Goal: Task Accomplishment & Management: Use online tool/utility

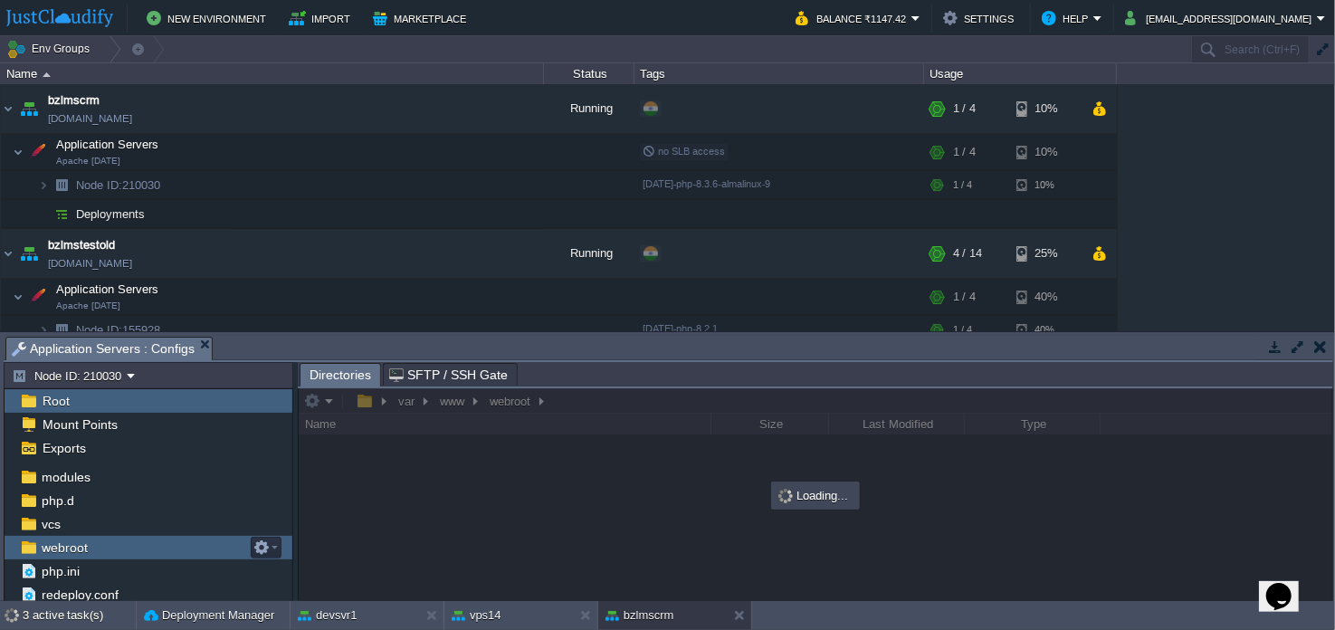
click at [129, 545] on div "webroot" at bounding box center [149, 548] width 288 height 24
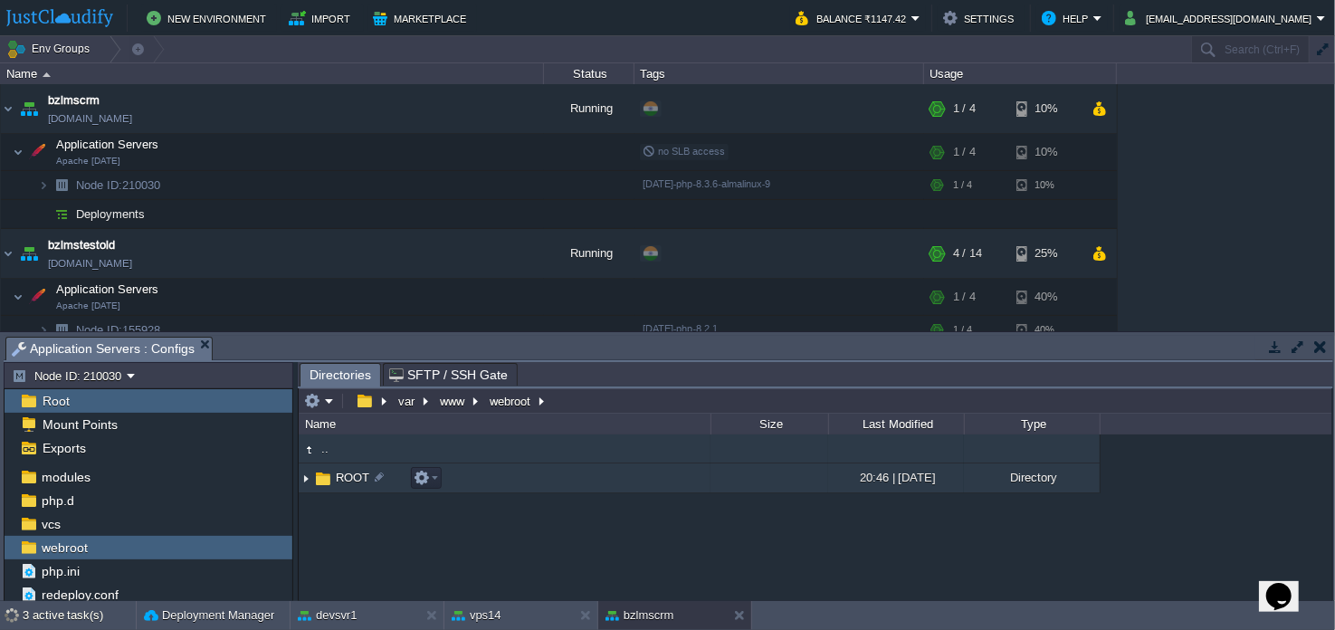
click at [465, 478] on td "ROOT" at bounding box center [505, 478] width 412 height 30
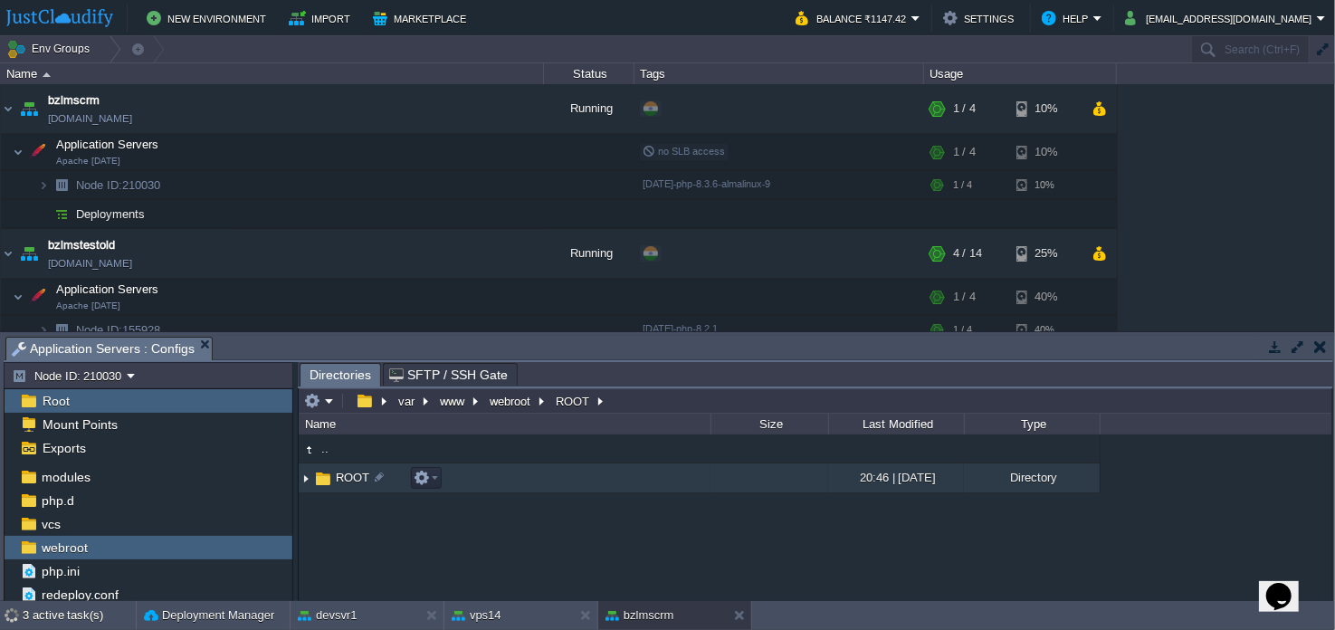
click at [542, 486] on td "ROOT" at bounding box center [505, 478] width 412 height 30
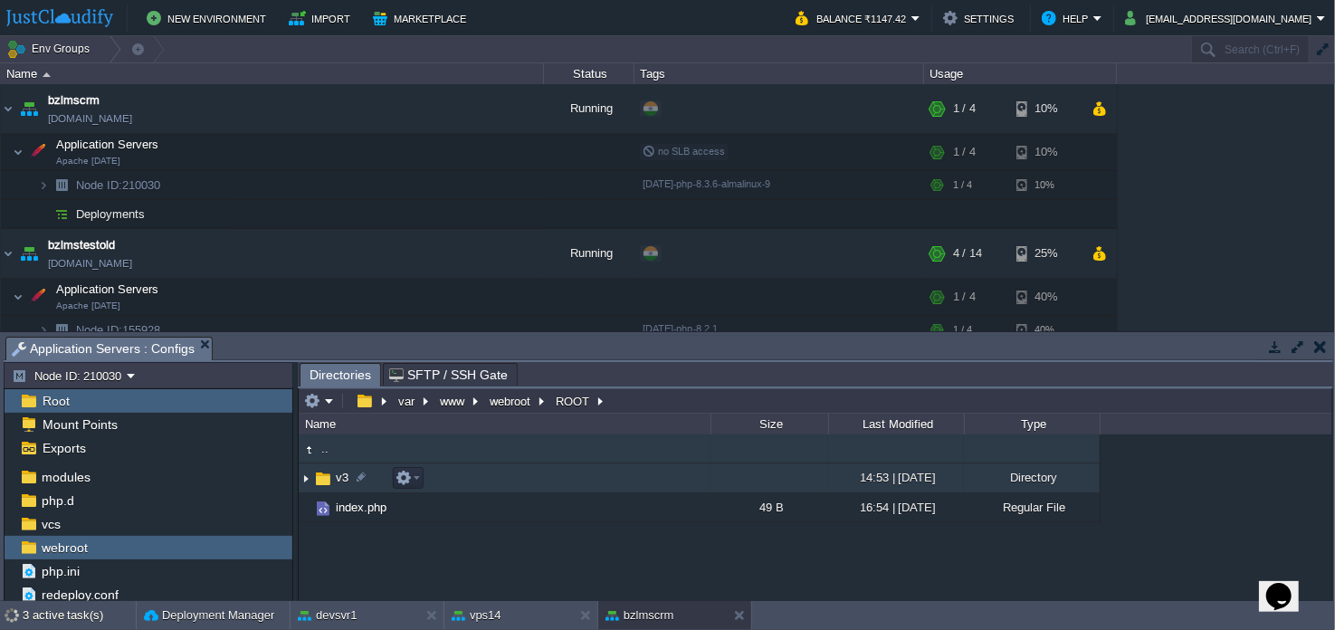
click at [629, 478] on td "v3" at bounding box center [505, 478] width 412 height 30
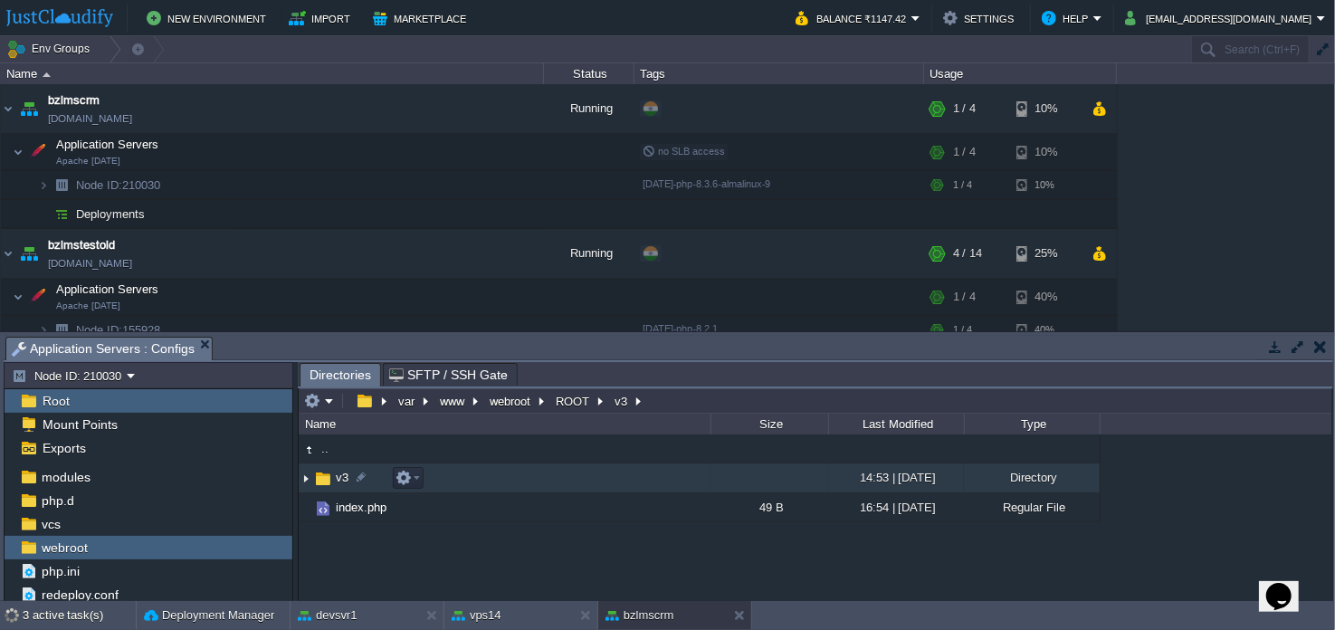
click at [629, 478] on td "v3" at bounding box center [505, 478] width 412 height 30
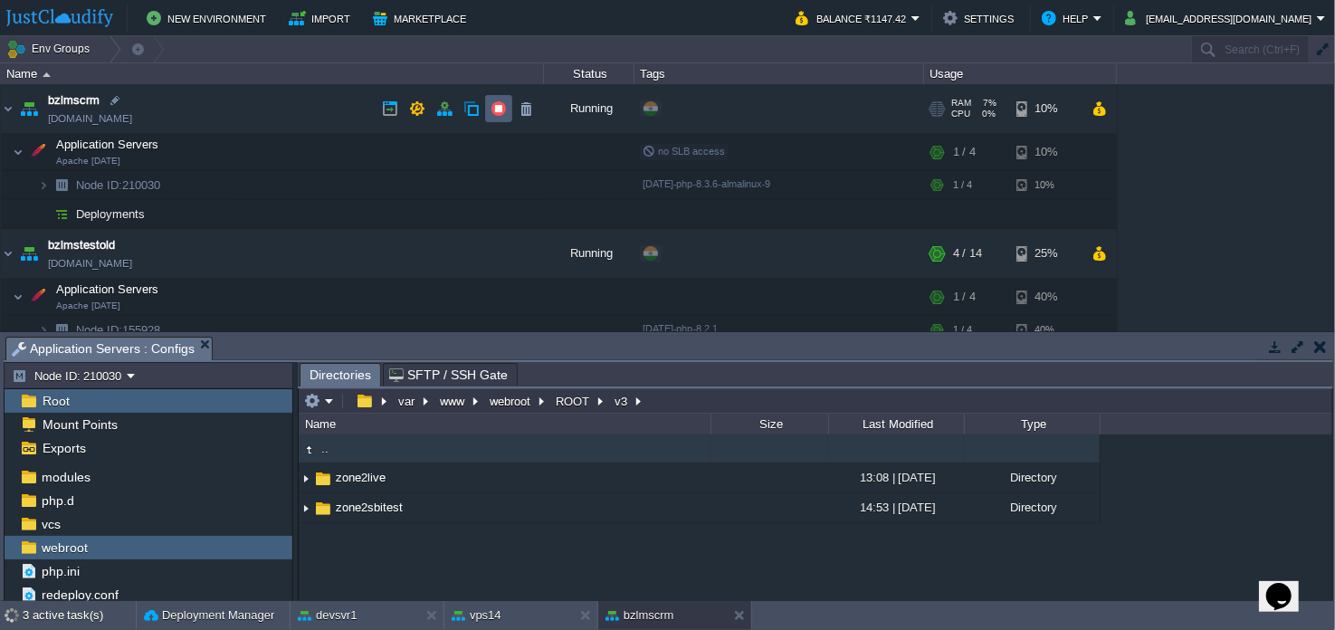
click at [494, 109] on button "button" at bounding box center [498, 108] width 16 height 16
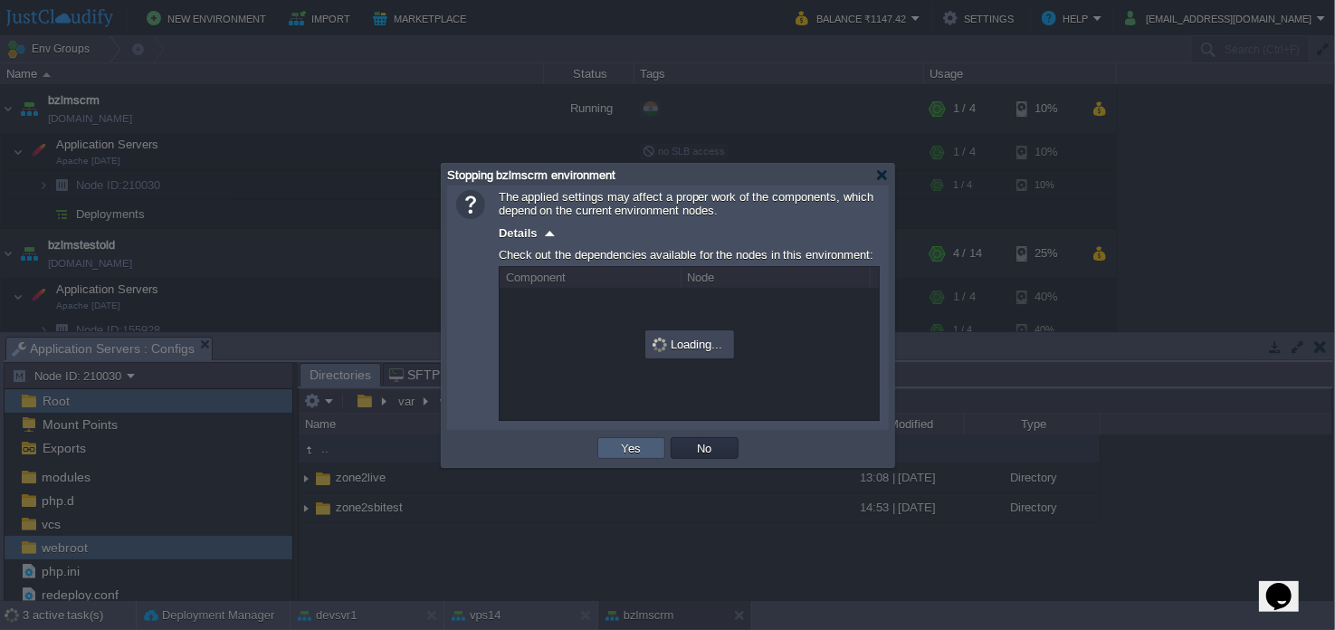
click at [618, 451] on button "Yes" at bounding box center [631, 448] width 31 height 16
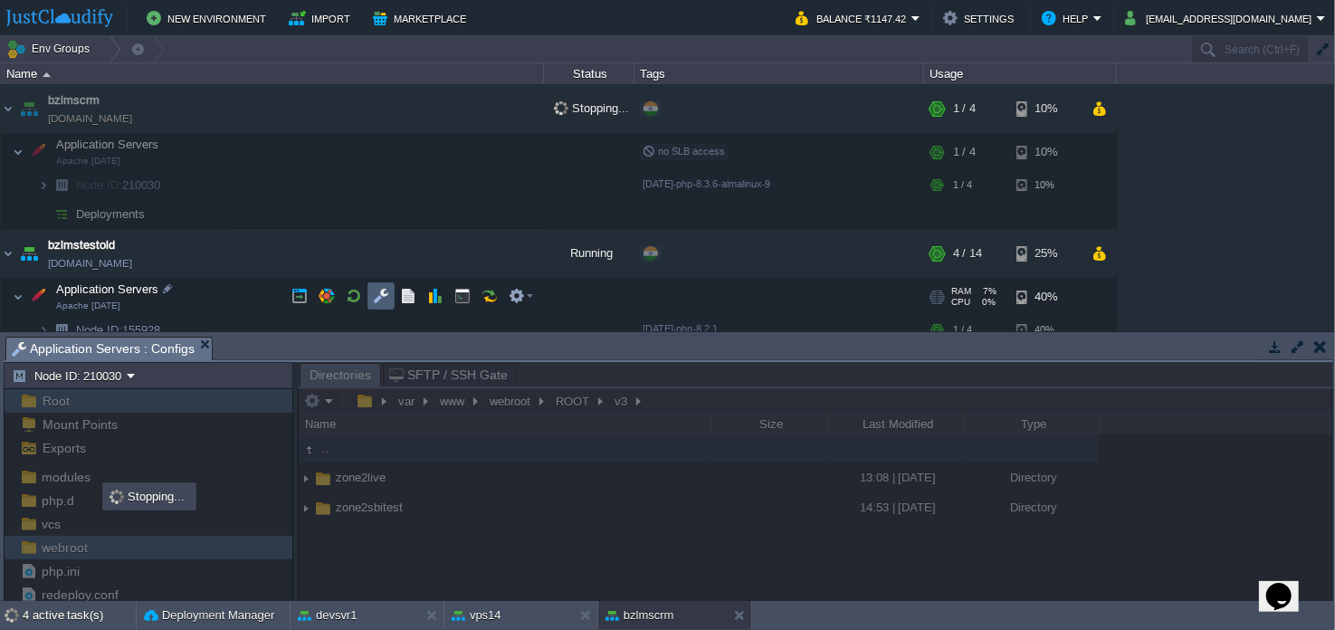
click at [373, 293] on button "button" at bounding box center [381, 296] width 16 height 16
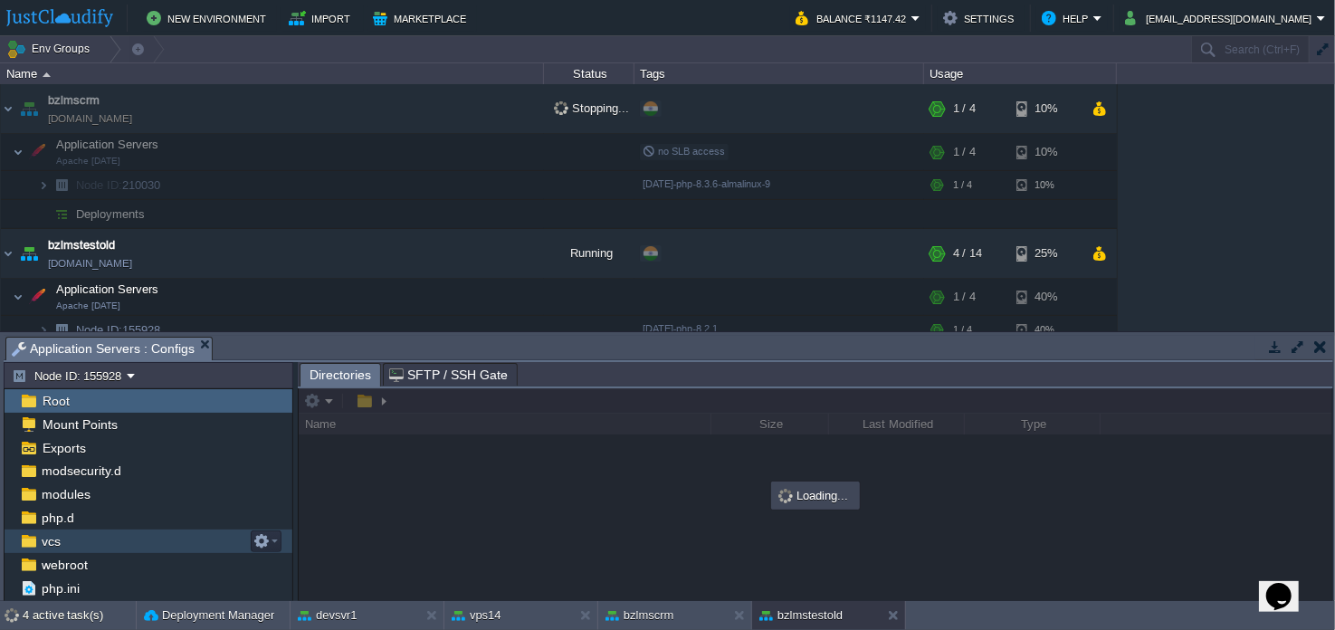
scroll to position [188, 0]
click at [129, 541] on div "webroot" at bounding box center [149, 548] width 288 height 24
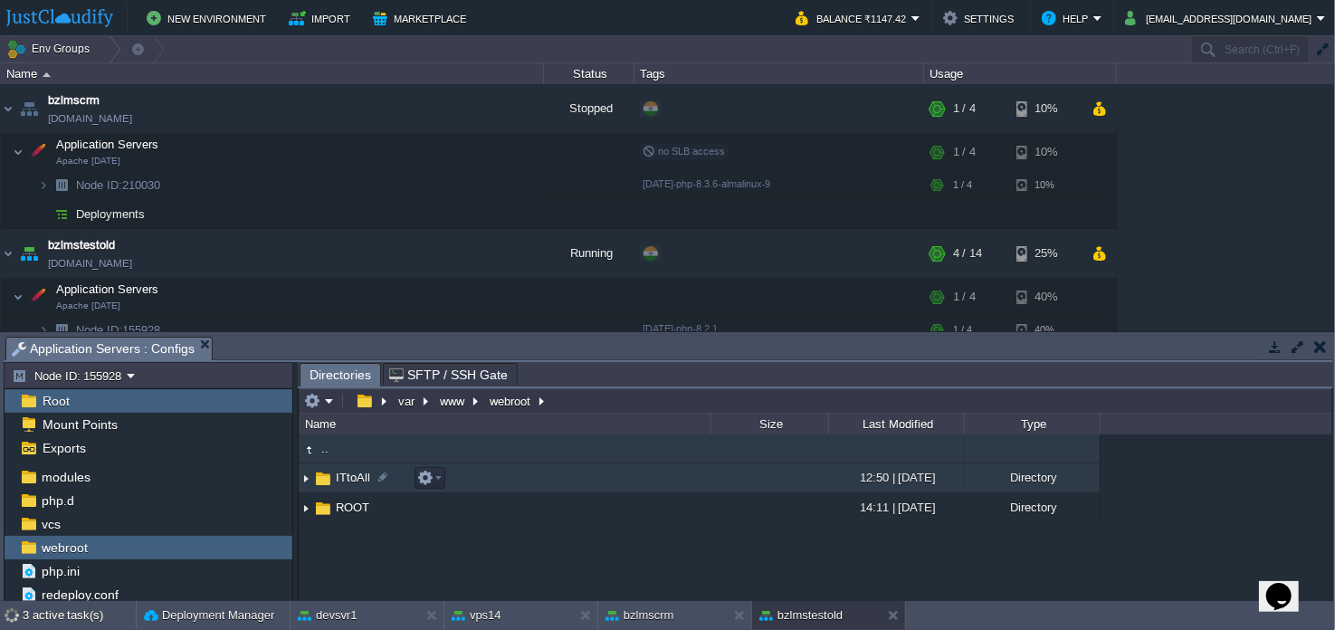
click at [568, 479] on td "ITtoAll" at bounding box center [505, 478] width 412 height 30
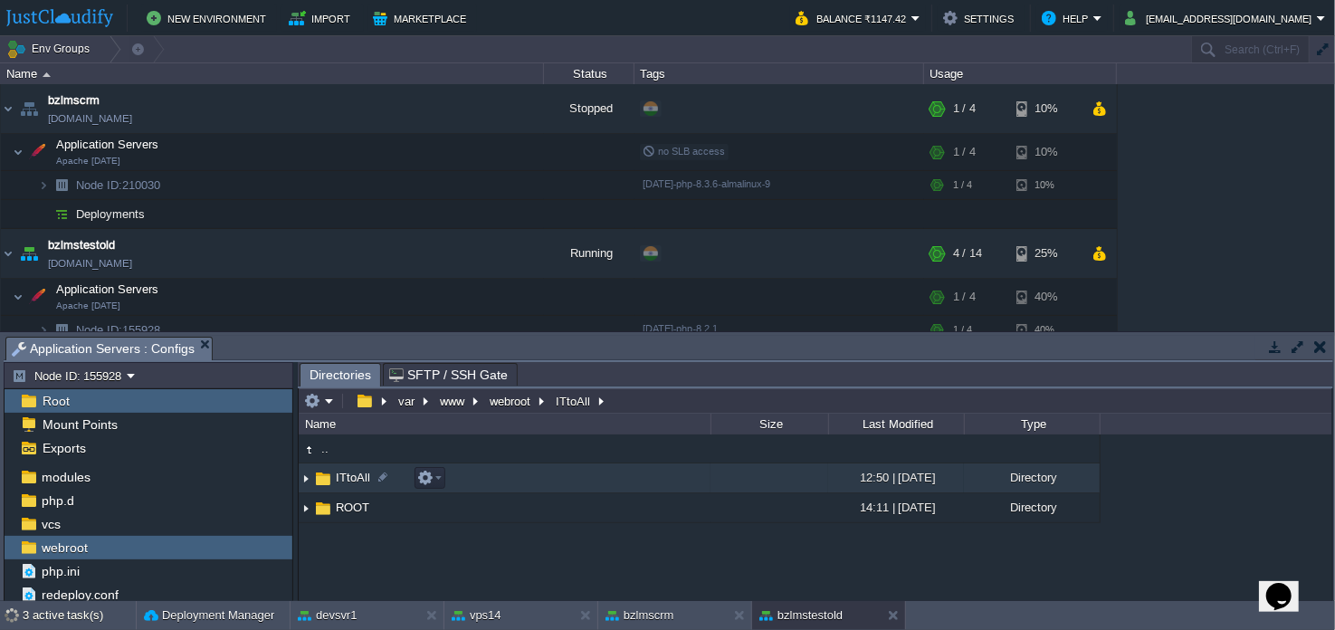
click at [568, 479] on td "ITtoAll" at bounding box center [505, 478] width 412 height 30
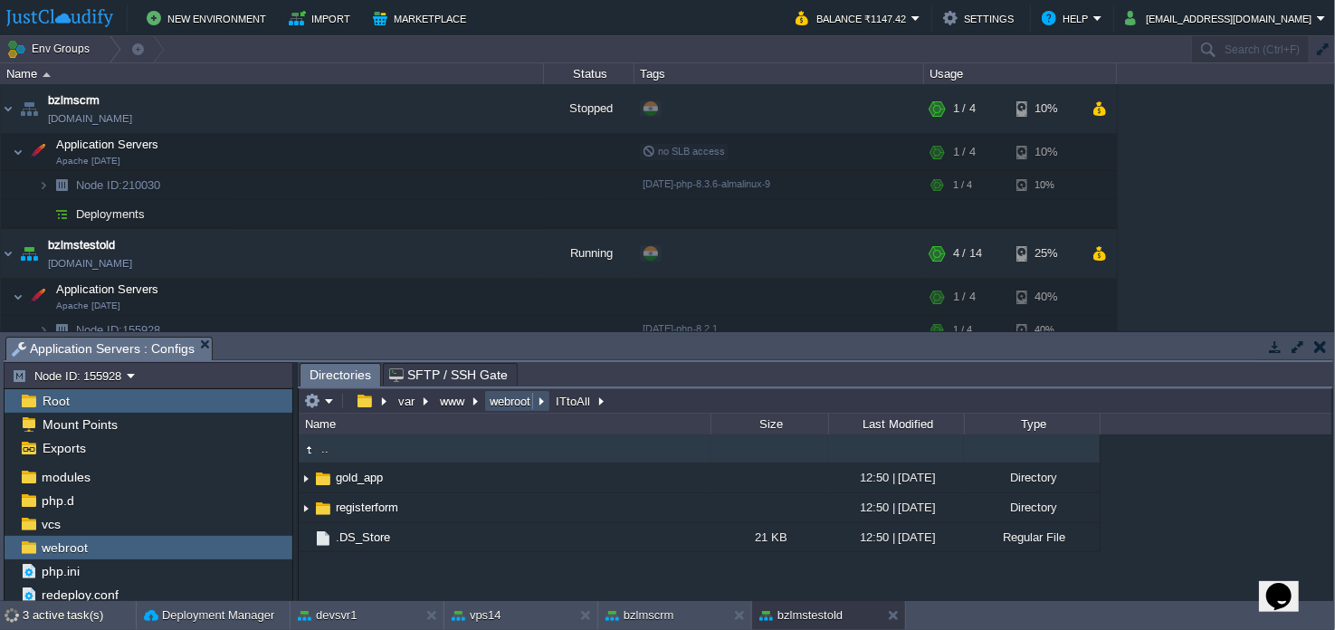
click at [513, 402] on button "webroot" at bounding box center [511, 401] width 48 height 16
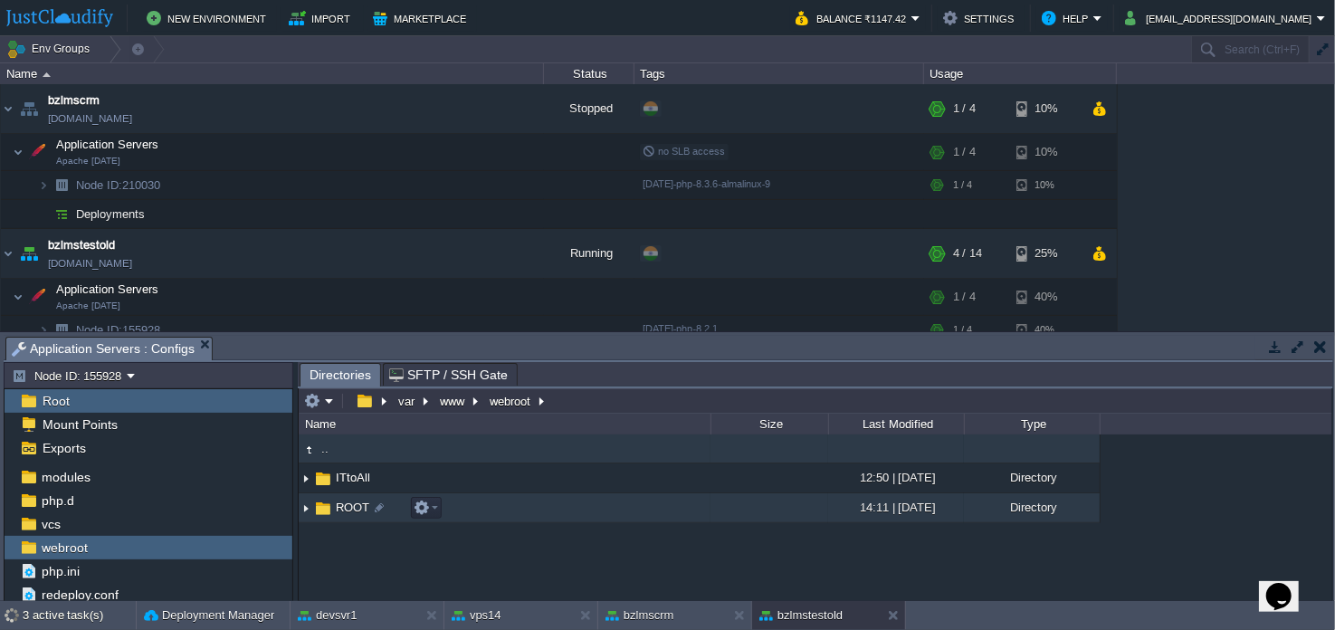
click at [527, 502] on td "ROOT" at bounding box center [505, 508] width 412 height 30
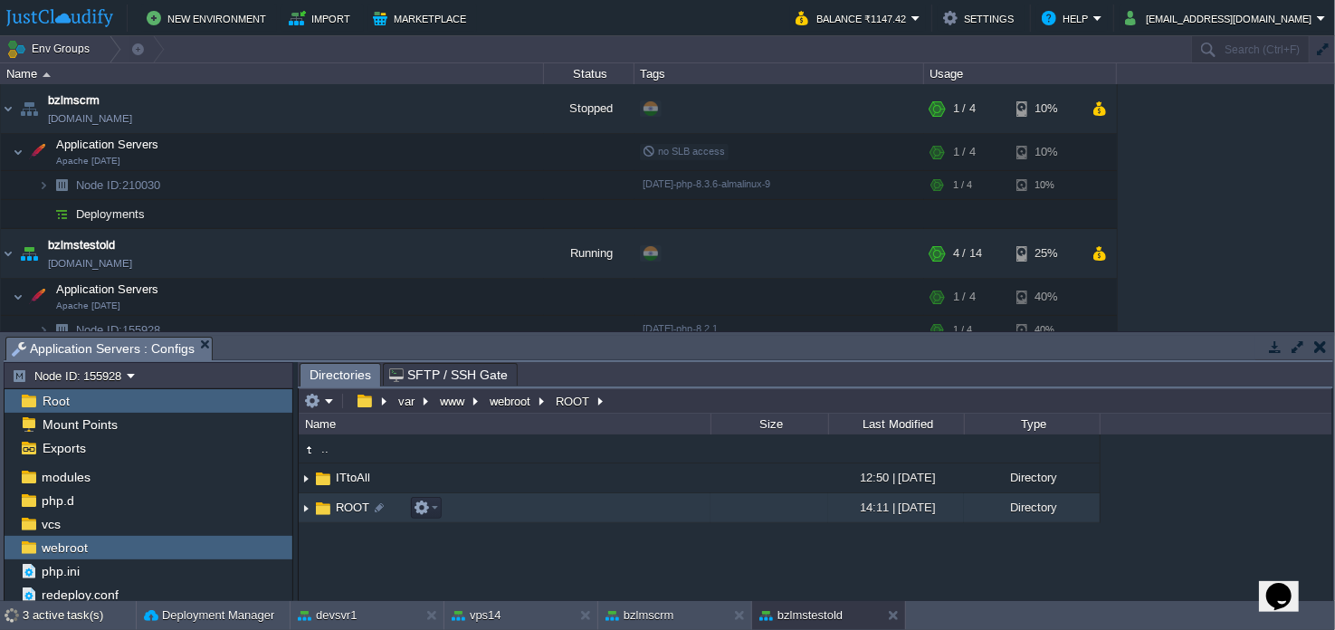
click at [527, 502] on td "ROOT" at bounding box center [505, 508] width 412 height 30
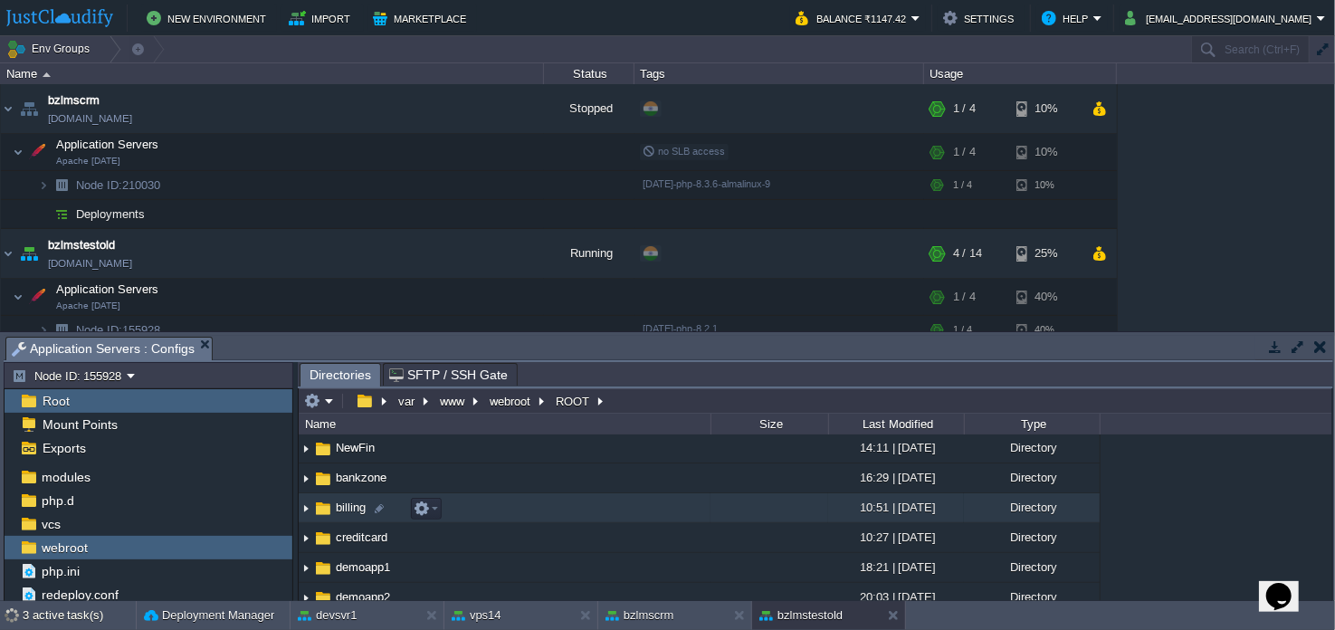
scroll to position [0, 0]
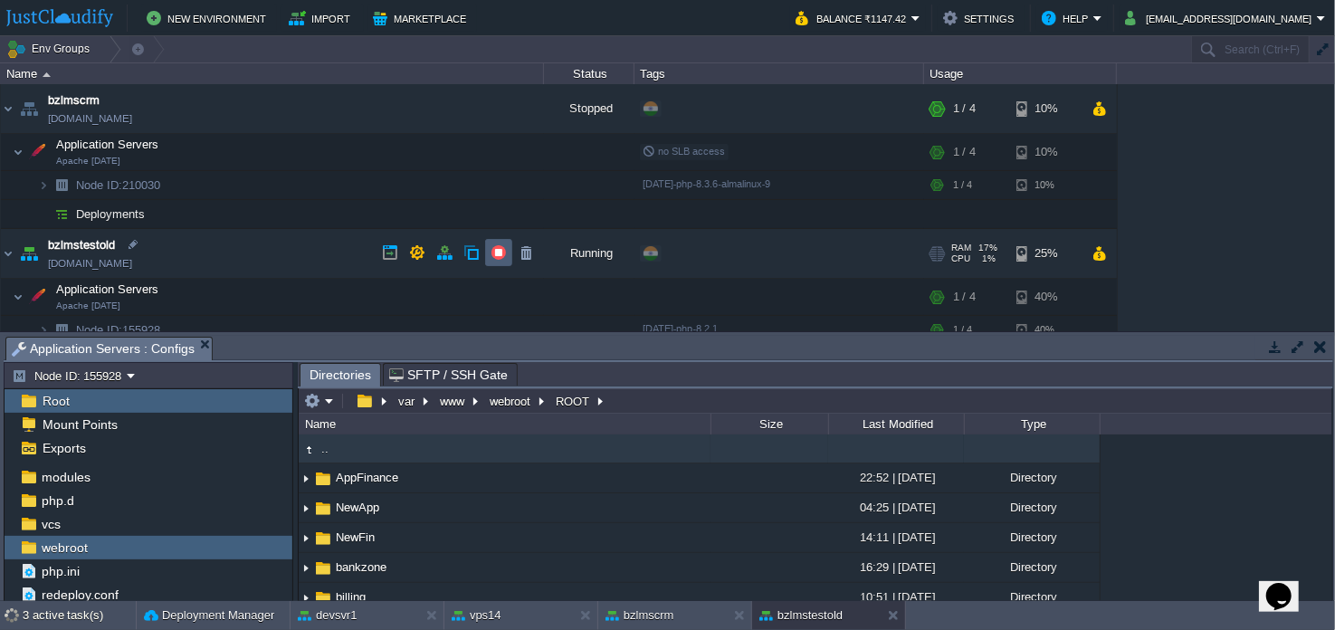
click at [500, 253] on button "button" at bounding box center [498, 252] width 16 height 16
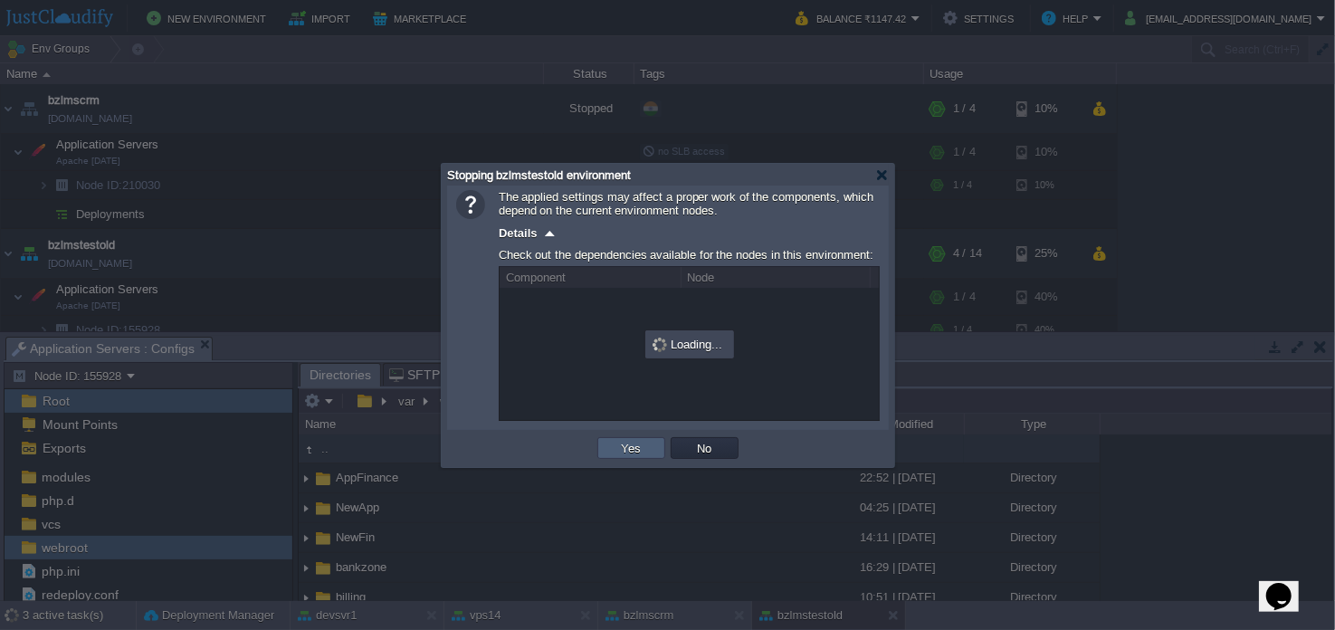
click at [615, 448] on td "Yes" at bounding box center [631, 448] width 68 height 22
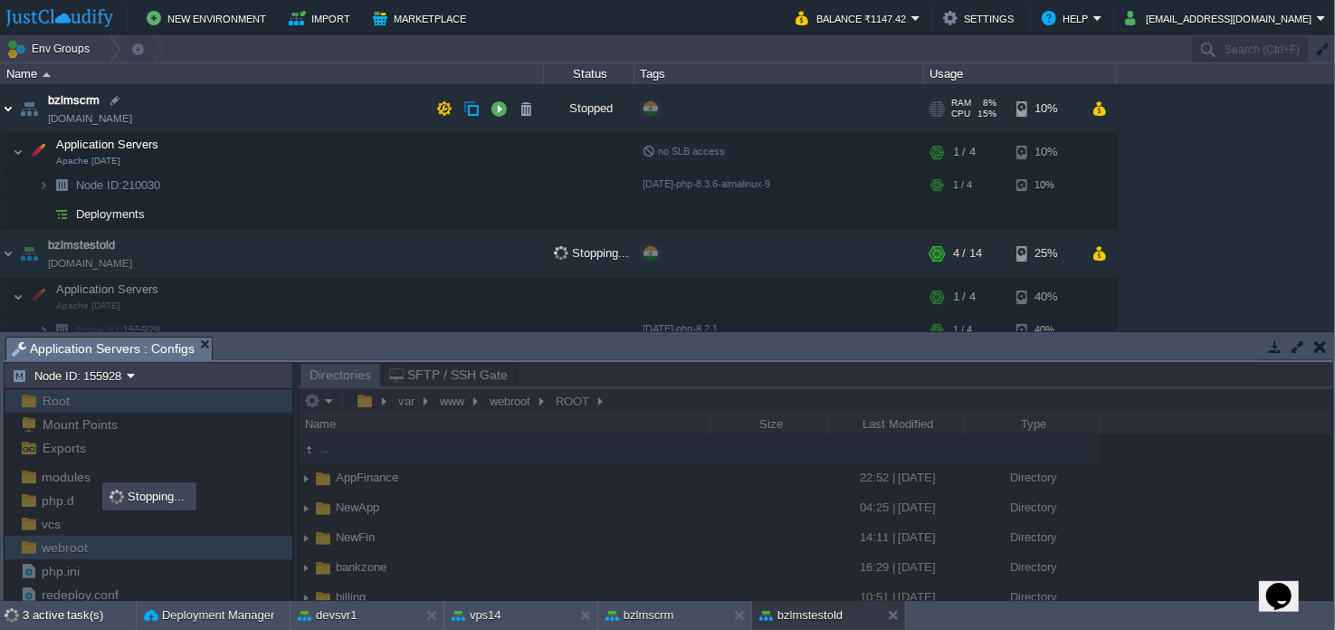
click at [7, 112] on img at bounding box center [8, 108] width 14 height 49
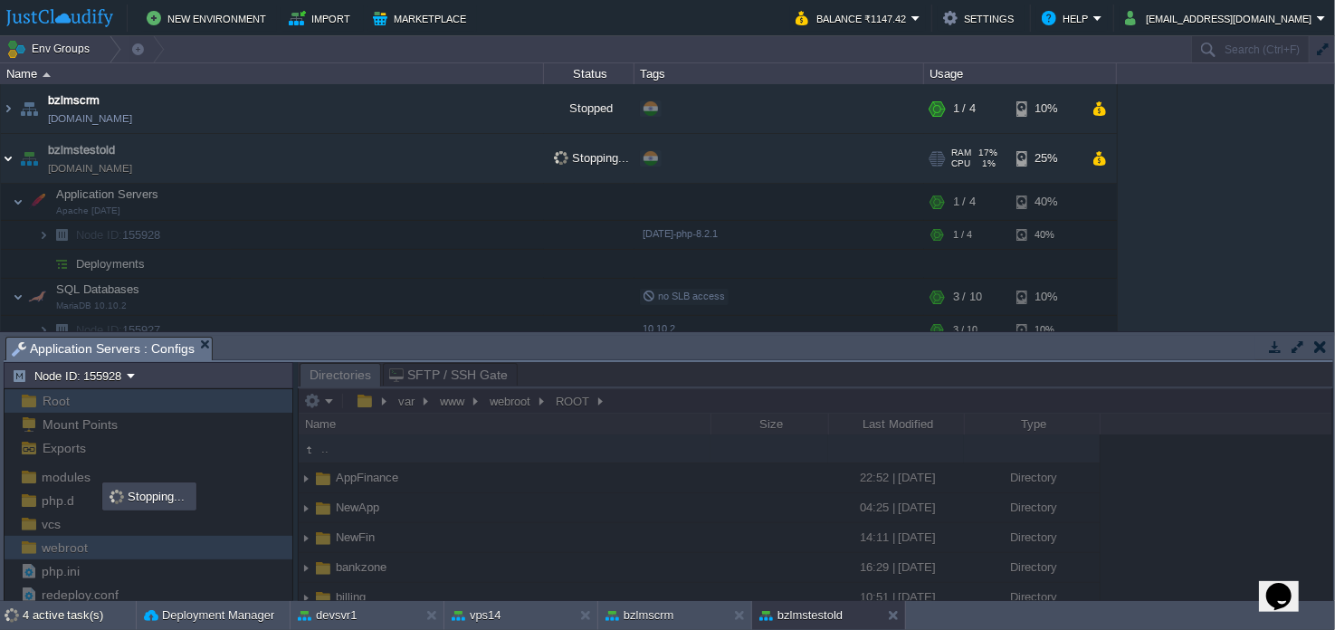
click at [8, 155] on img at bounding box center [8, 158] width 14 height 49
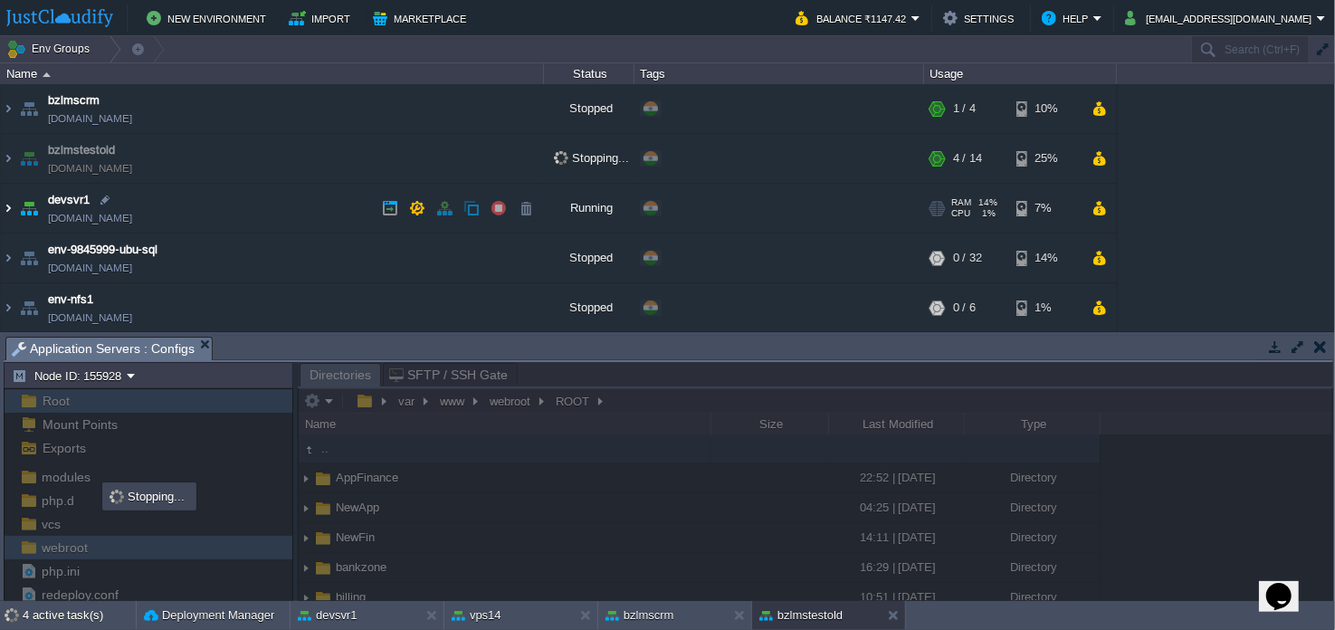
click at [5, 214] on img at bounding box center [8, 208] width 14 height 49
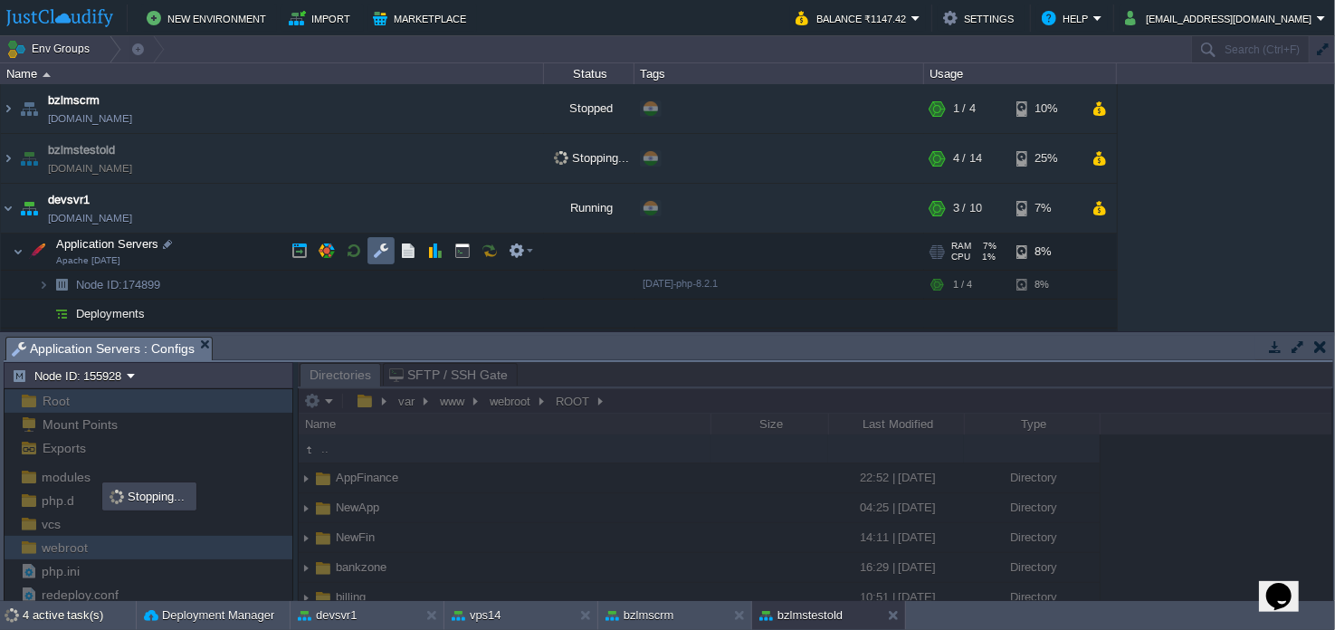
click at [371, 248] on td at bounding box center [380, 250] width 27 height 27
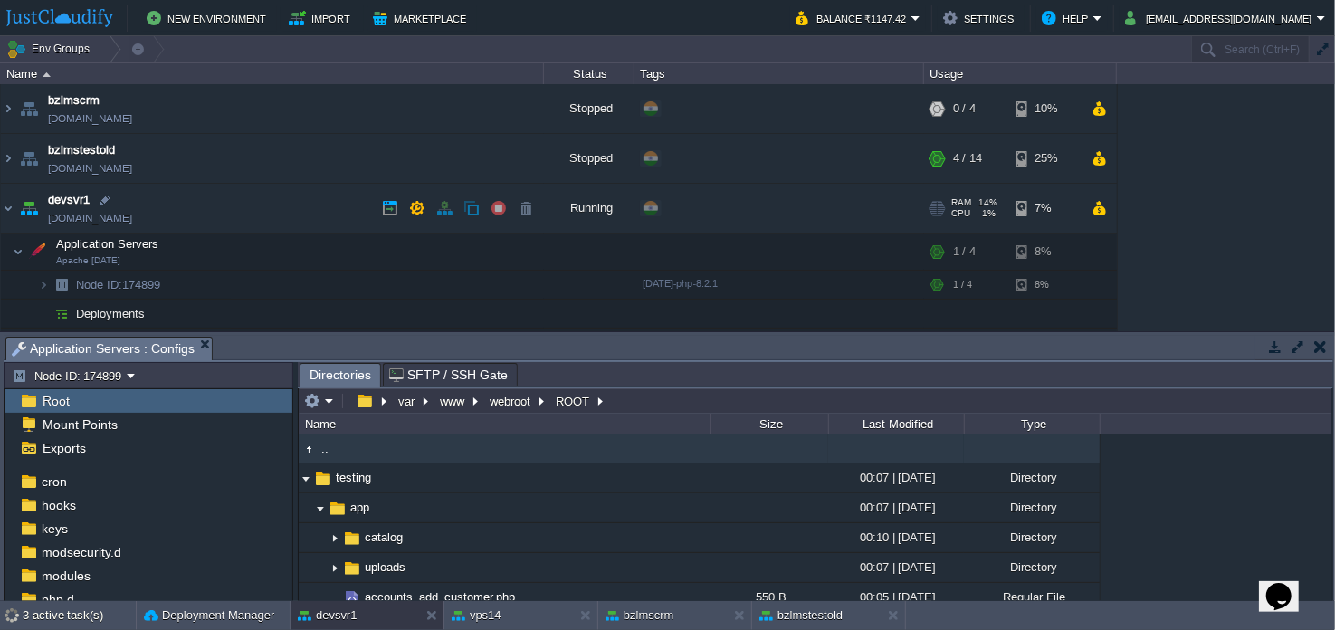
click at [499, 209] on button "button" at bounding box center [498, 208] width 16 height 16
click at [1, 208] on img at bounding box center [8, 208] width 14 height 49
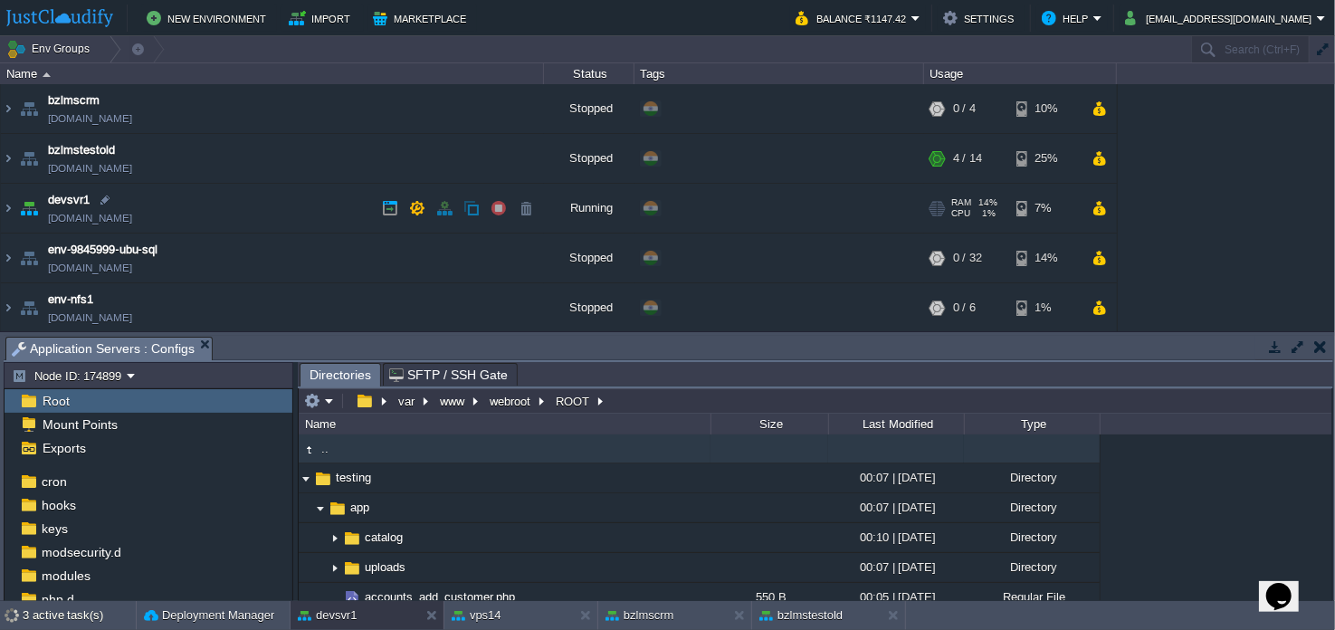
click at [496, 210] on button "button" at bounding box center [498, 208] width 16 height 16
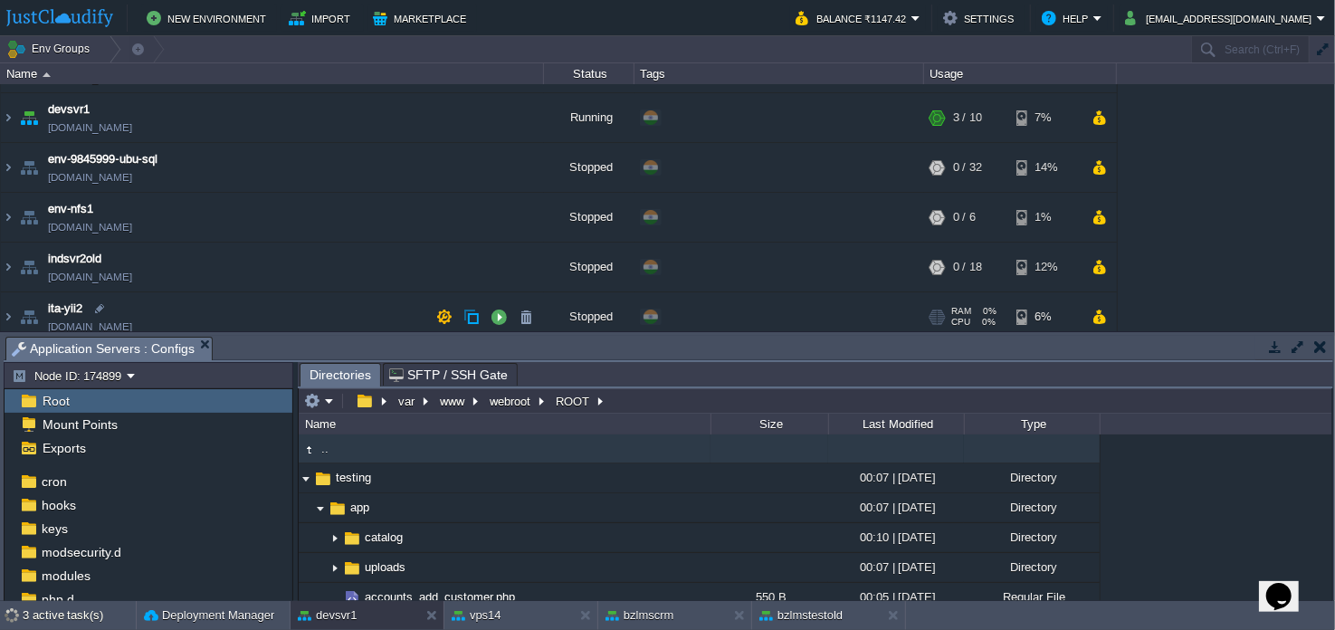
scroll to position [180, 0]
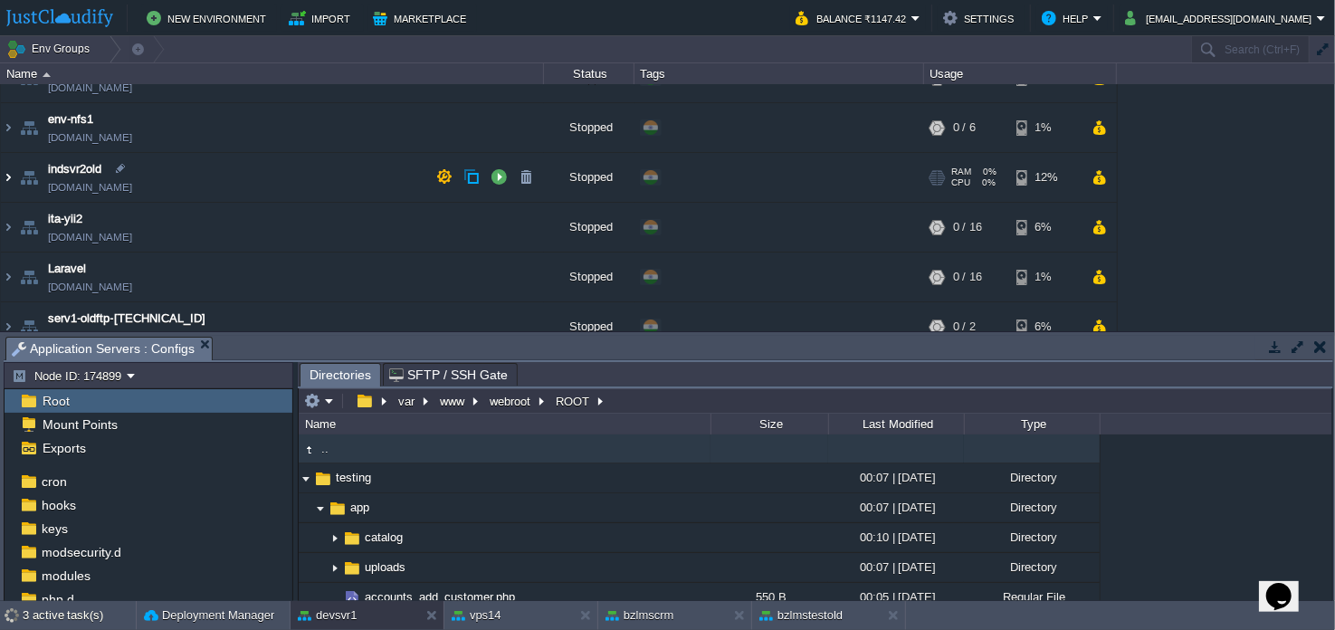
click at [5, 175] on img at bounding box center [8, 177] width 14 height 49
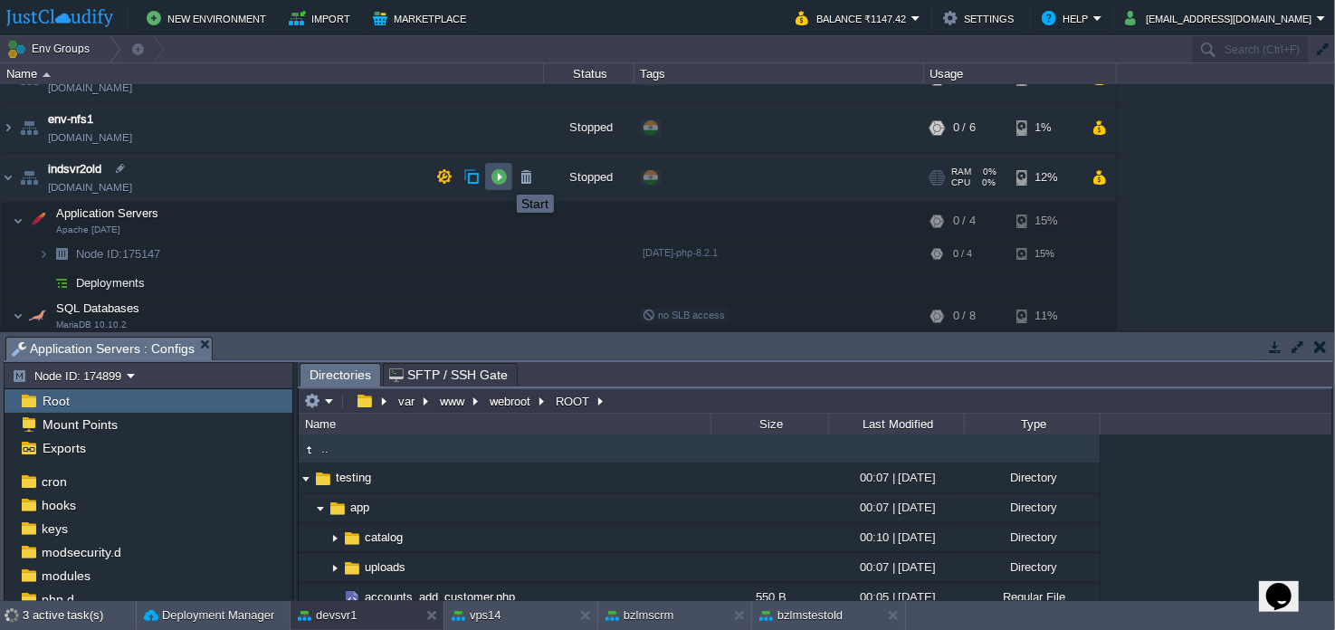
click at [503, 178] on button "button" at bounding box center [498, 176] width 16 height 16
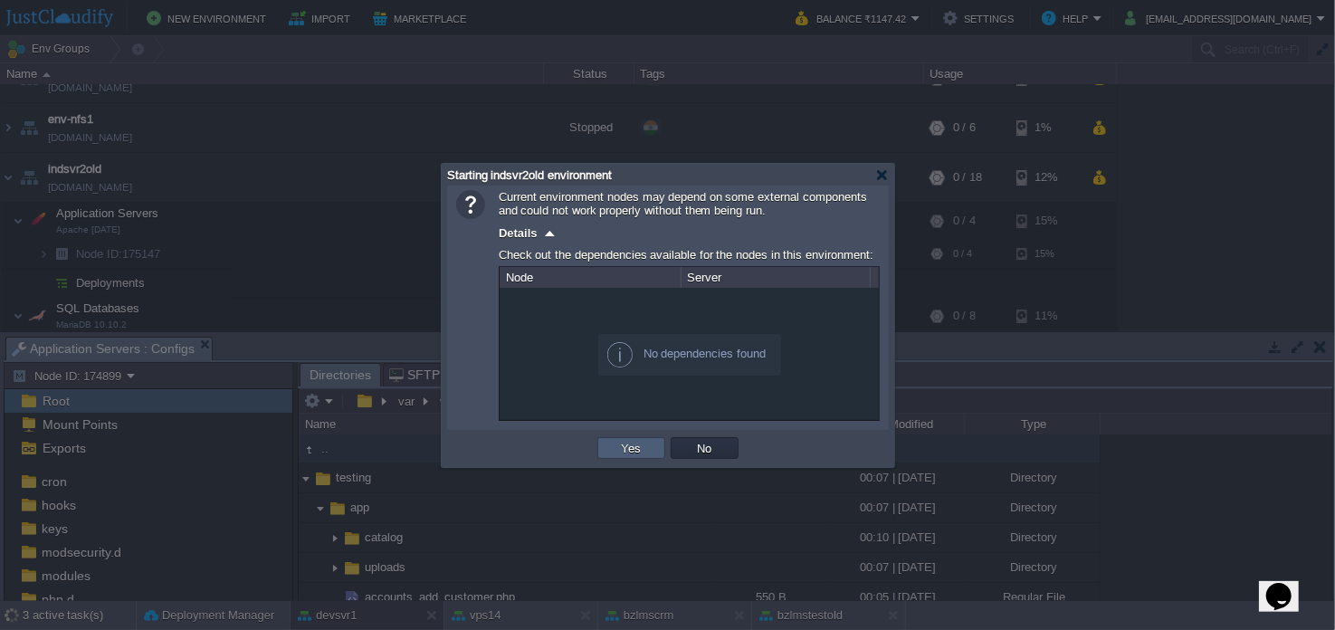
click at [625, 446] on button "Yes" at bounding box center [631, 448] width 31 height 16
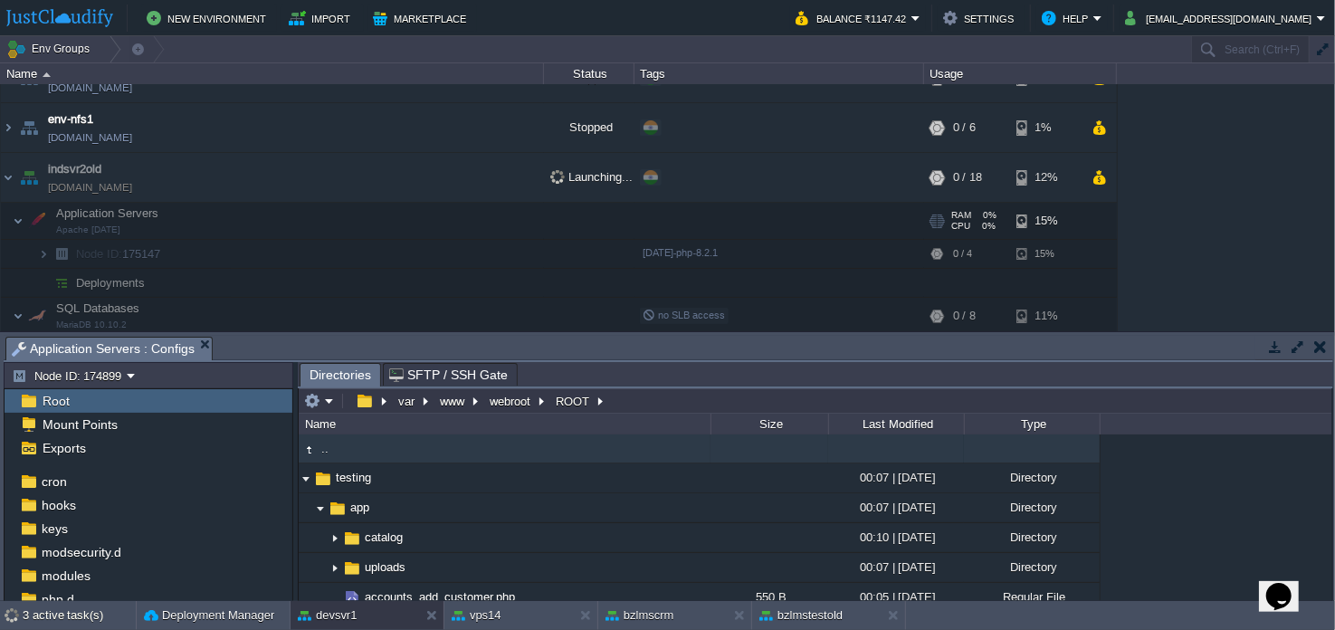
scroll to position [90, 0]
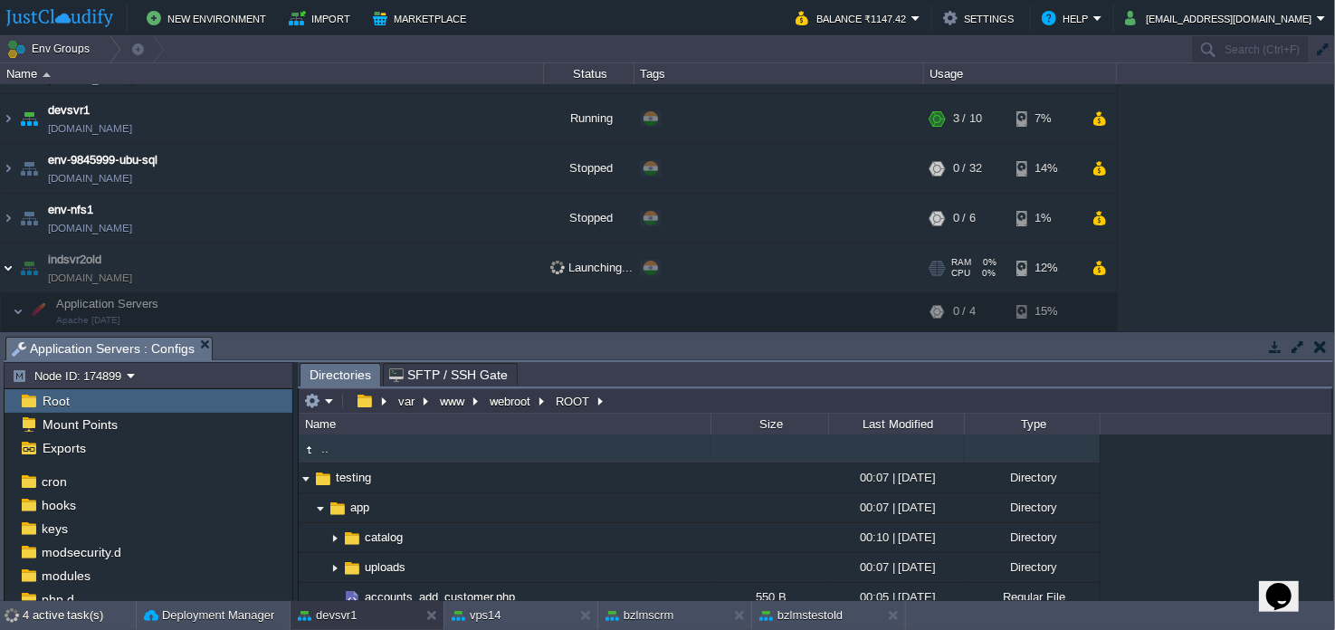
click at [8, 268] on img at bounding box center [8, 267] width 14 height 49
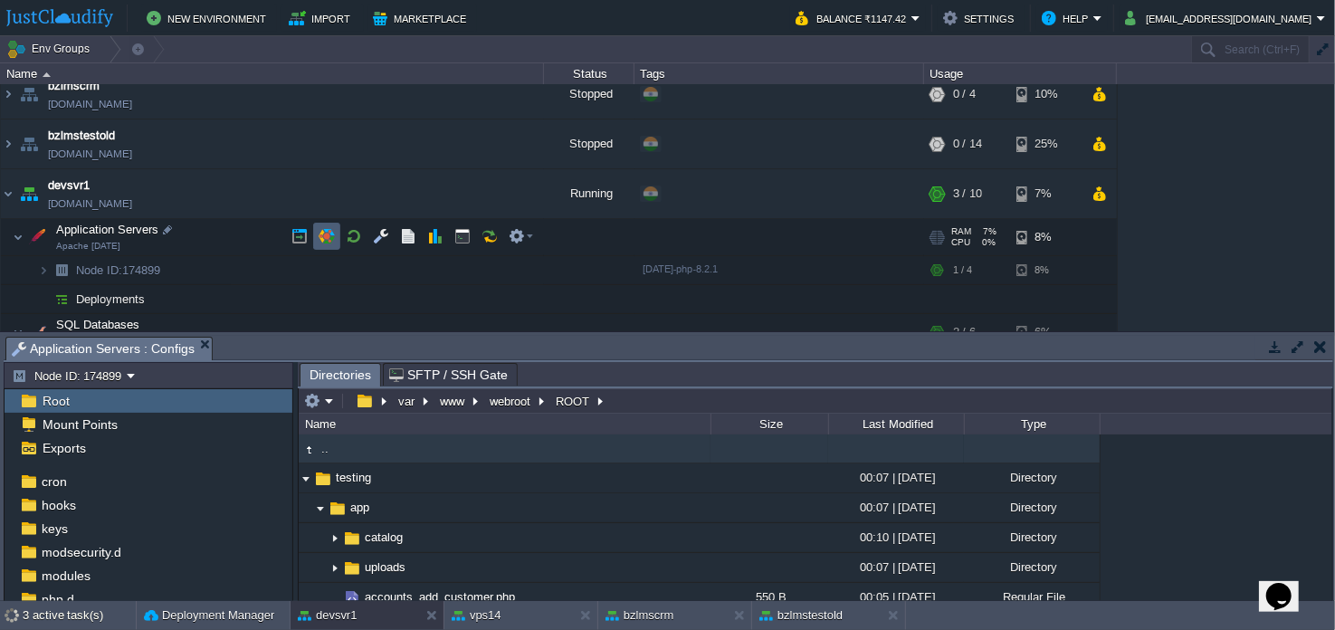
scroll to position [0, 0]
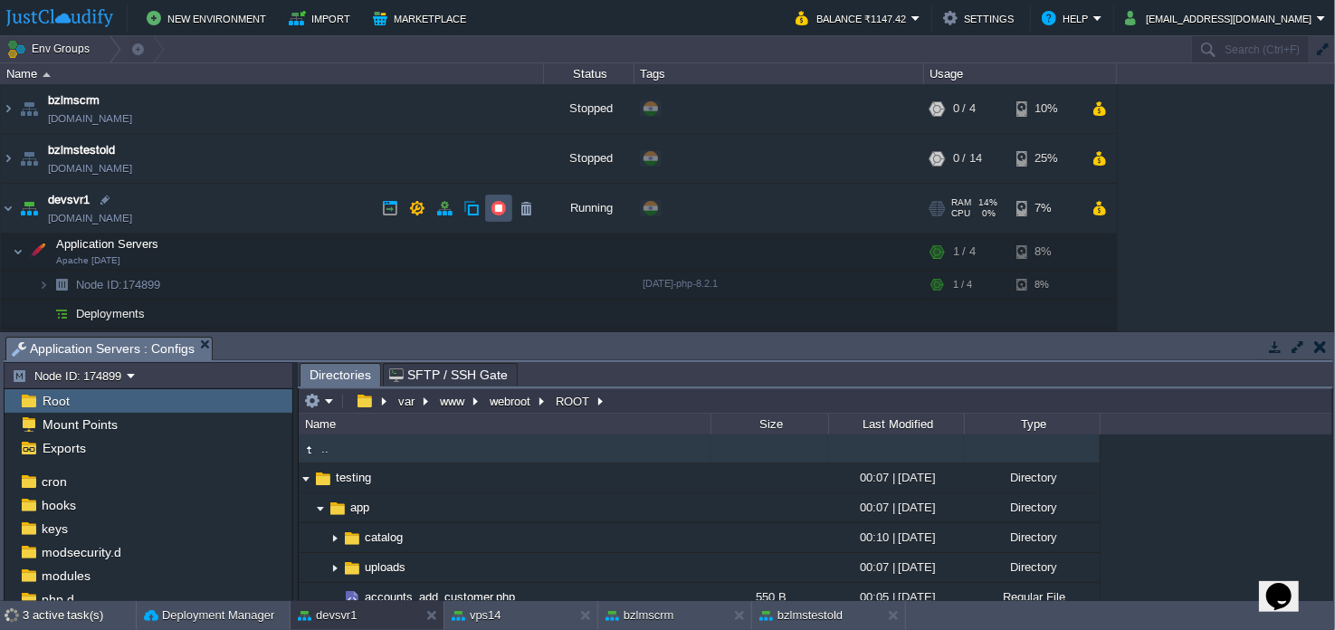
click at [498, 209] on button "button" at bounding box center [498, 208] width 16 height 16
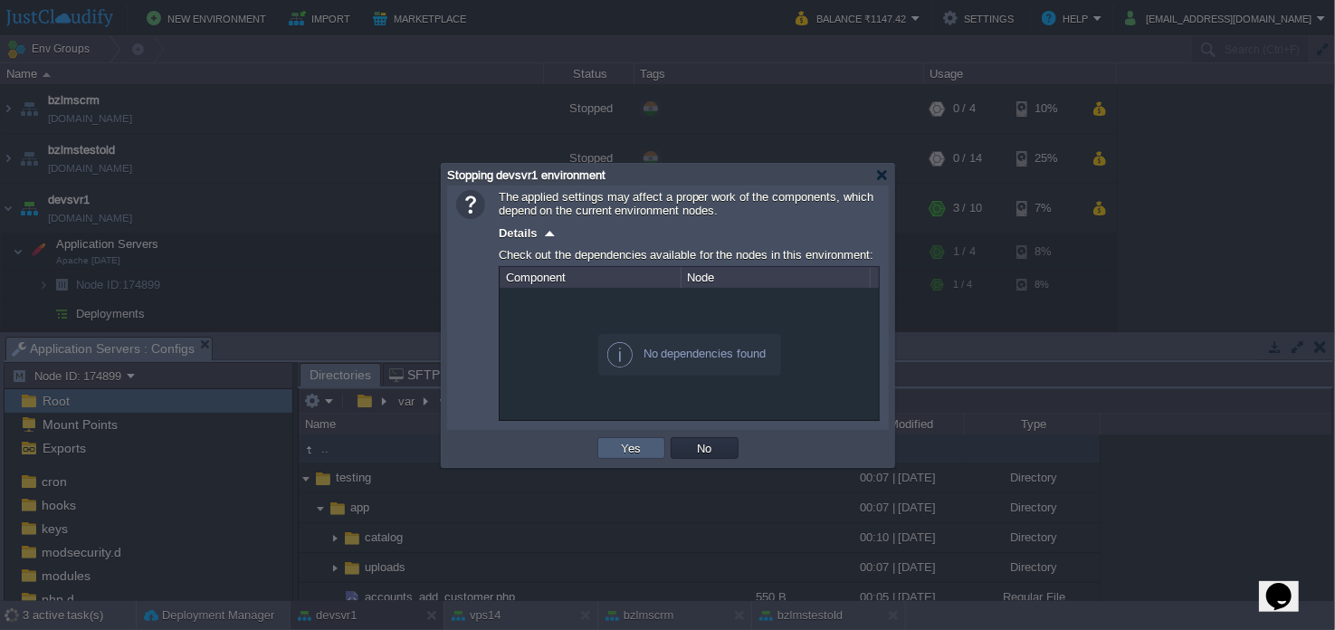
click at [614, 446] on td "Yes" at bounding box center [631, 448] width 68 height 22
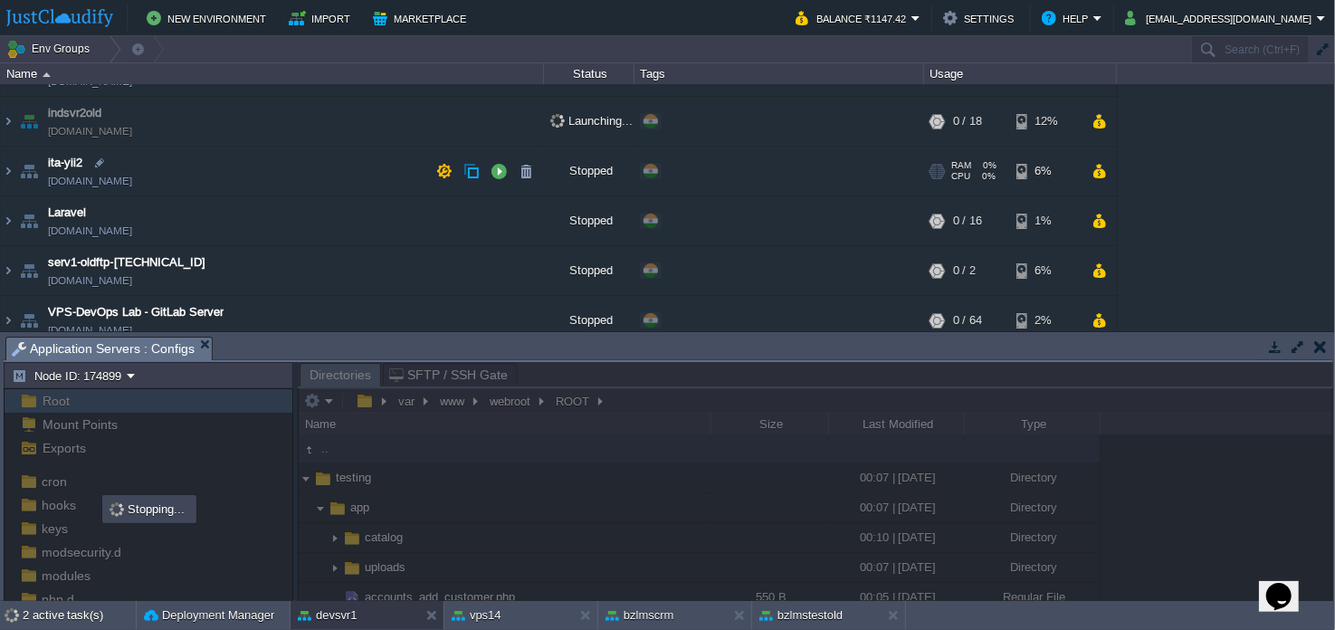
scroll to position [633, 0]
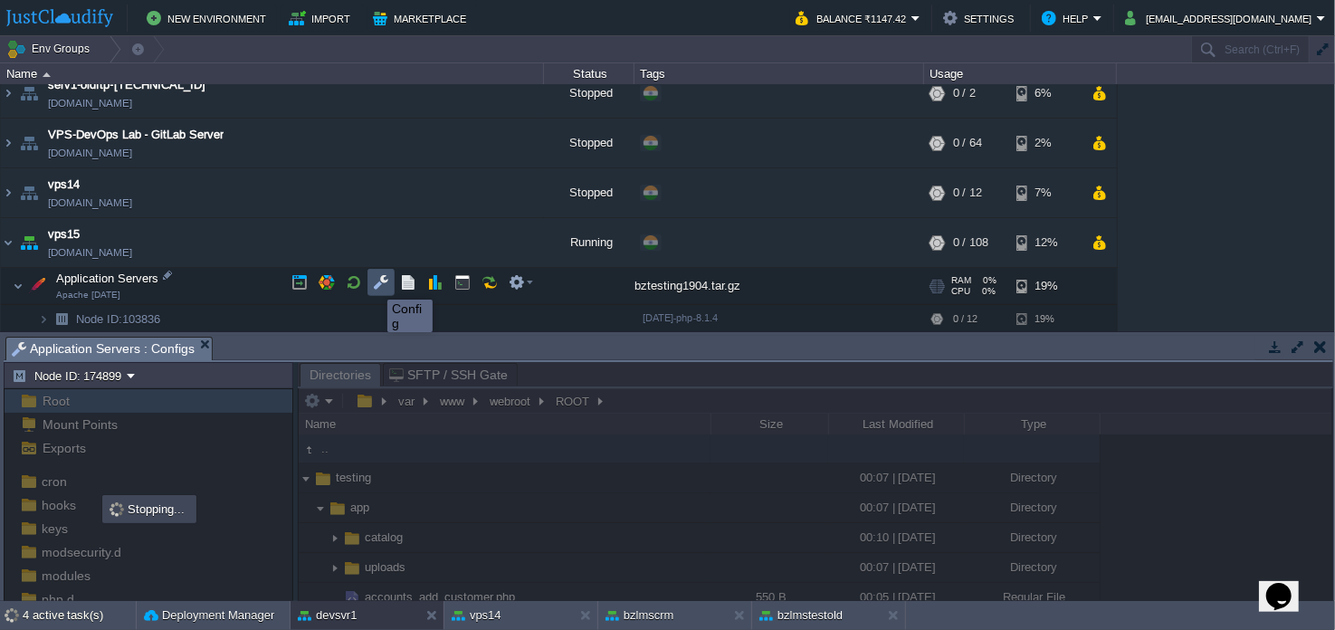
click at [374, 283] on button "button" at bounding box center [381, 282] width 16 height 16
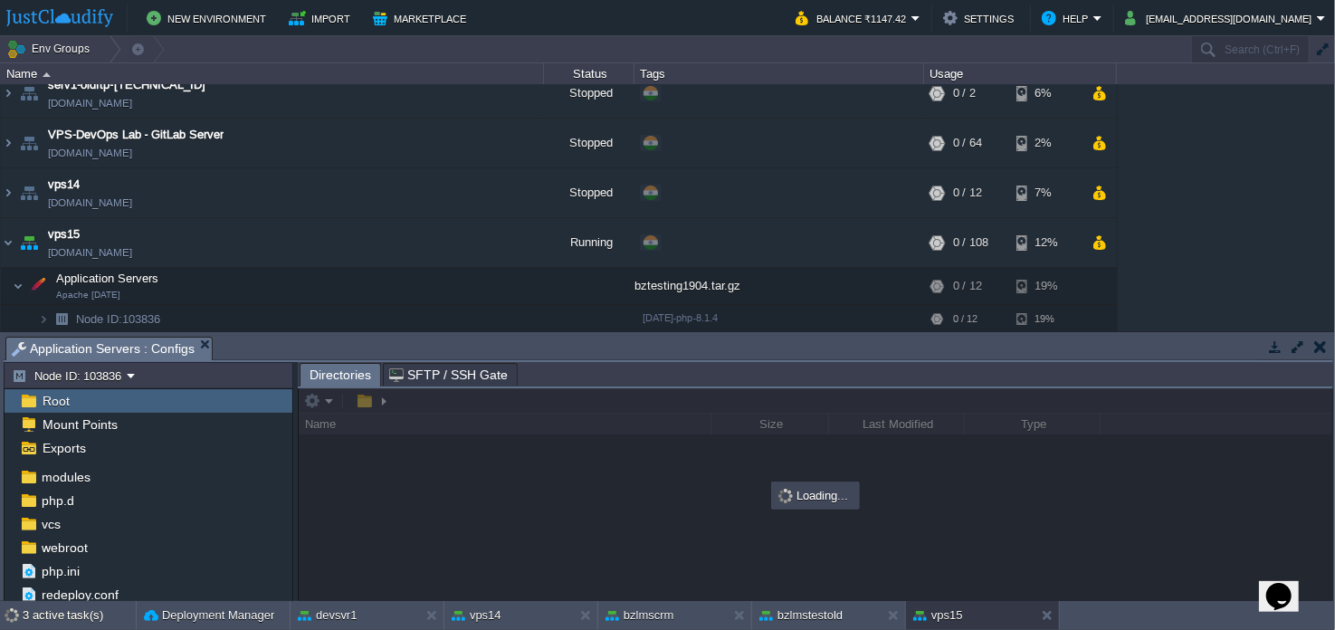
scroll to position [188, 0]
click at [194, 541] on div "webroot" at bounding box center [149, 548] width 288 height 24
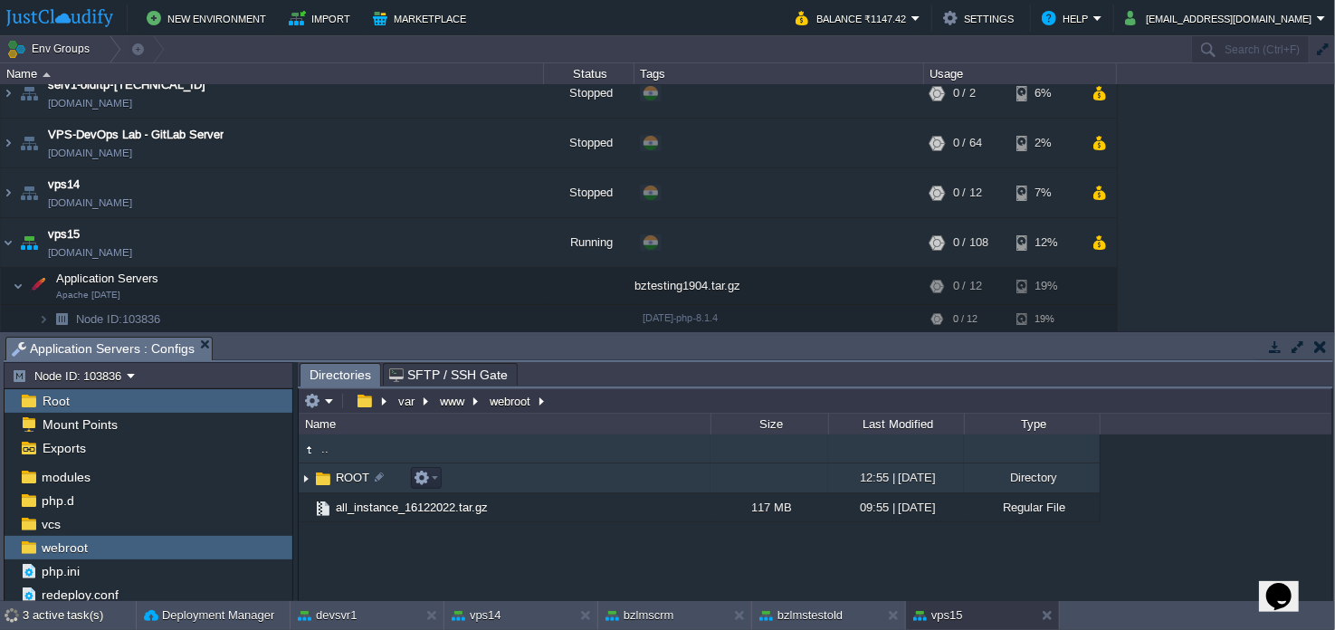
click at [653, 470] on td "ROOT" at bounding box center [505, 478] width 412 height 30
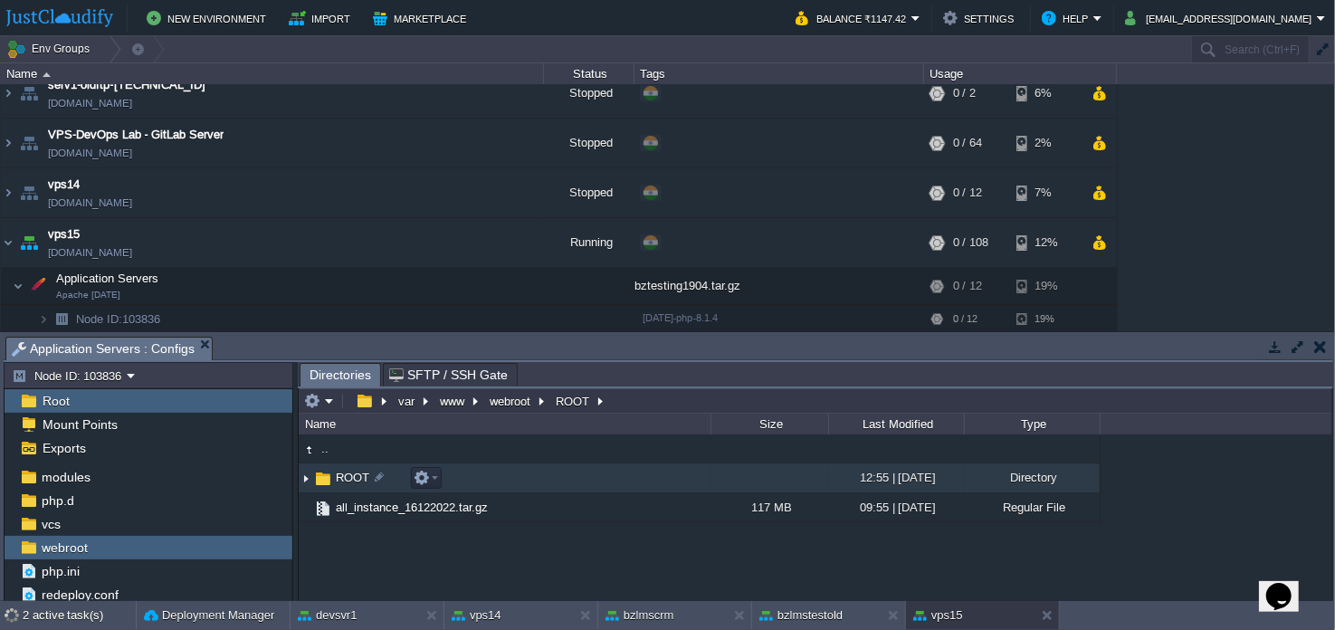
click at [653, 470] on td "ROOT" at bounding box center [505, 478] width 412 height 30
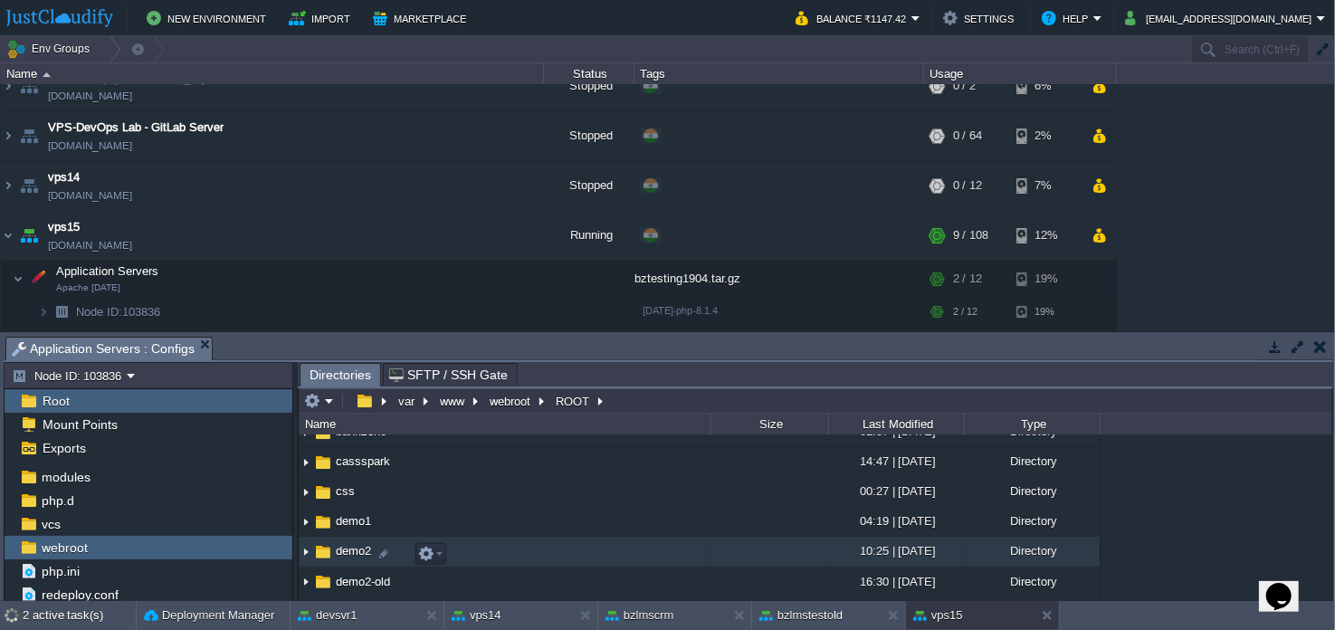
scroll to position [180, 0]
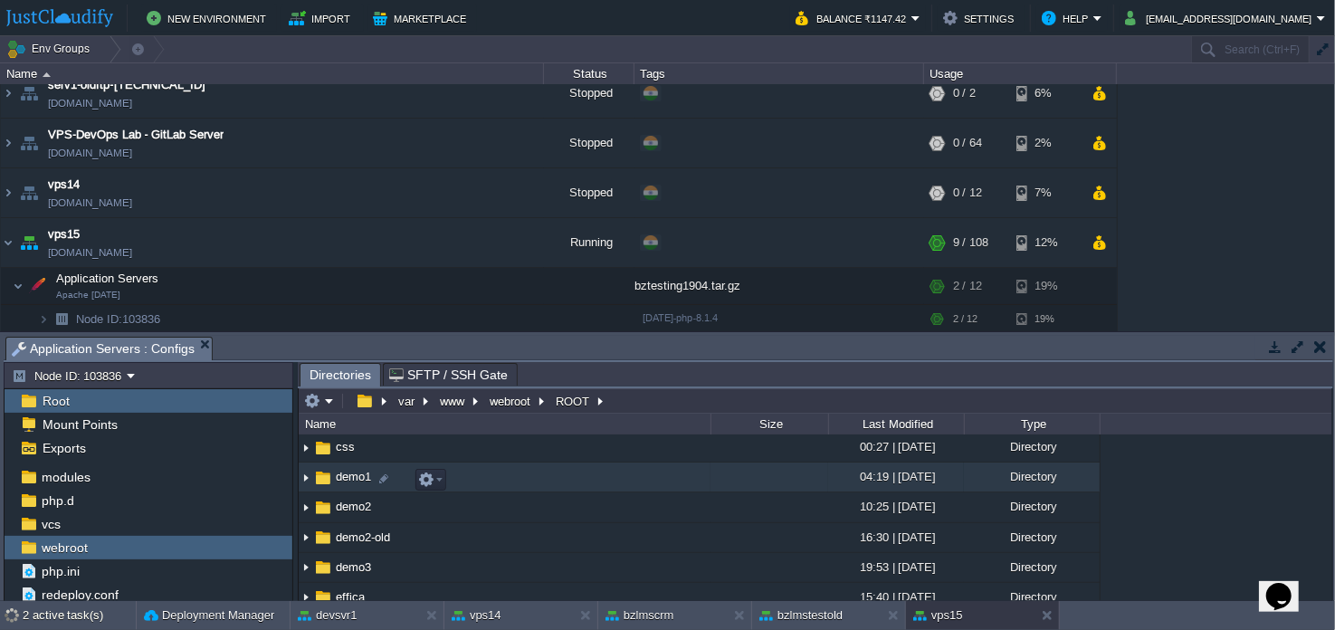
click at [662, 490] on td "demo1" at bounding box center [505, 477] width 412 height 30
click at [452, 472] on td "demo1" at bounding box center [505, 477] width 412 height 30
click at [527, 481] on td "demo1" at bounding box center [505, 477] width 412 height 30
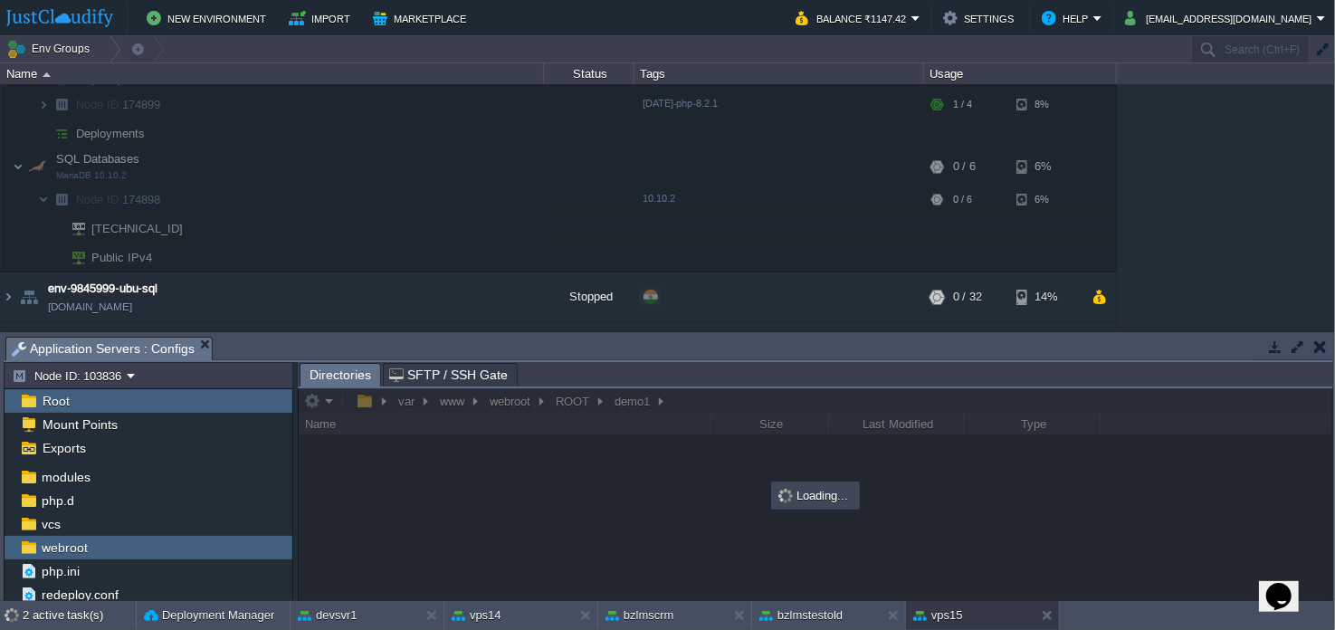
scroll to position [0, 0]
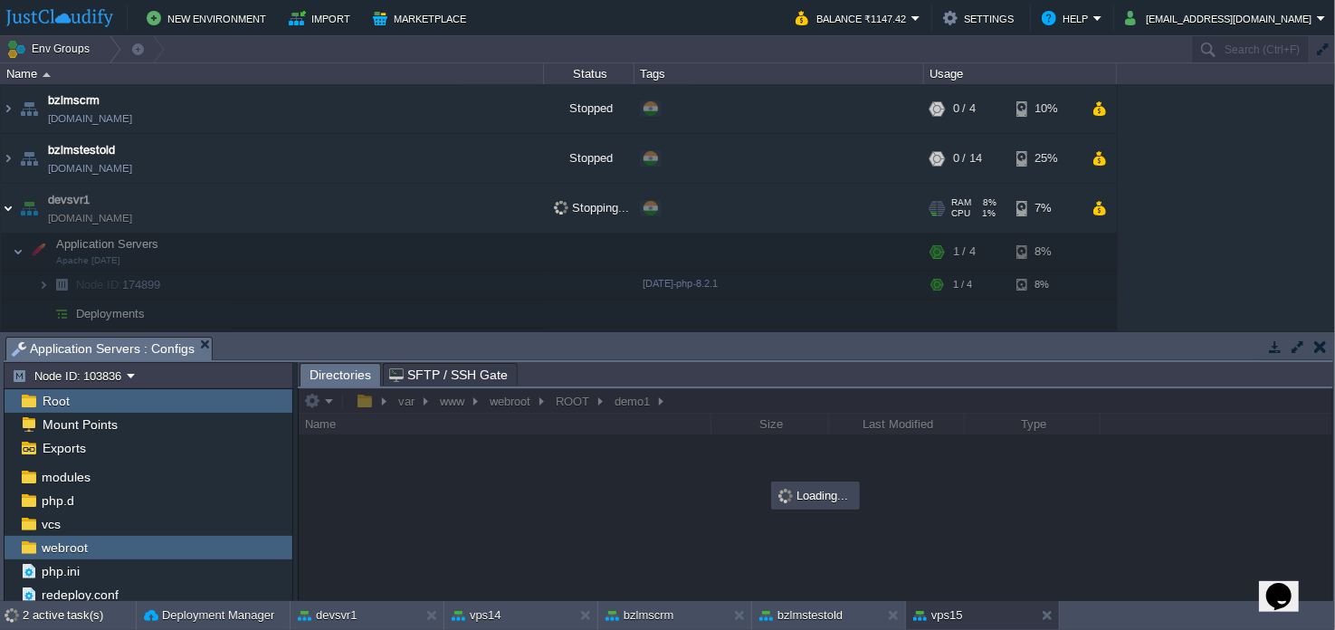
click at [5, 207] on img at bounding box center [8, 208] width 14 height 49
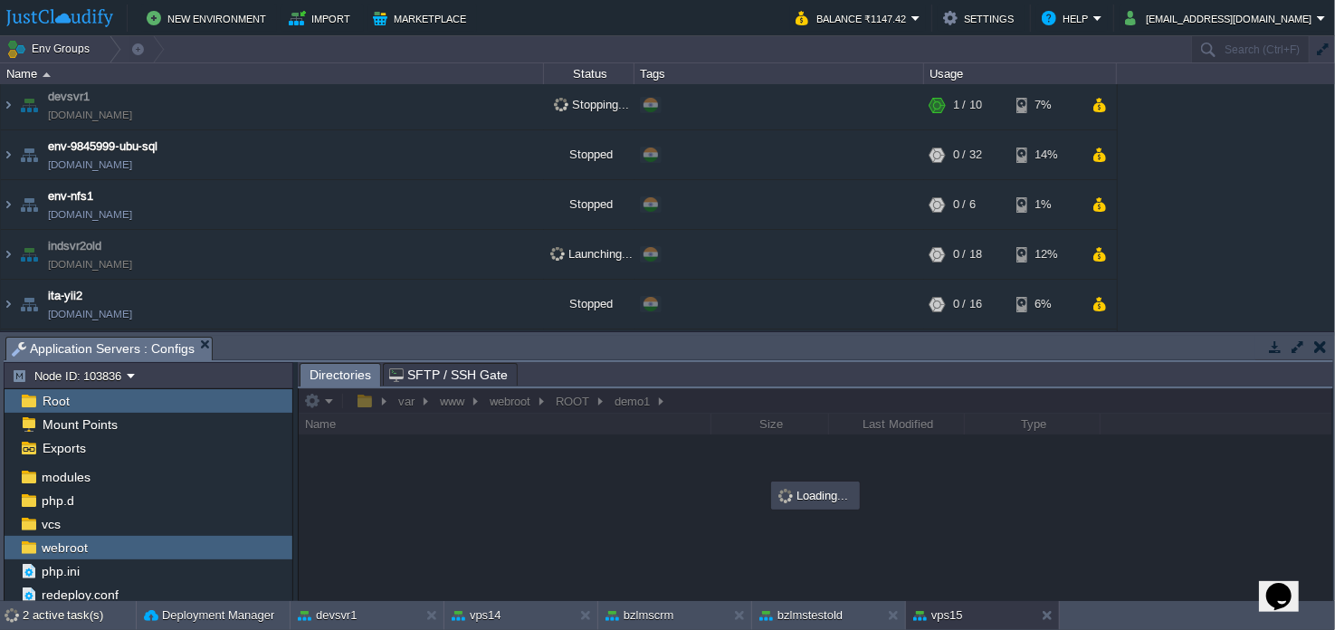
scroll to position [180, 0]
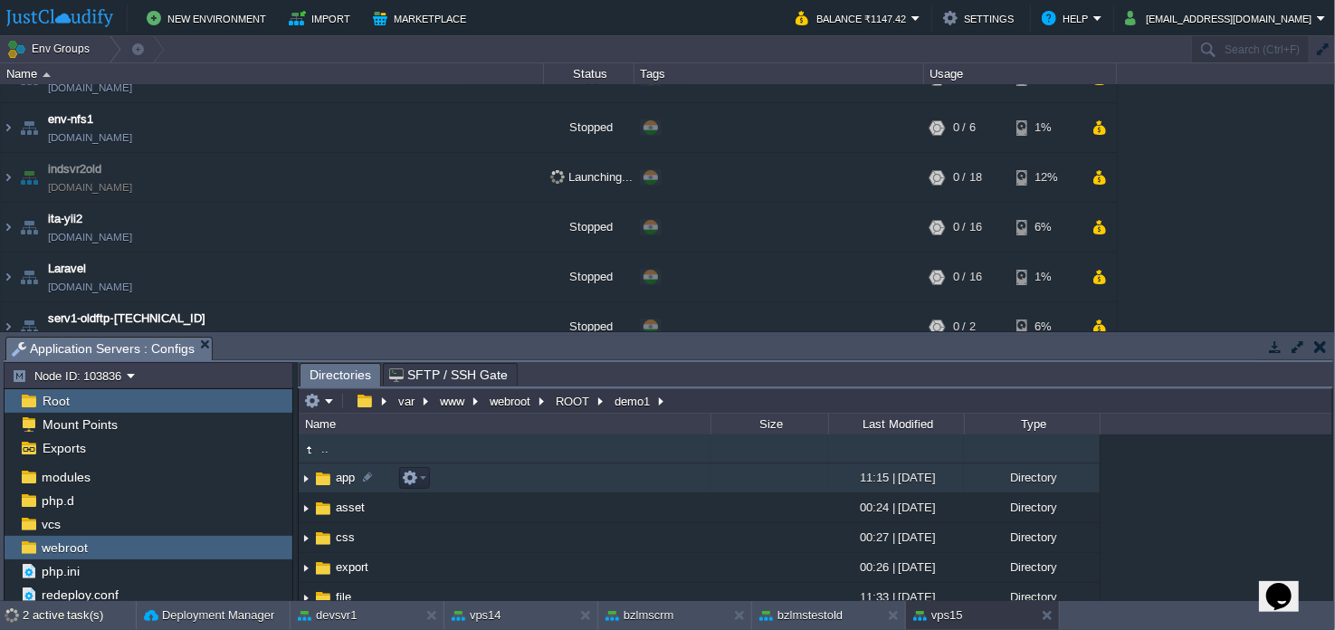
click at [575, 469] on td "app" at bounding box center [505, 478] width 412 height 30
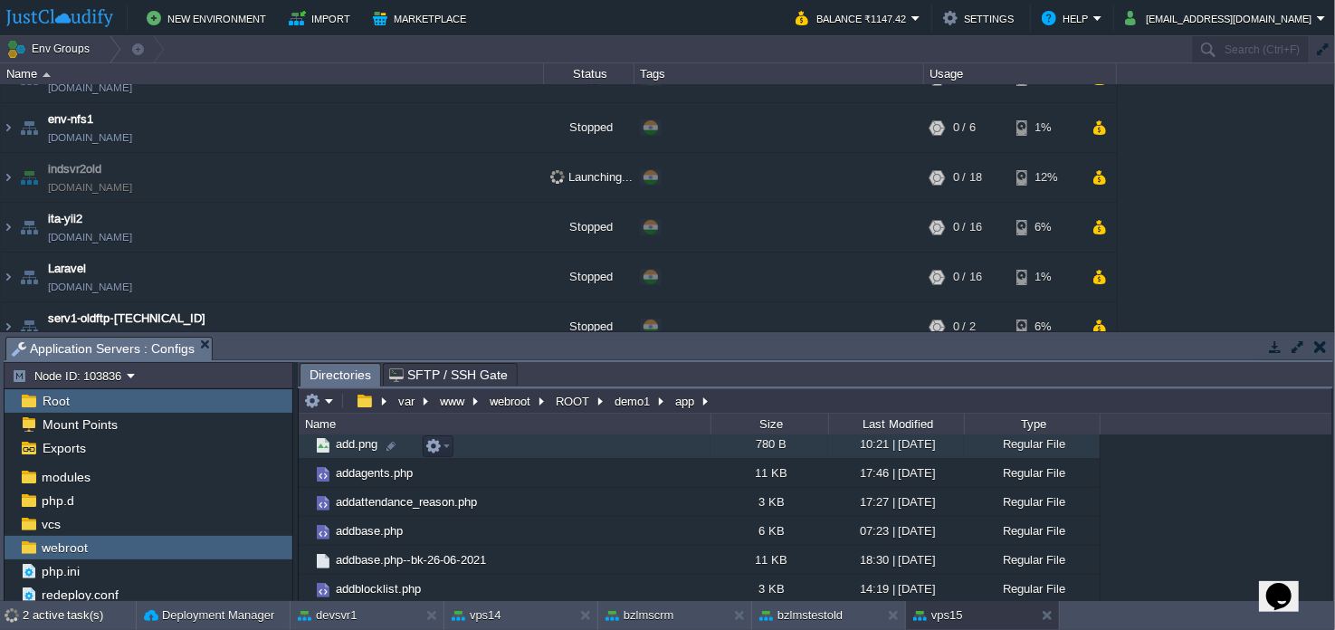
scroll to position [0, 0]
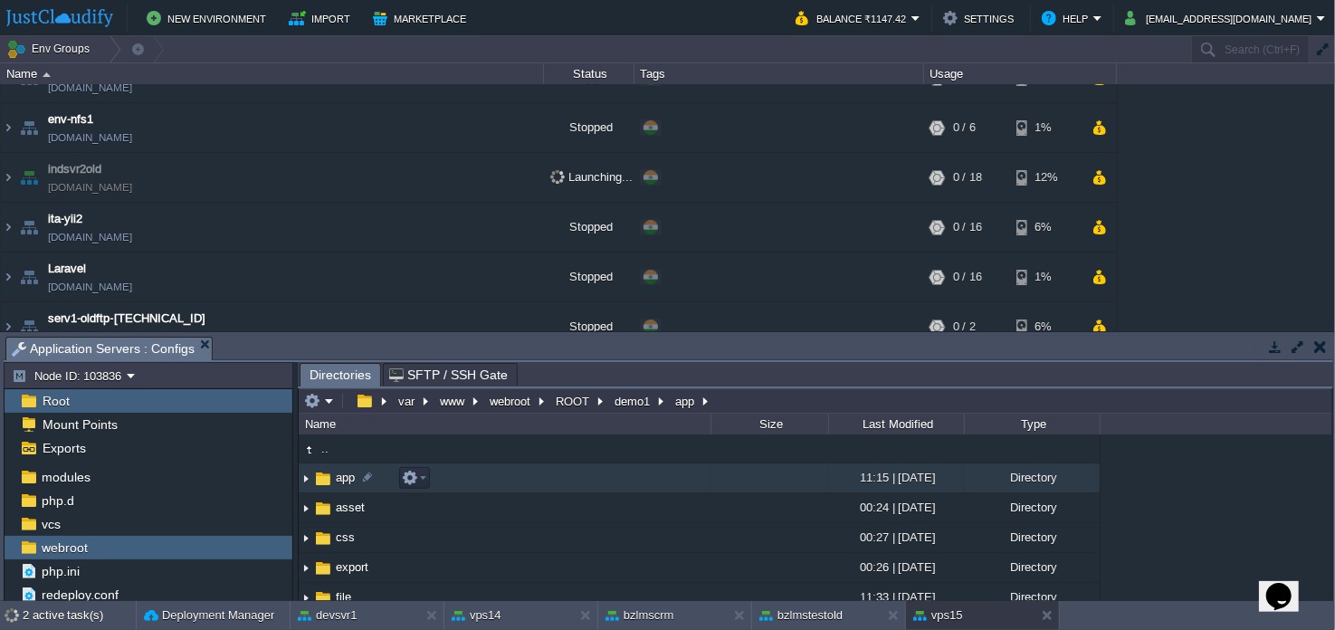
click at [584, 479] on td "app" at bounding box center [505, 478] width 412 height 30
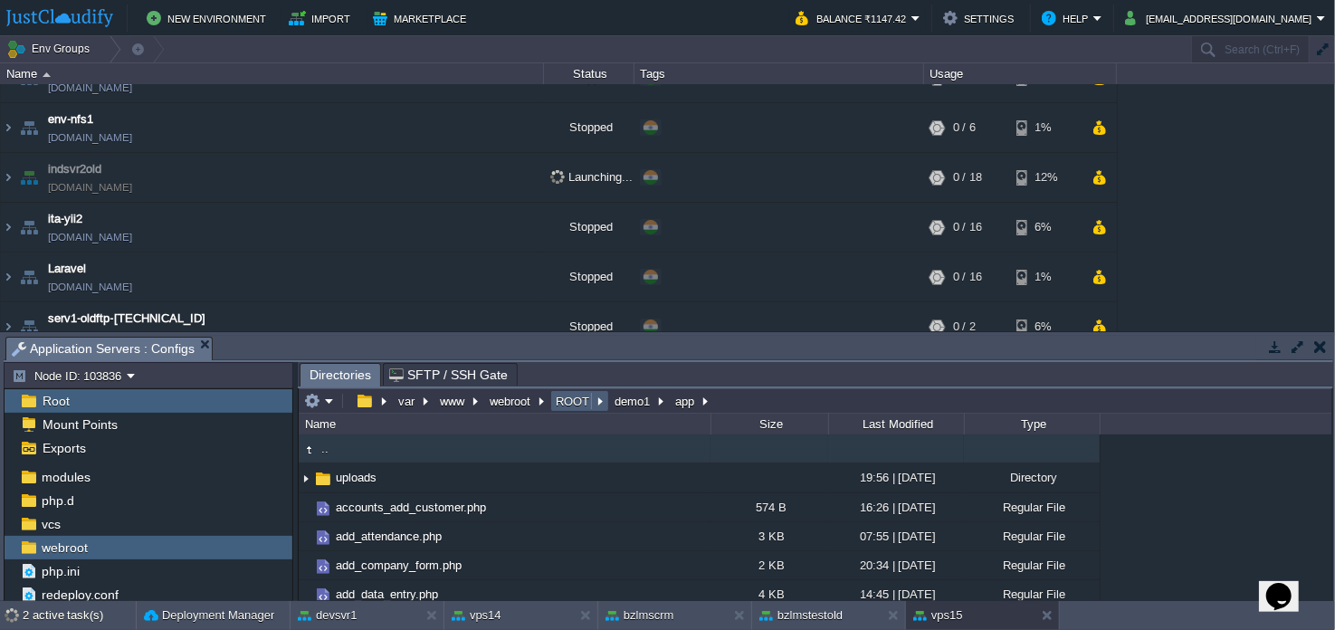
click at [572, 404] on button "ROOT" at bounding box center [573, 401] width 41 height 16
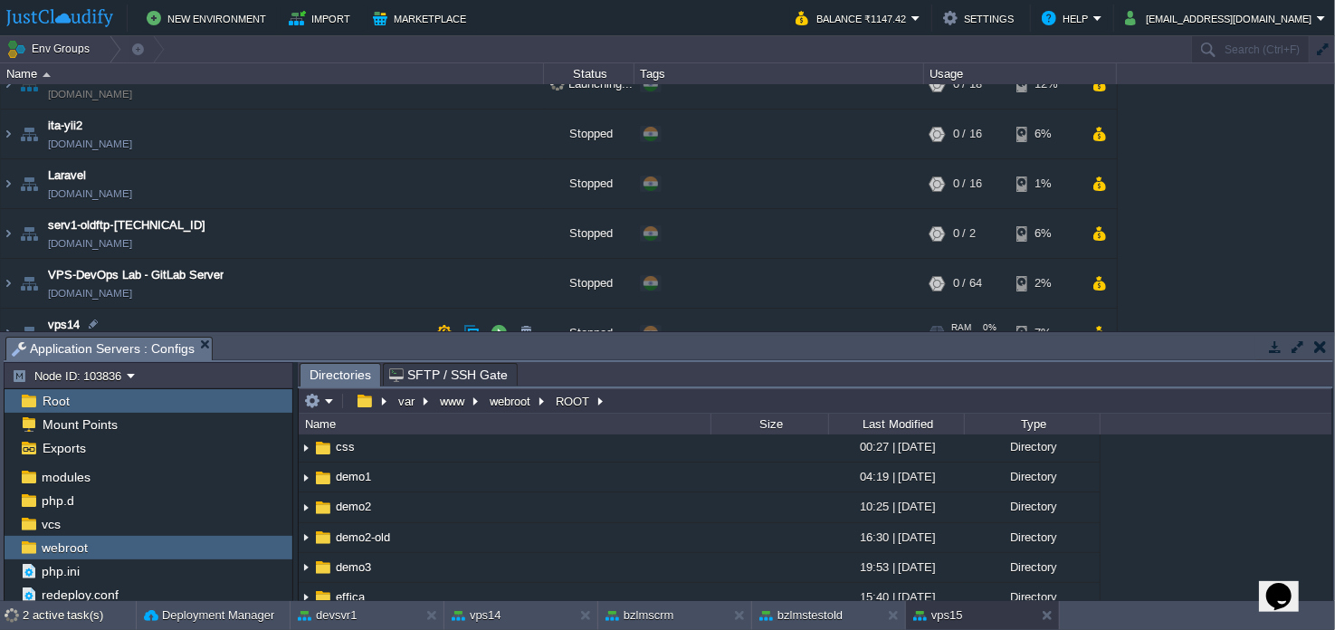
scroll to position [542, 0]
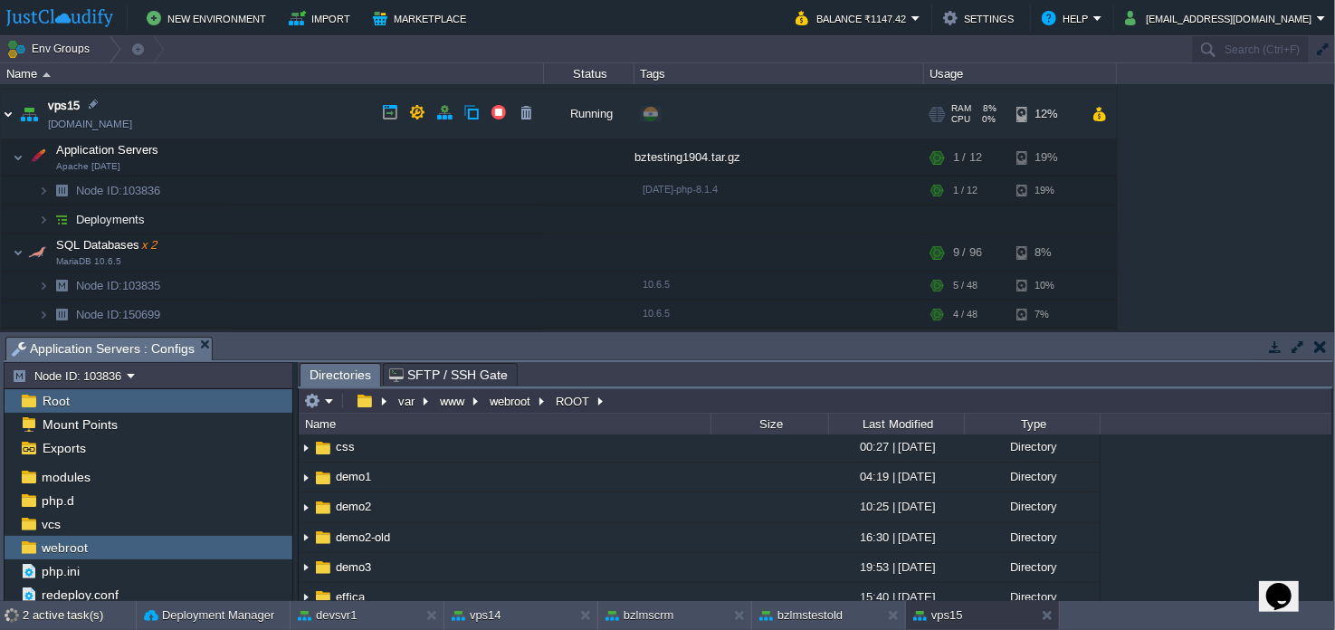
click at [6, 110] on img at bounding box center [8, 114] width 14 height 49
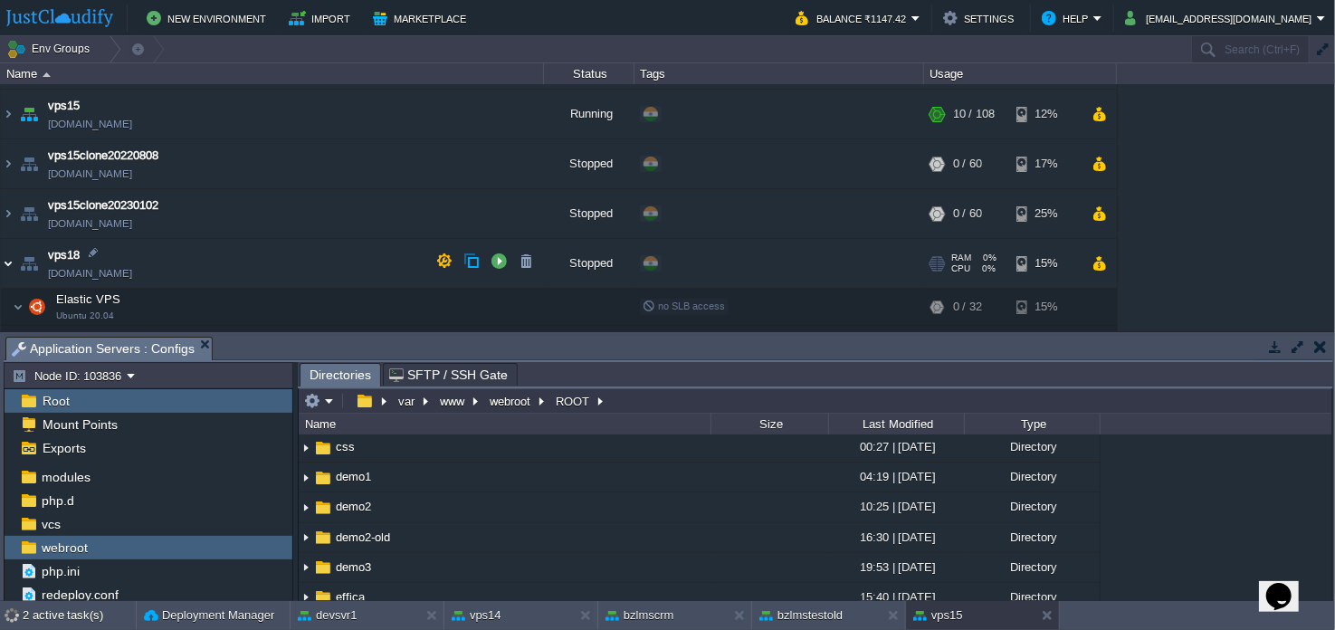
click at [8, 260] on img at bounding box center [8, 263] width 14 height 49
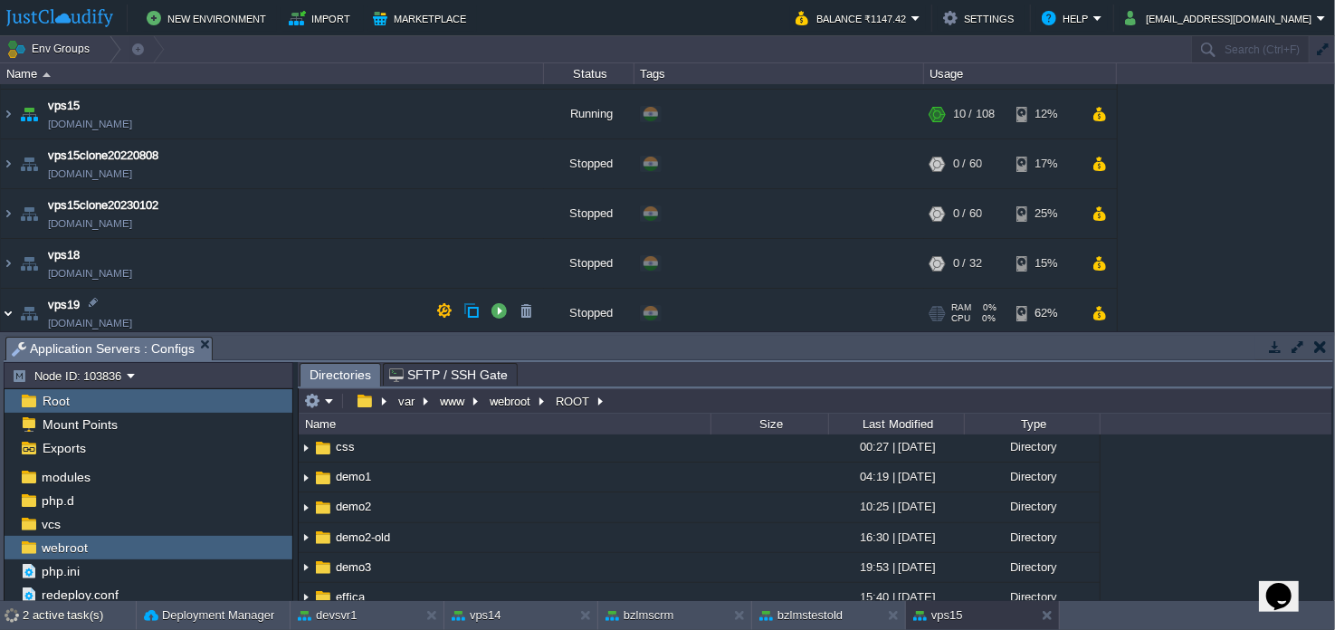
click at [5, 305] on img at bounding box center [8, 313] width 14 height 49
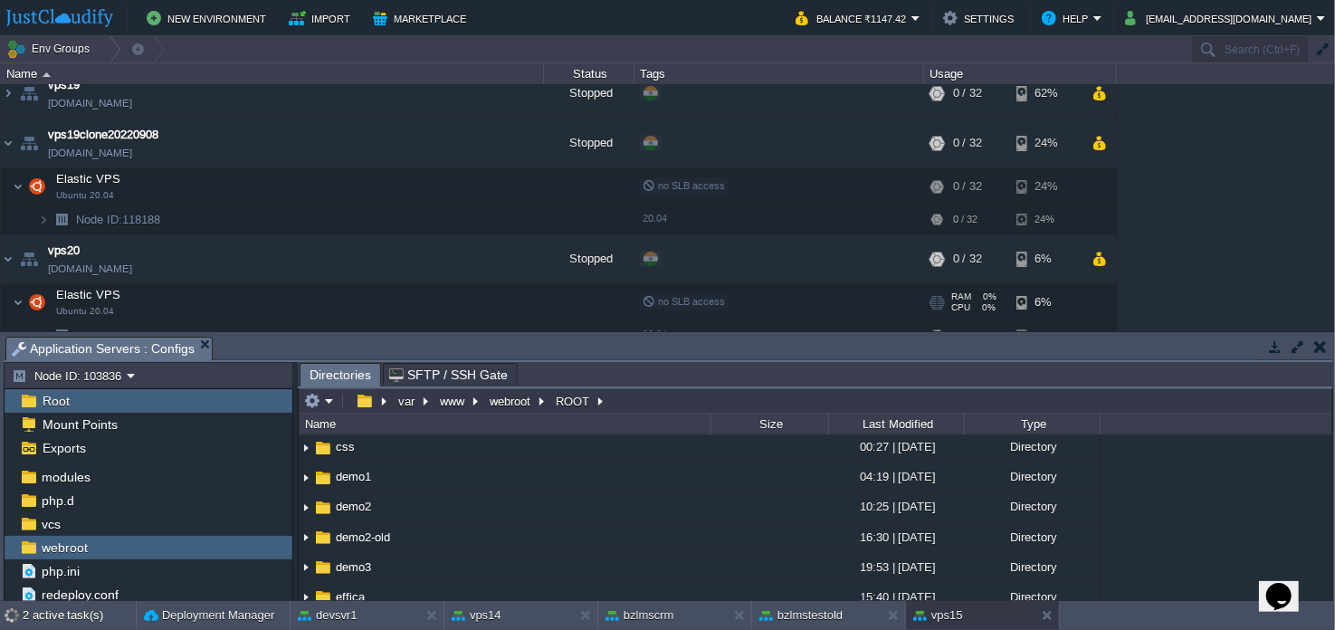
scroll to position [814, 0]
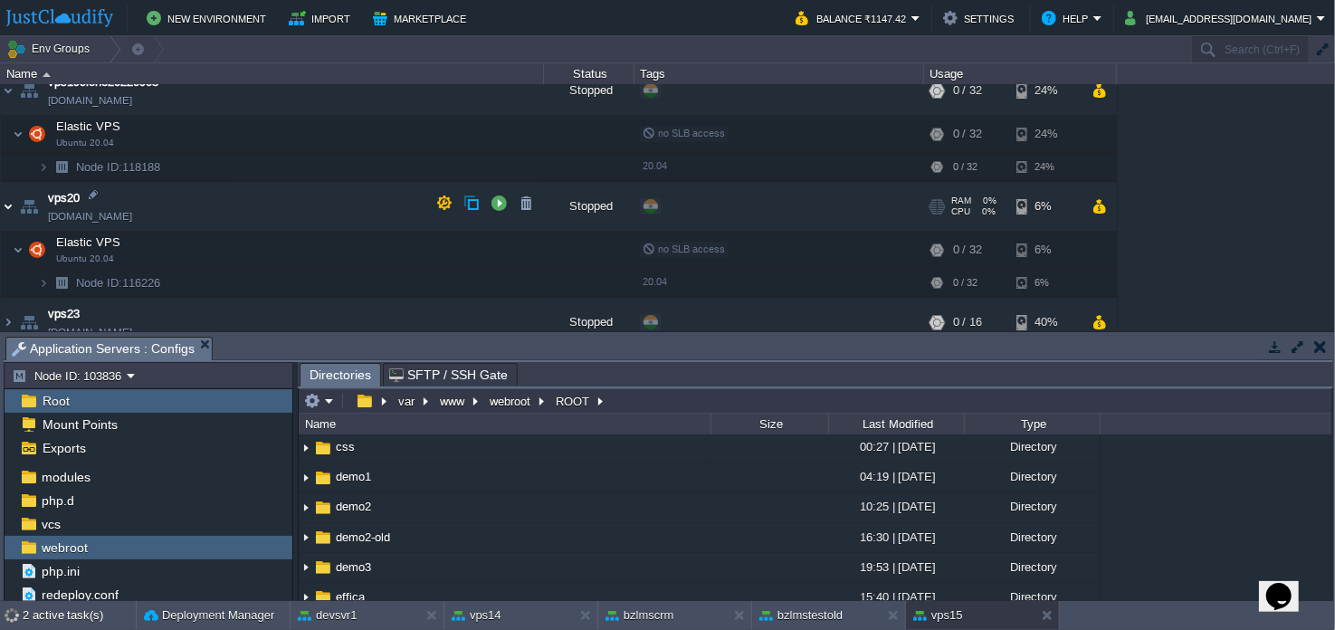
click at [10, 207] on img at bounding box center [8, 206] width 14 height 49
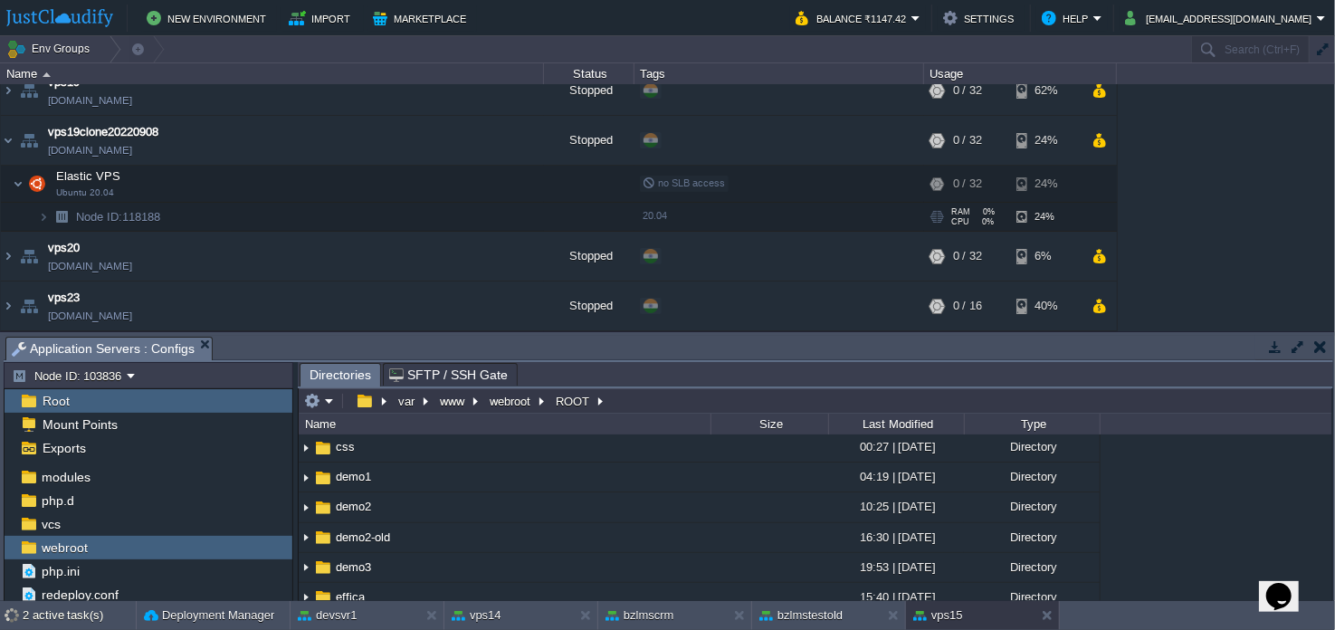
scroll to position [760, 0]
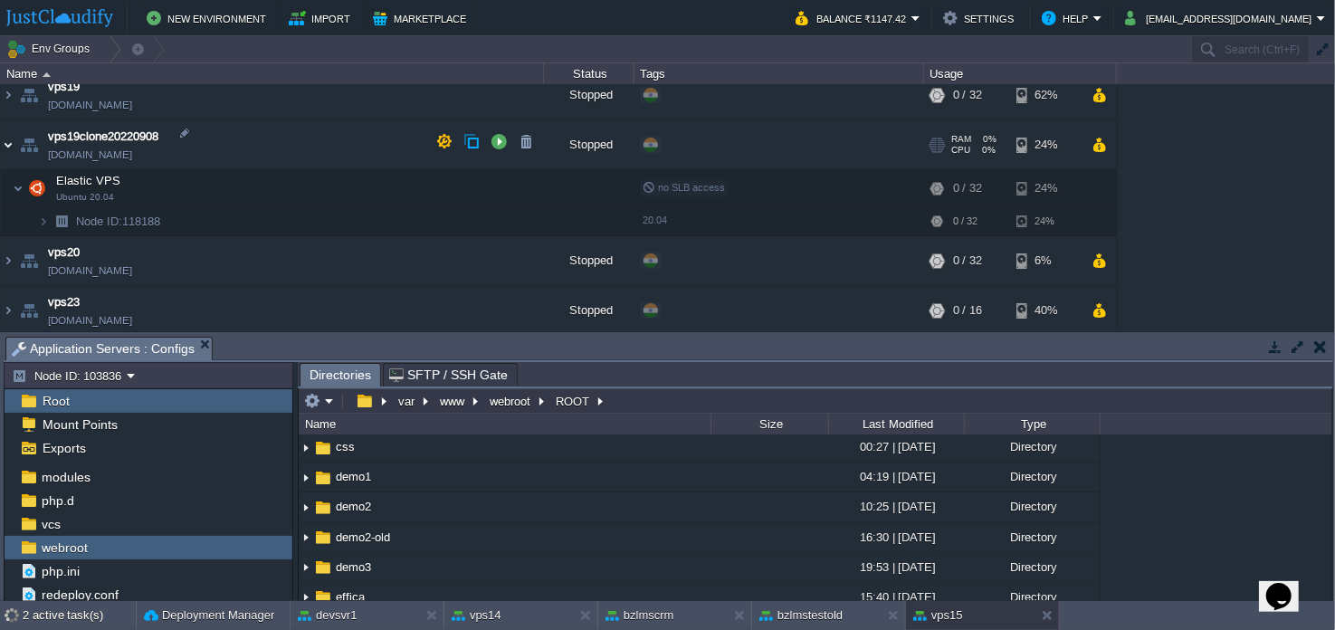
click at [9, 146] on img at bounding box center [8, 144] width 14 height 49
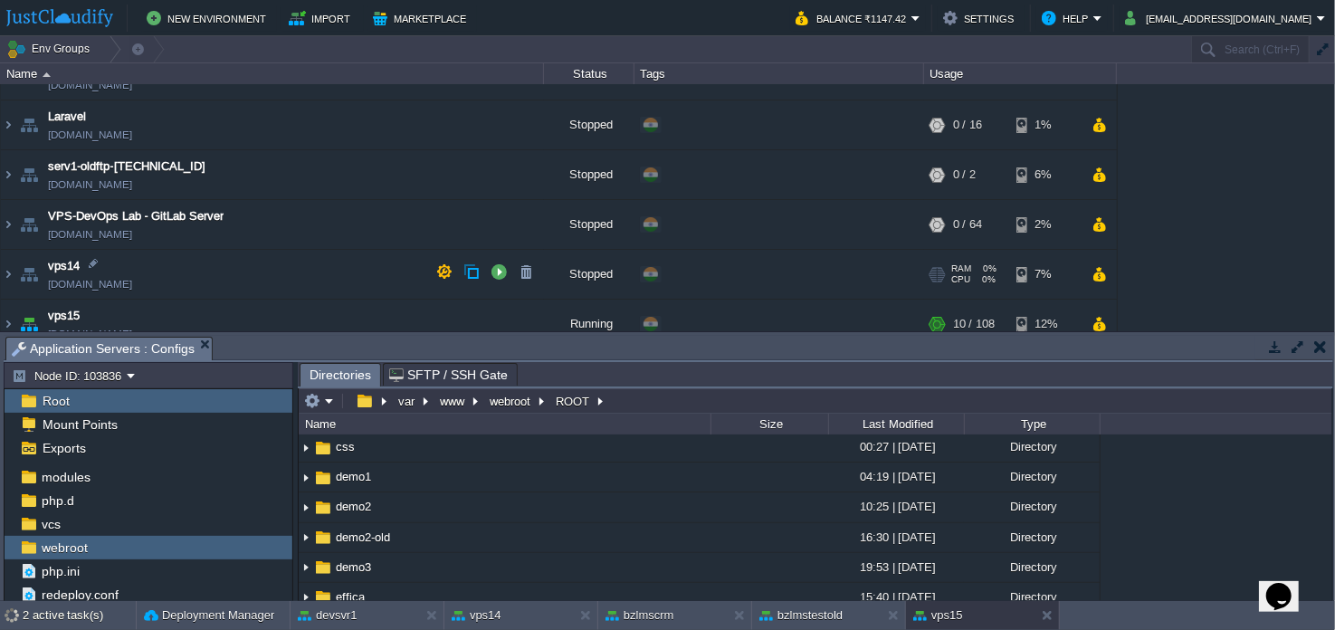
scroll to position [422, 0]
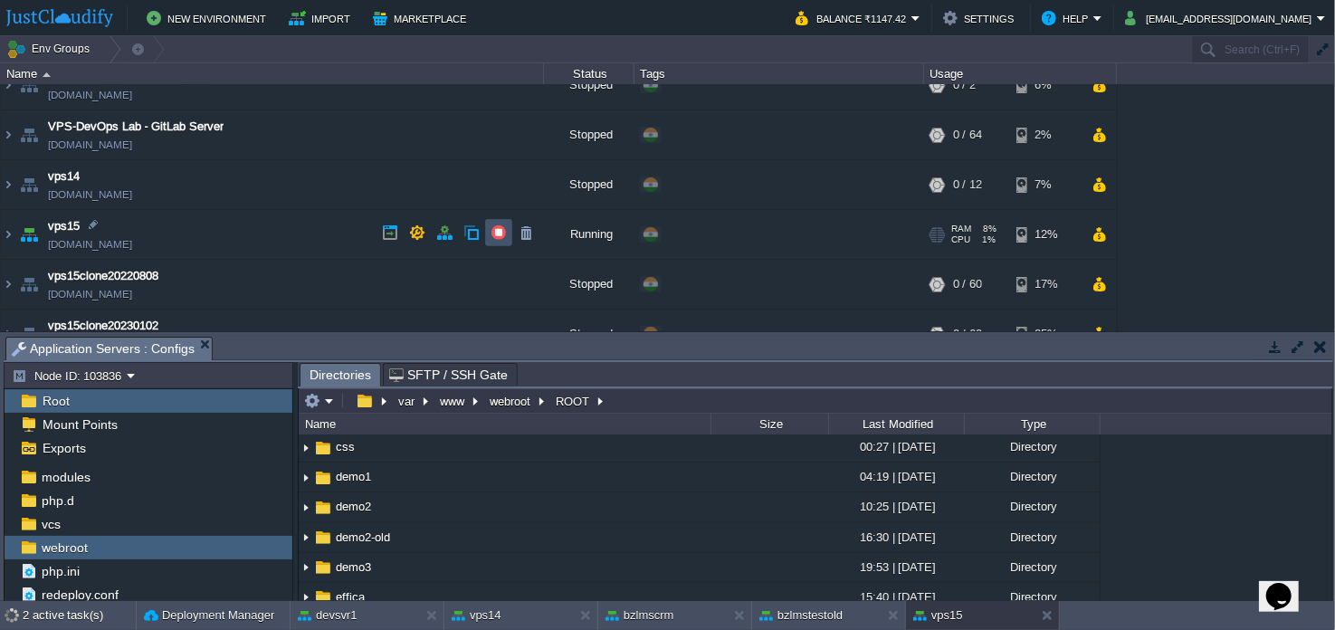
click at [496, 229] on button "button" at bounding box center [498, 232] width 16 height 16
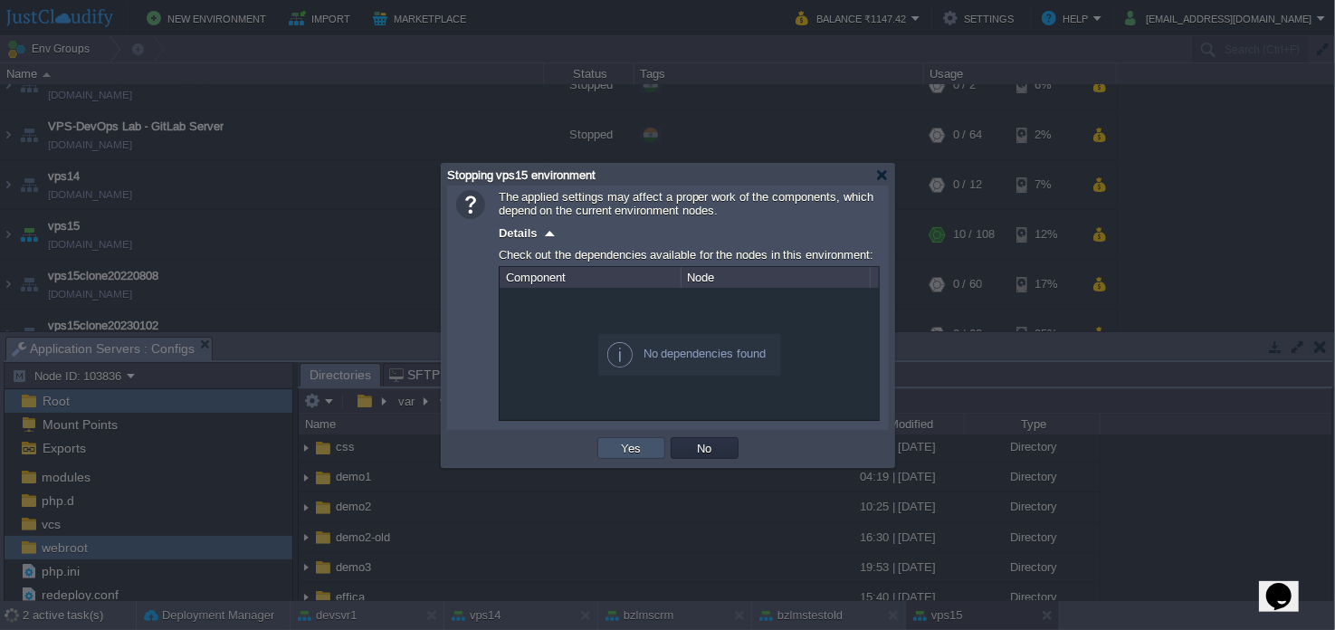
click at [632, 450] on button "Yes" at bounding box center [631, 448] width 31 height 16
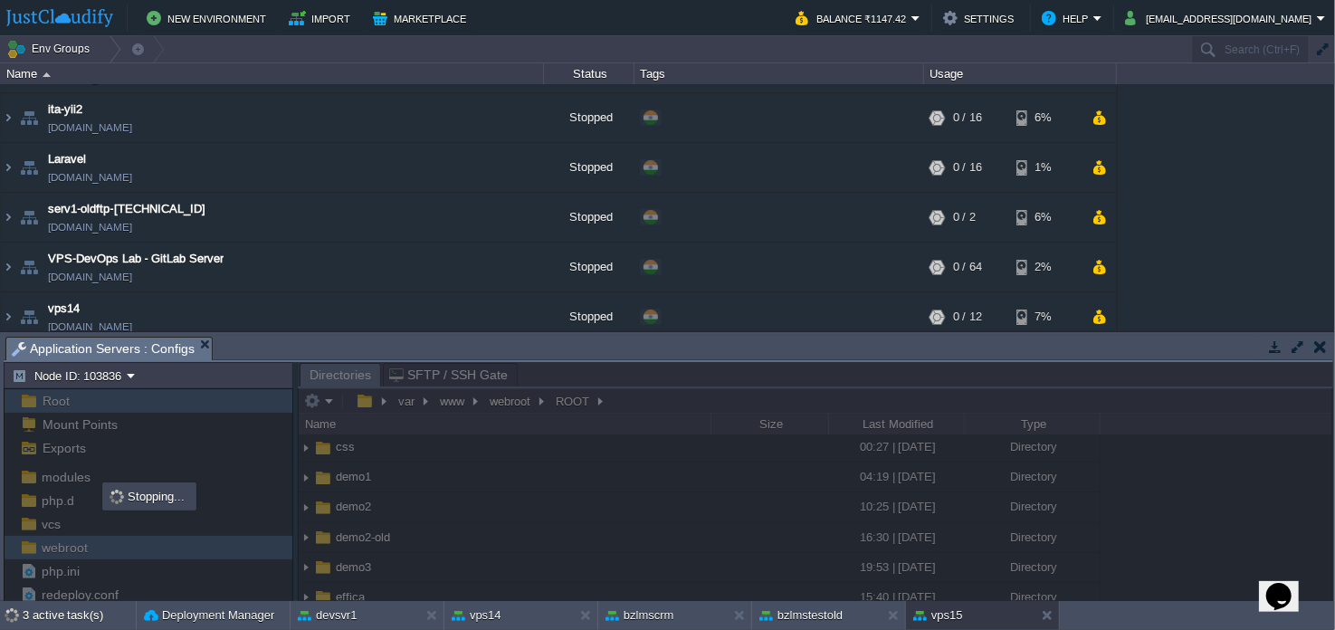
scroll to position [362, 0]
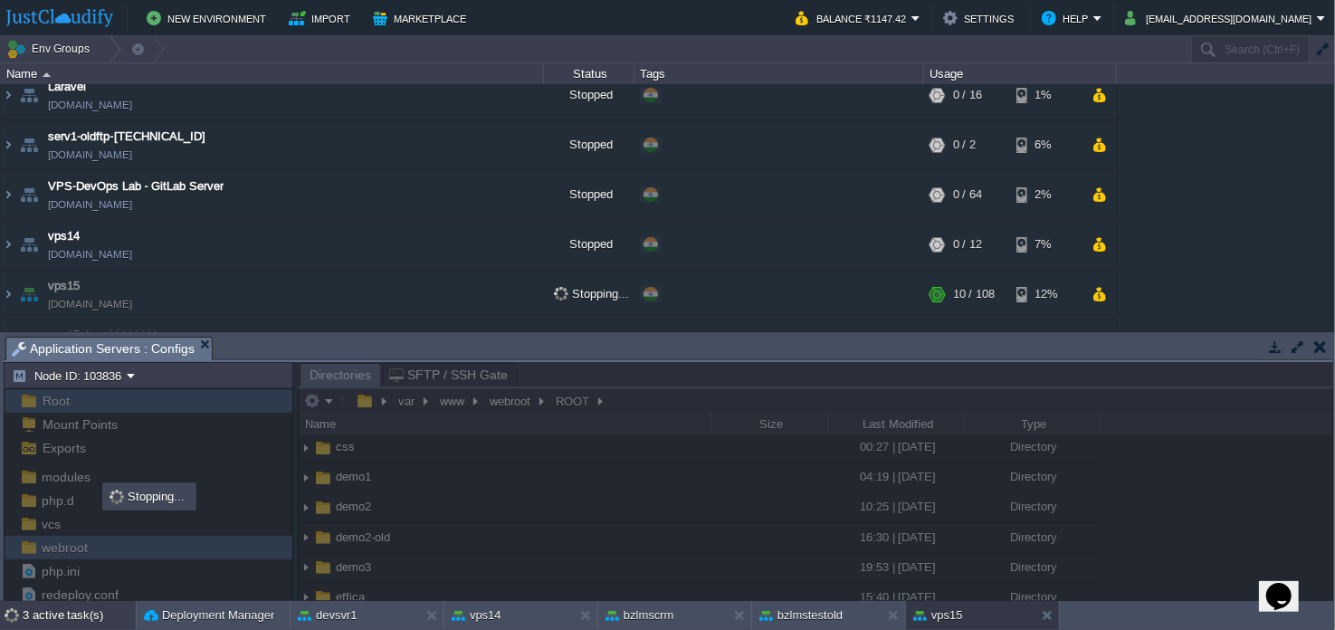
click at [76, 612] on div "3 active task(s)" at bounding box center [79, 615] width 113 height 29
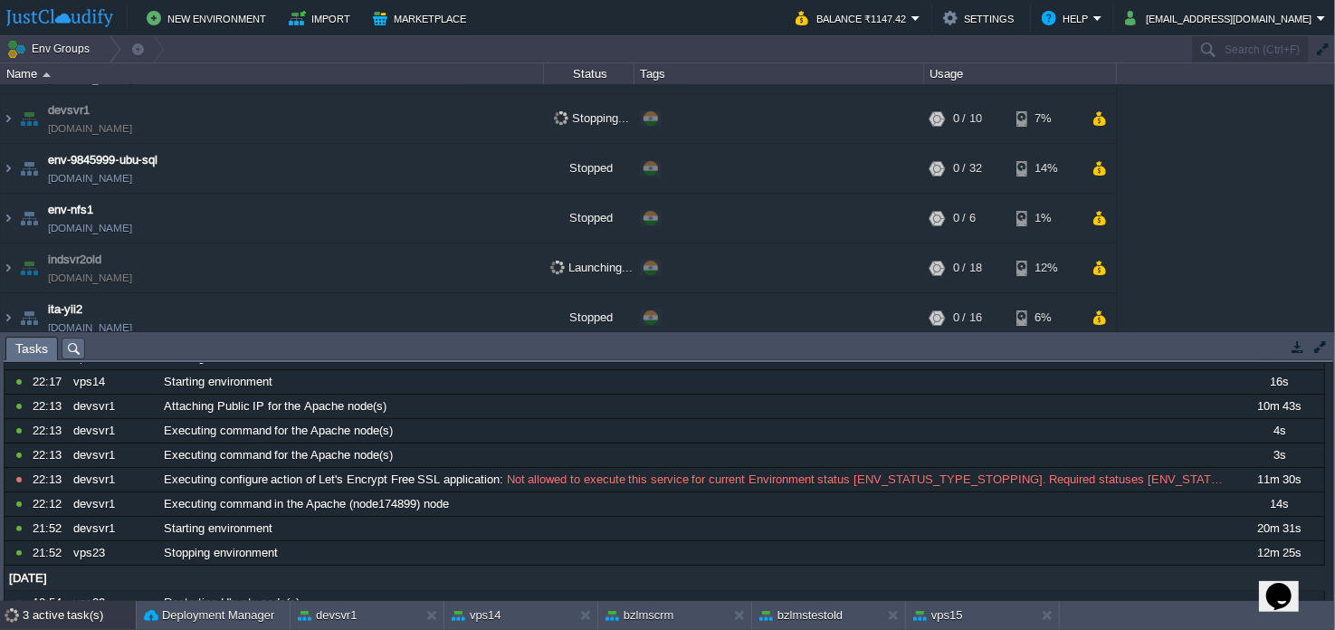
scroll to position [301, 0]
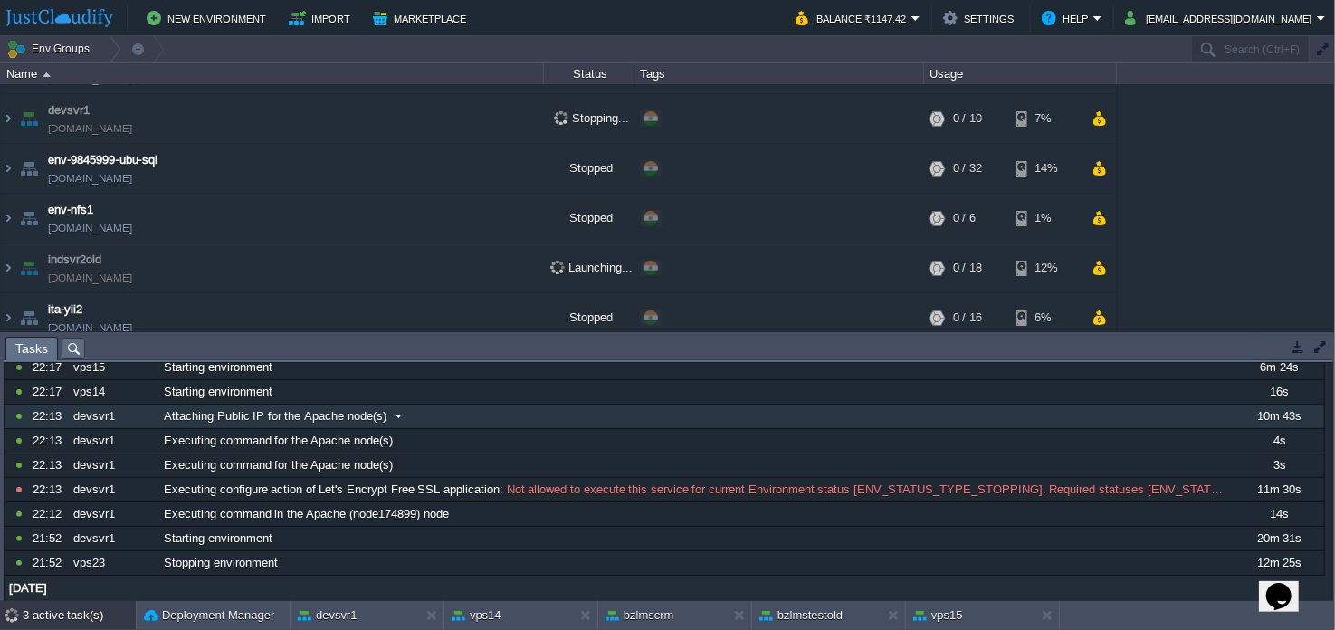
click at [561, 415] on div "Attaching Public IP for the Apache node(s)" at bounding box center [695, 417] width 1073 height 24
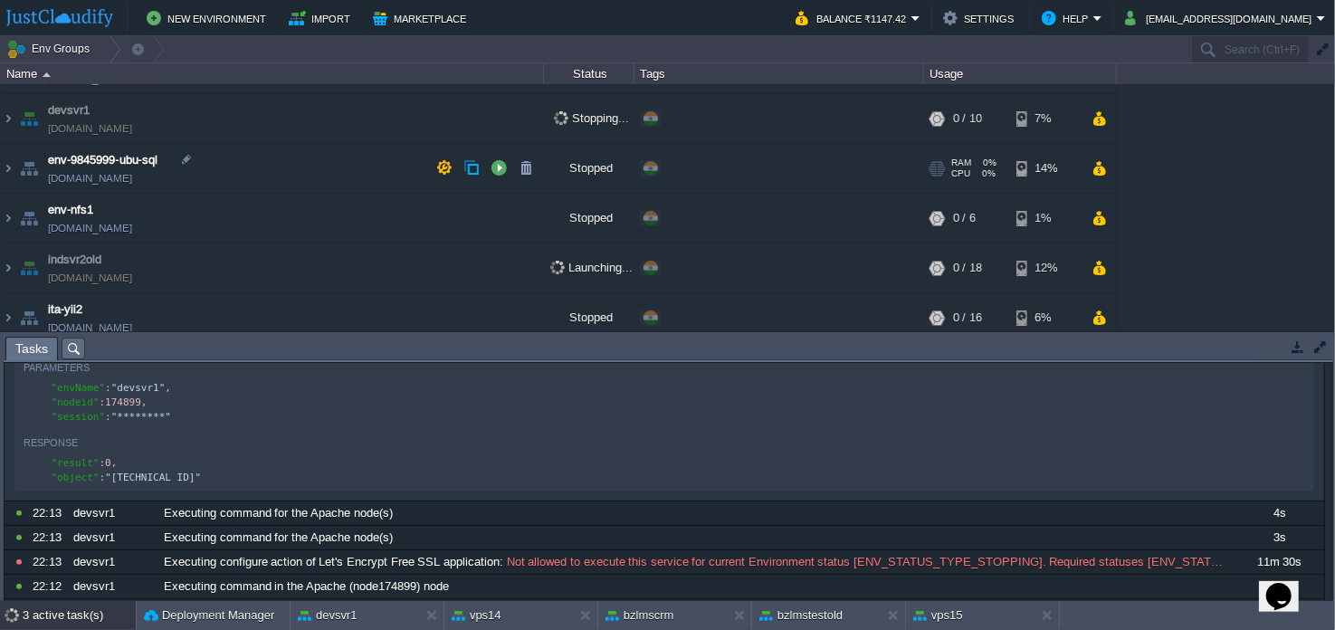
scroll to position [0, 0]
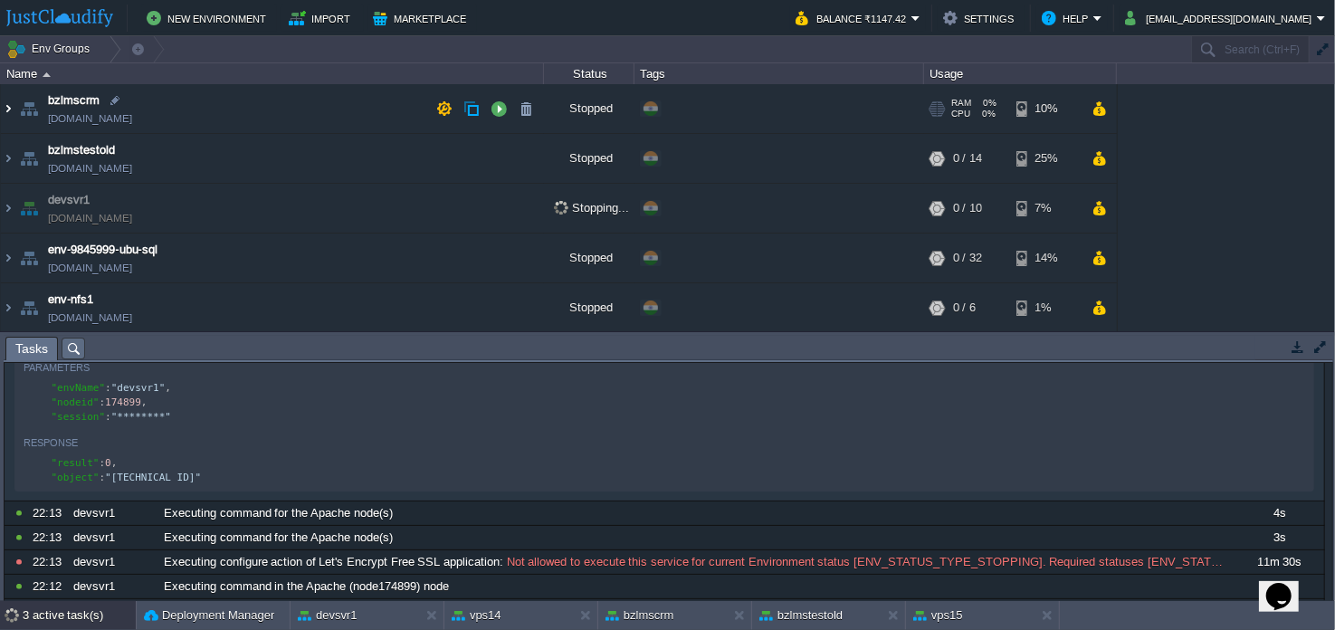
click at [8, 109] on img at bounding box center [8, 108] width 14 height 49
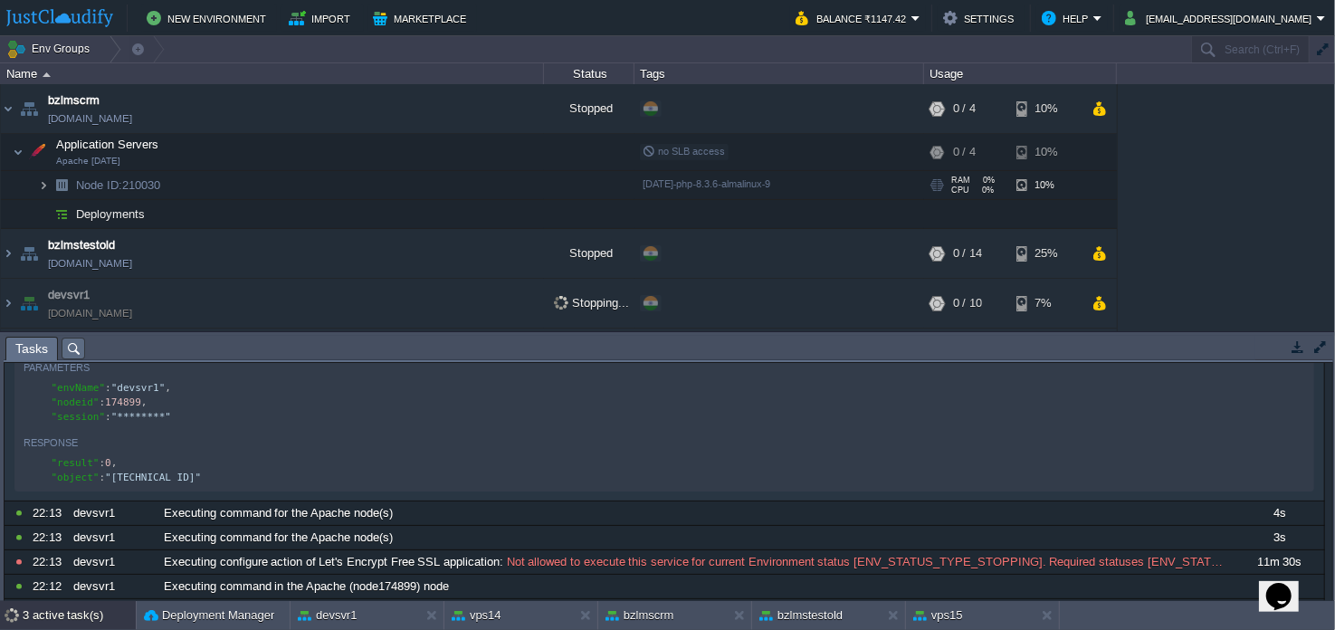
click at [39, 185] on img at bounding box center [43, 185] width 11 height 28
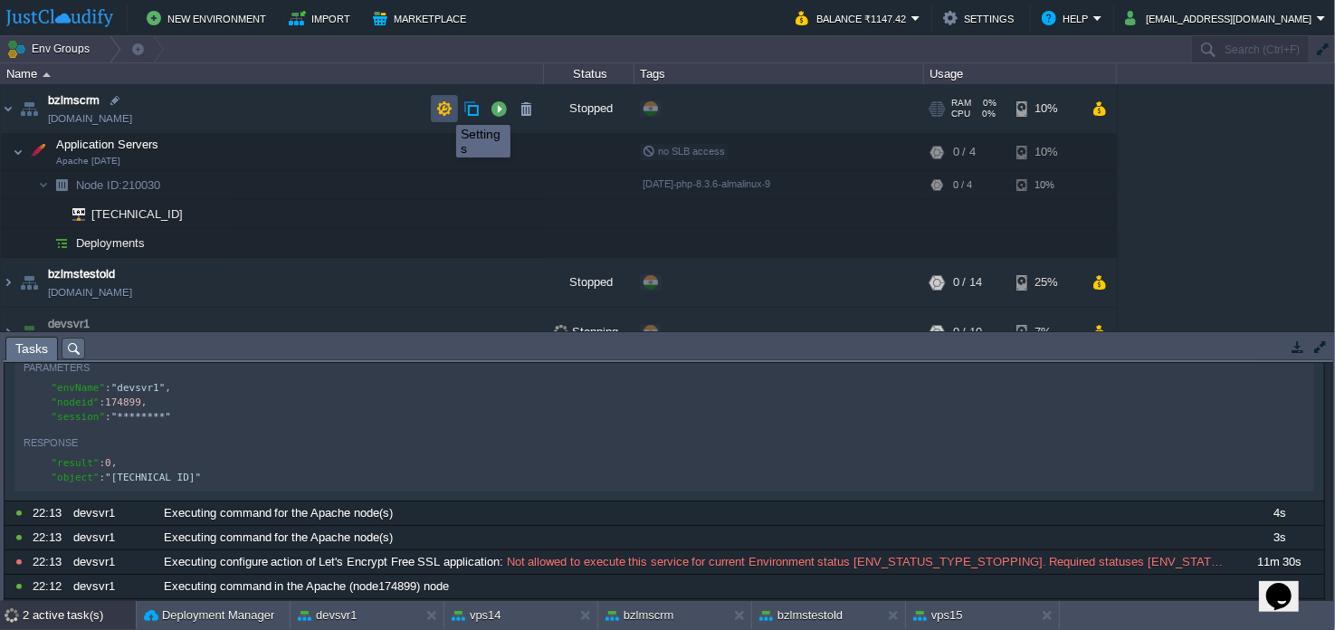
click at [443, 109] on button "button" at bounding box center [444, 108] width 16 height 16
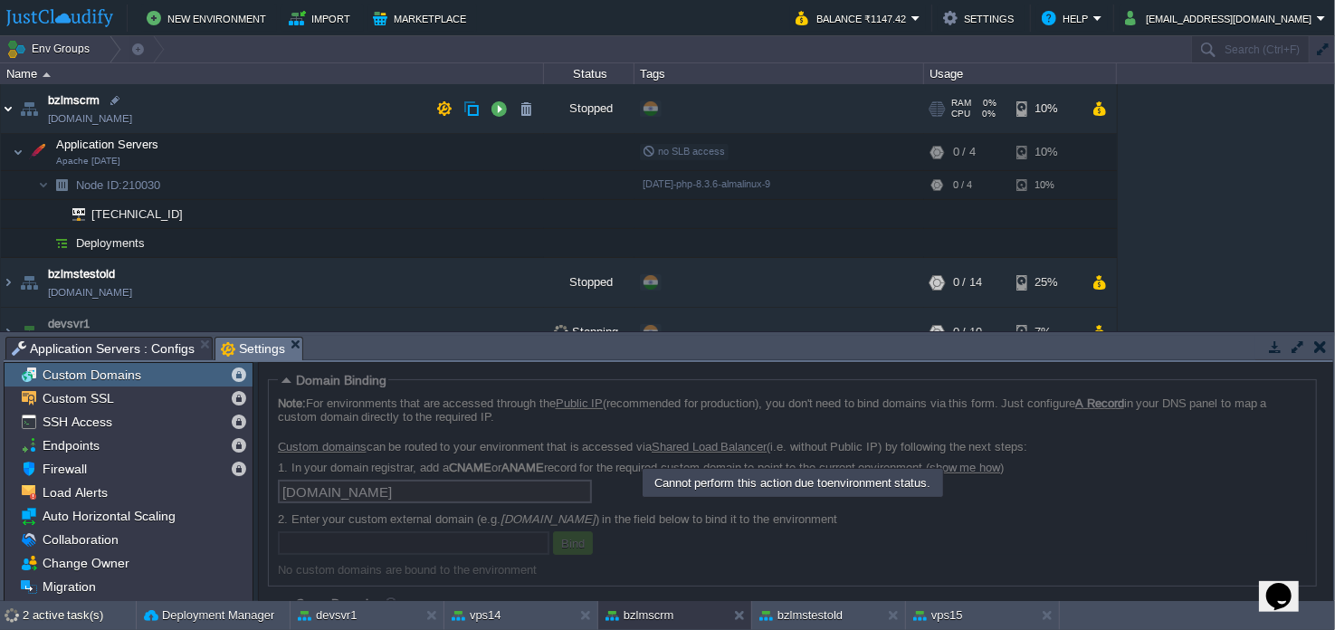
click at [2, 108] on img at bounding box center [8, 108] width 14 height 49
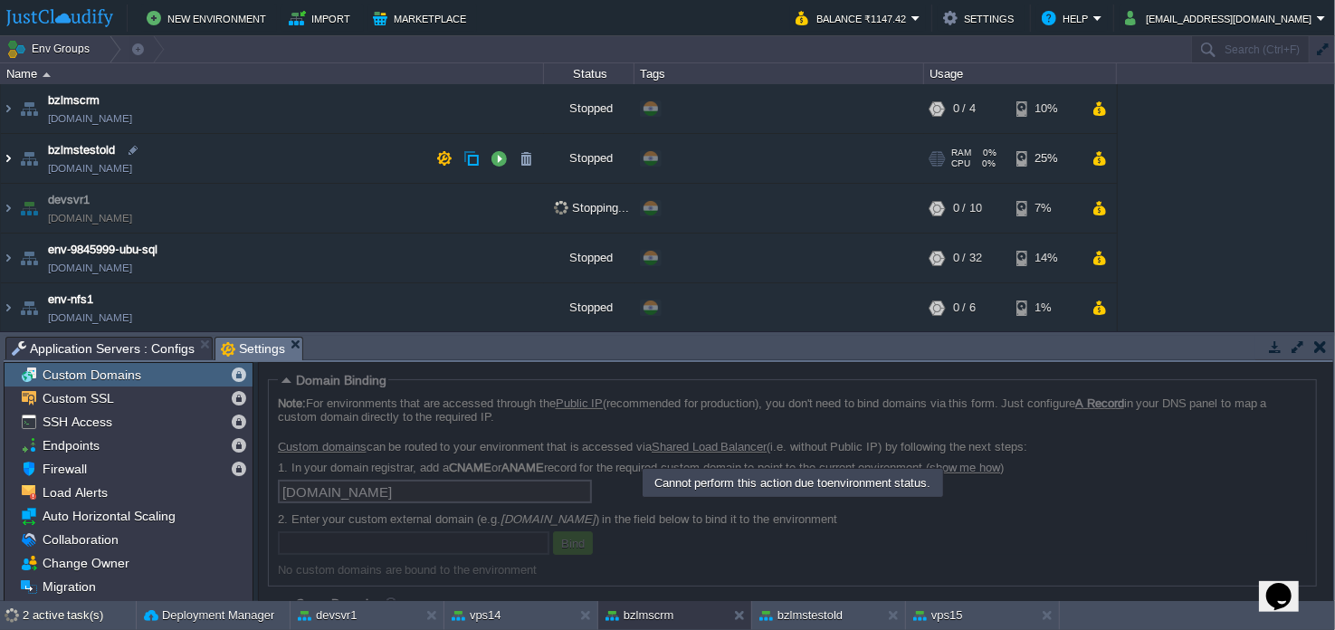
click at [13, 155] on img at bounding box center [8, 158] width 14 height 49
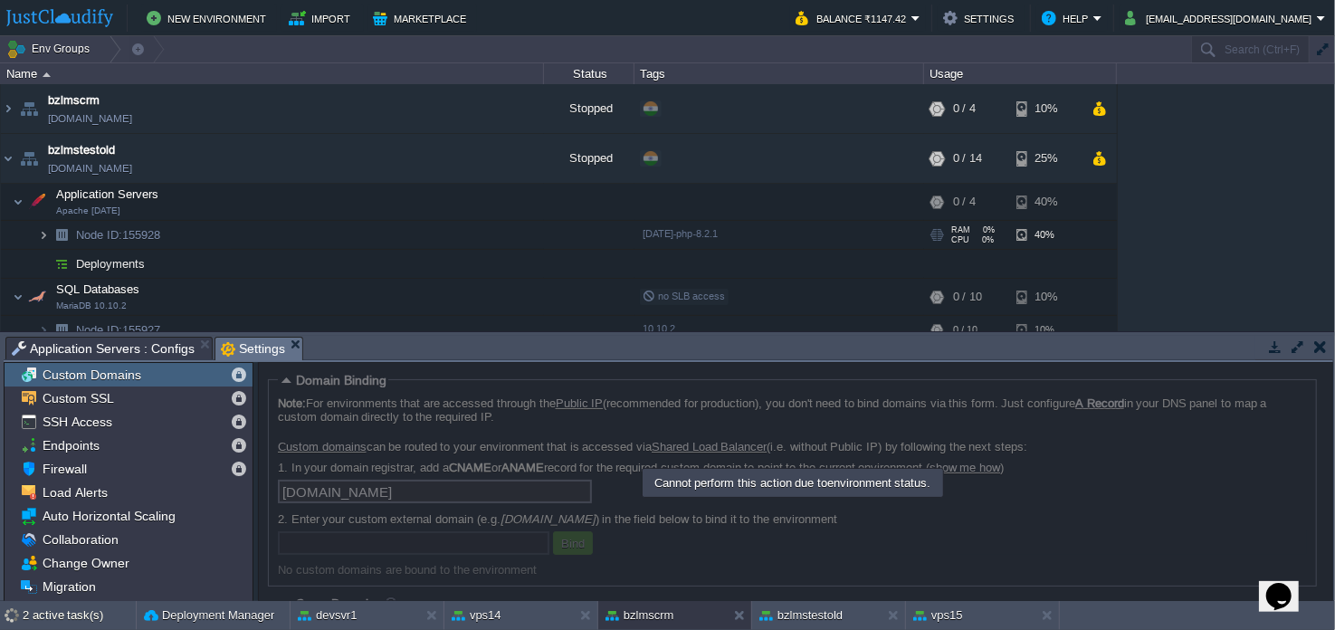
click at [38, 233] on img at bounding box center [43, 235] width 11 height 28
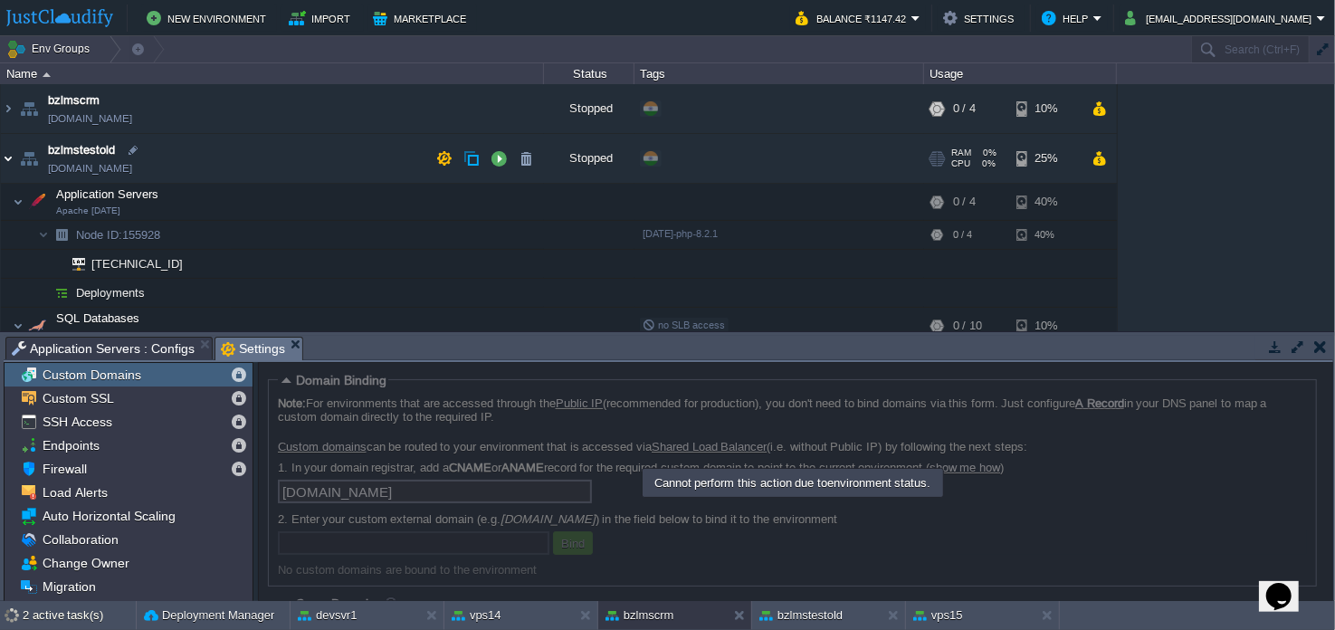
click at [2, 153] on img at bounding box center [8, 158] width 14 height 49
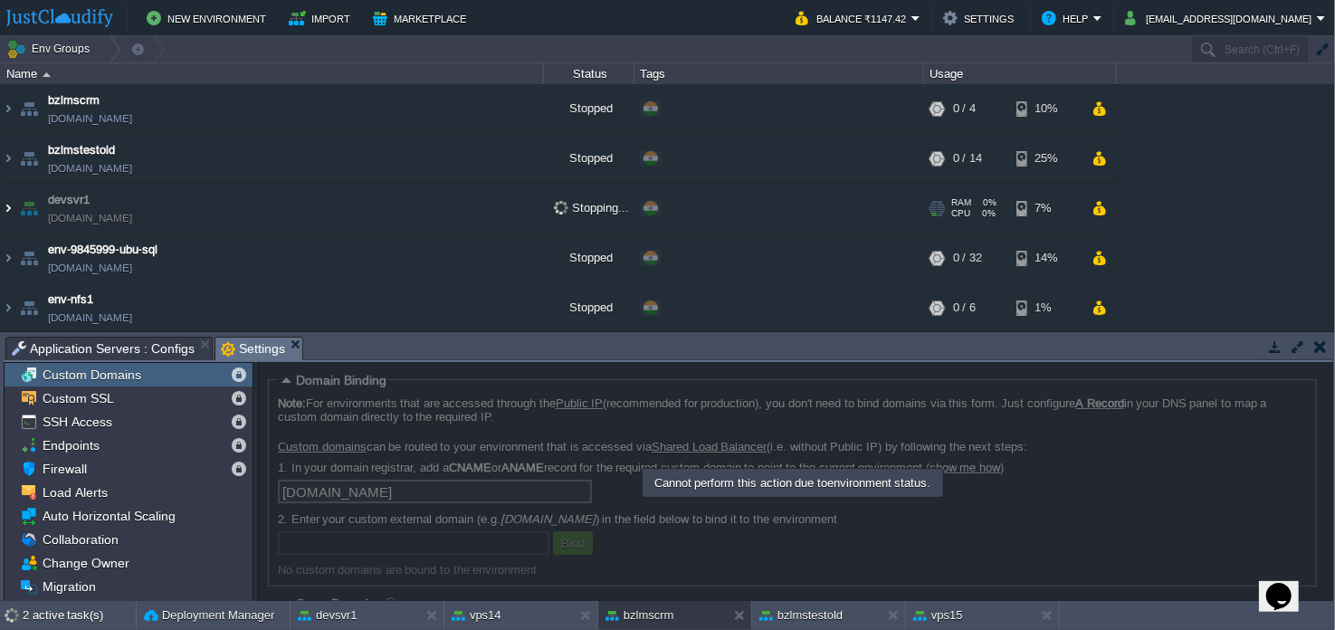
click at [12, 208] on img at bounding box center [8, 208] width 14 height 49
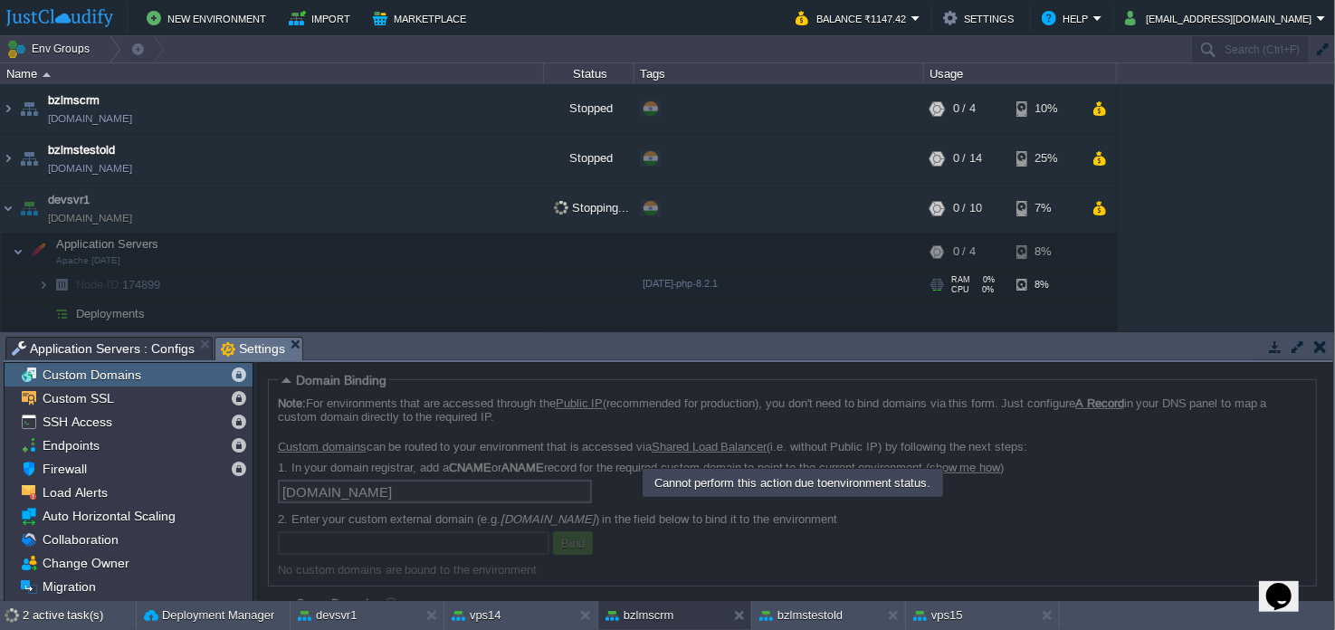
click at [35, 290] on span at bounding box center [19, 285] width 37 height 14
click at [44, 290] on img at bounding box center [43, 285] width 11 height 28
click at [47, 283] on img at bounding box center [43, 285] width 11 height 28
click at [9, 212] on img at bounding box center [8, 208] width 14 height 49
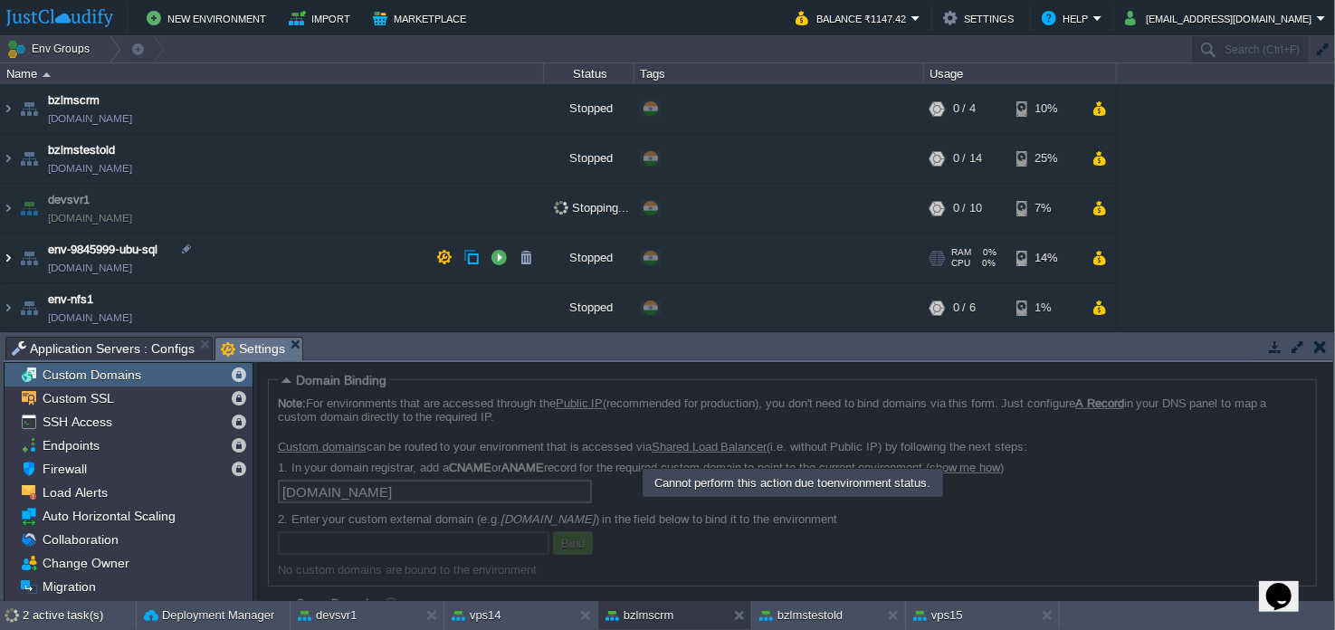
click at [6, 262] on img at bounding box center [8, 257] width 14 height 49
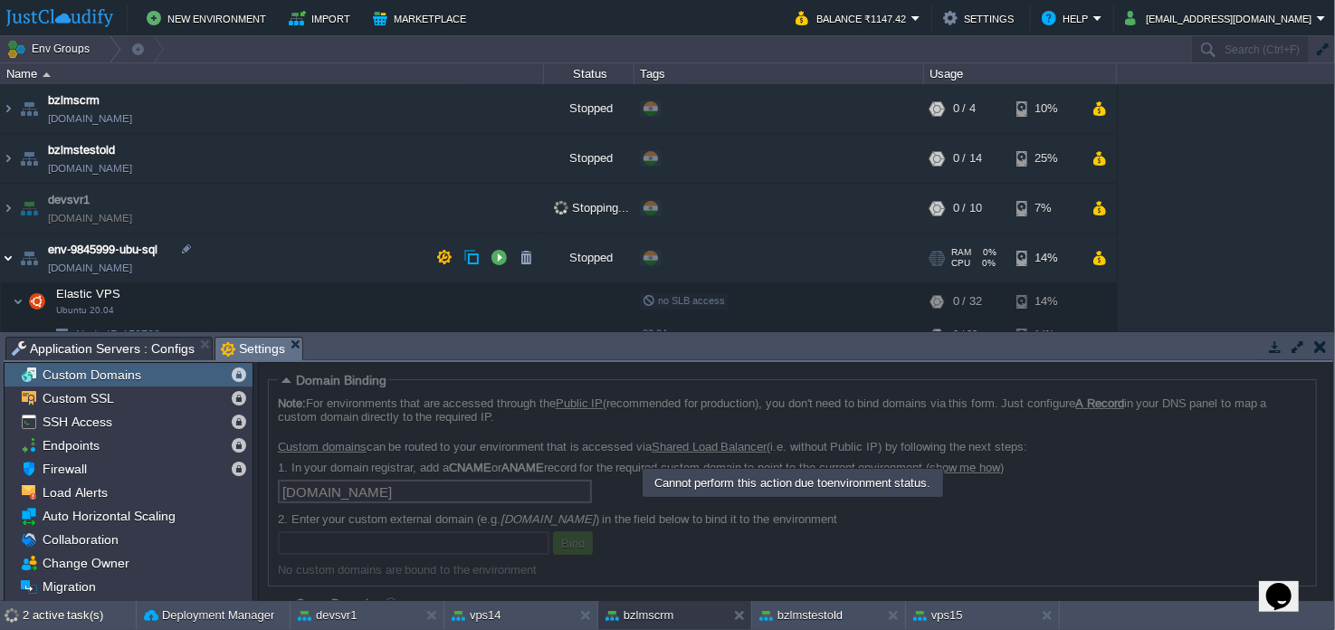
scroll to position [90, 0]
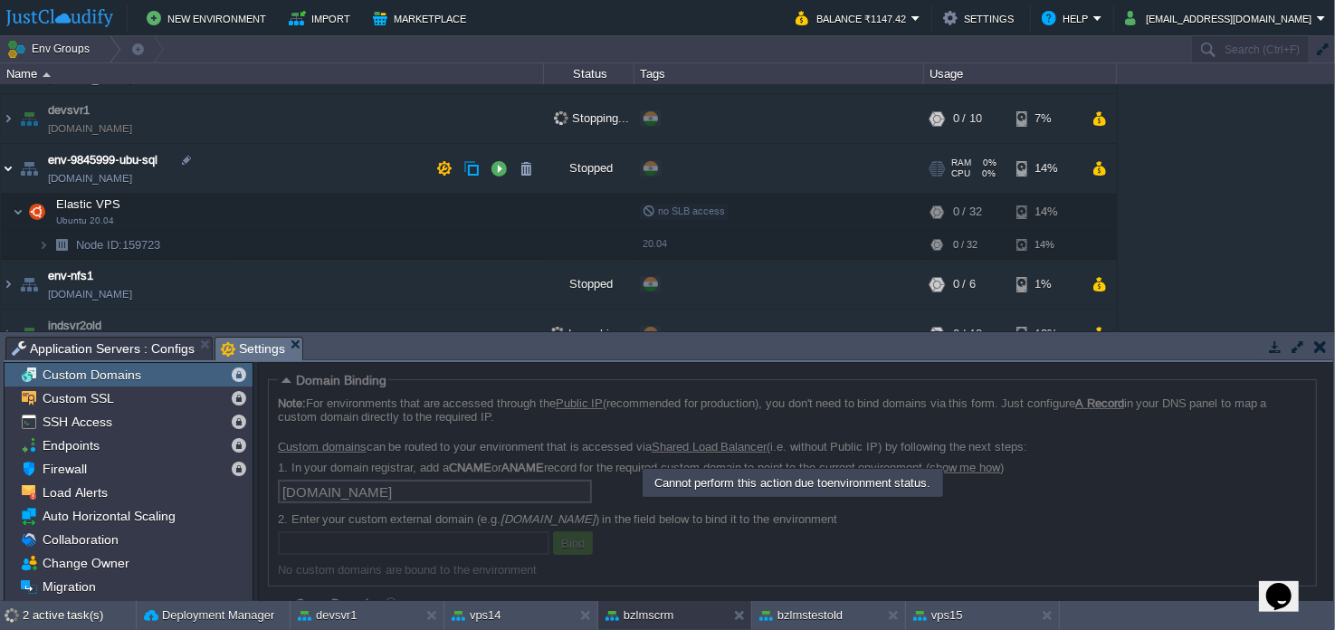
click at [11, 171] on img at bounding box center [8, 168] width 14 height 49
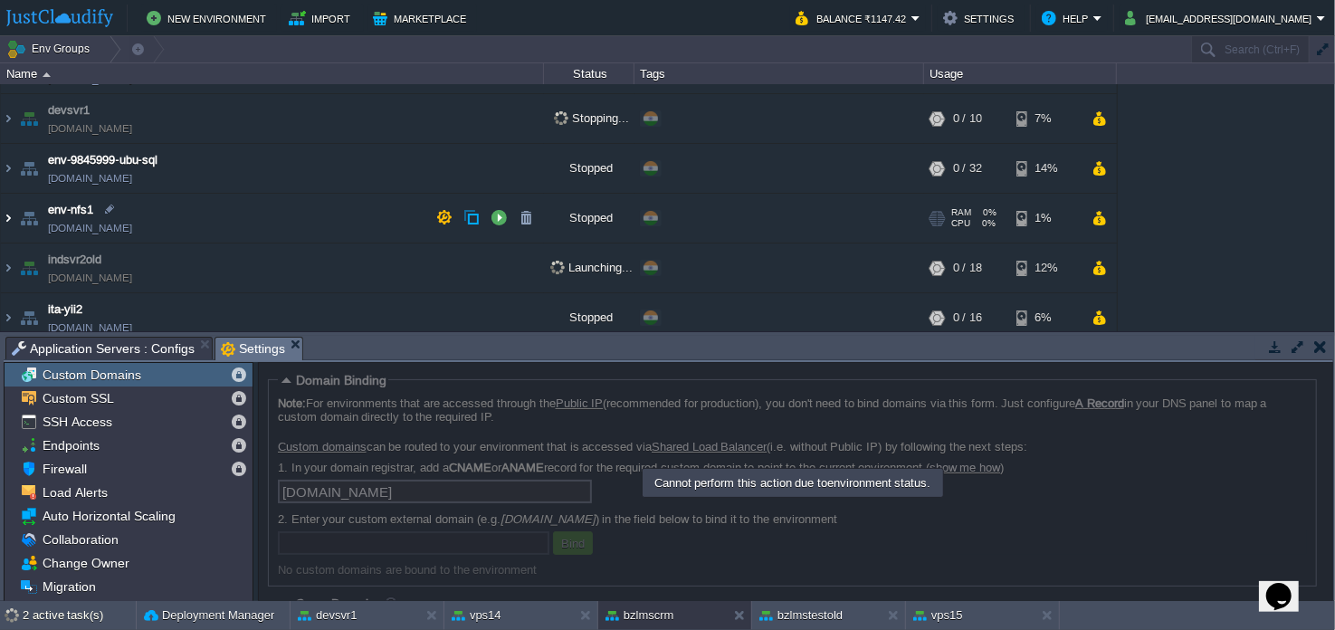
click at [5, 216] on img at bounding box center [8, 218] width 14 height 49
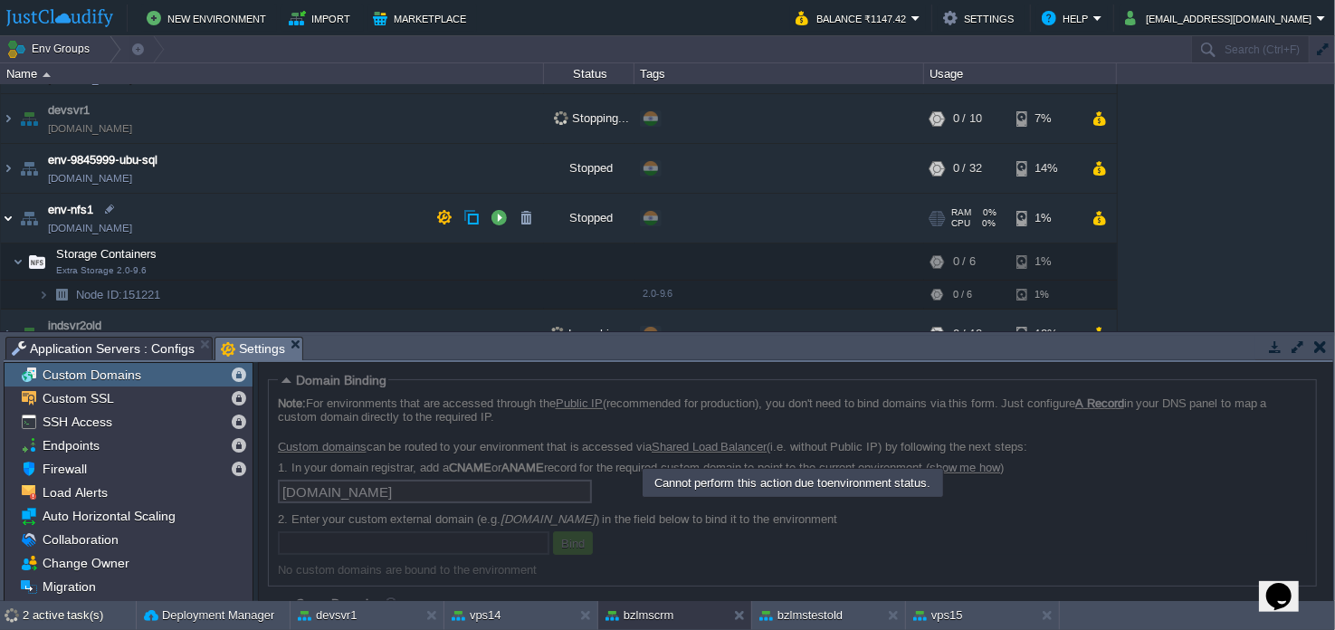
click at [5, 216] on img at bounding box center [8, 218] width 14 height 49
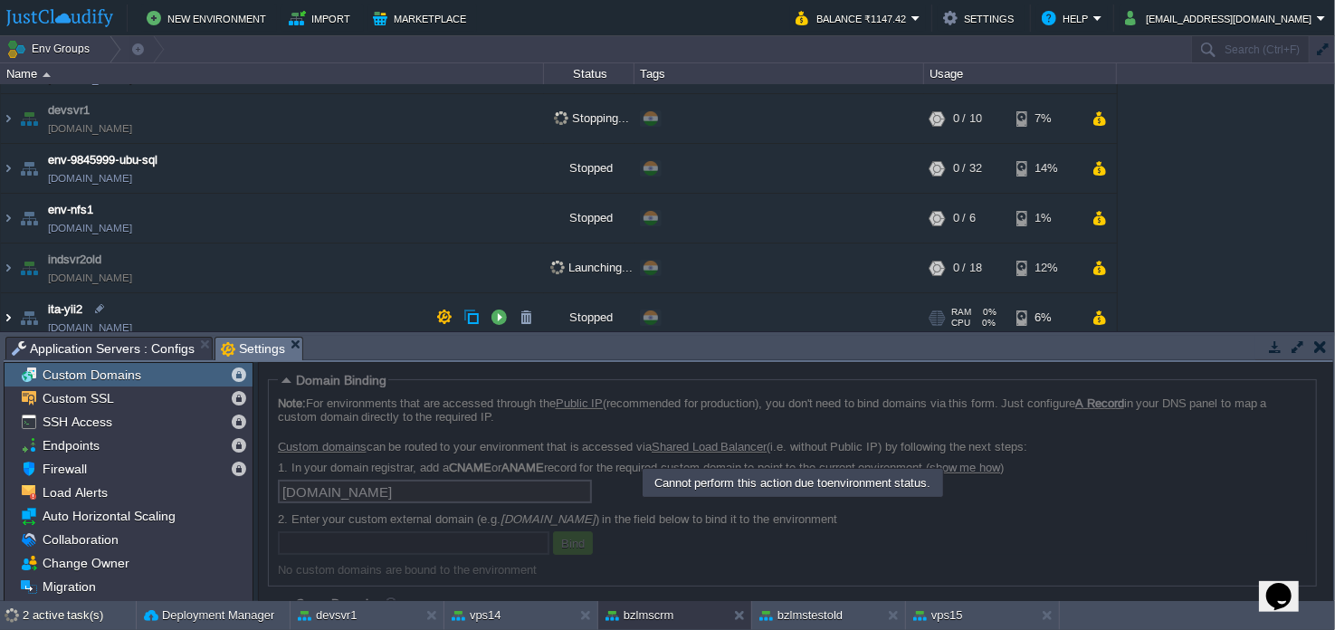
scroll to position [271, 0]
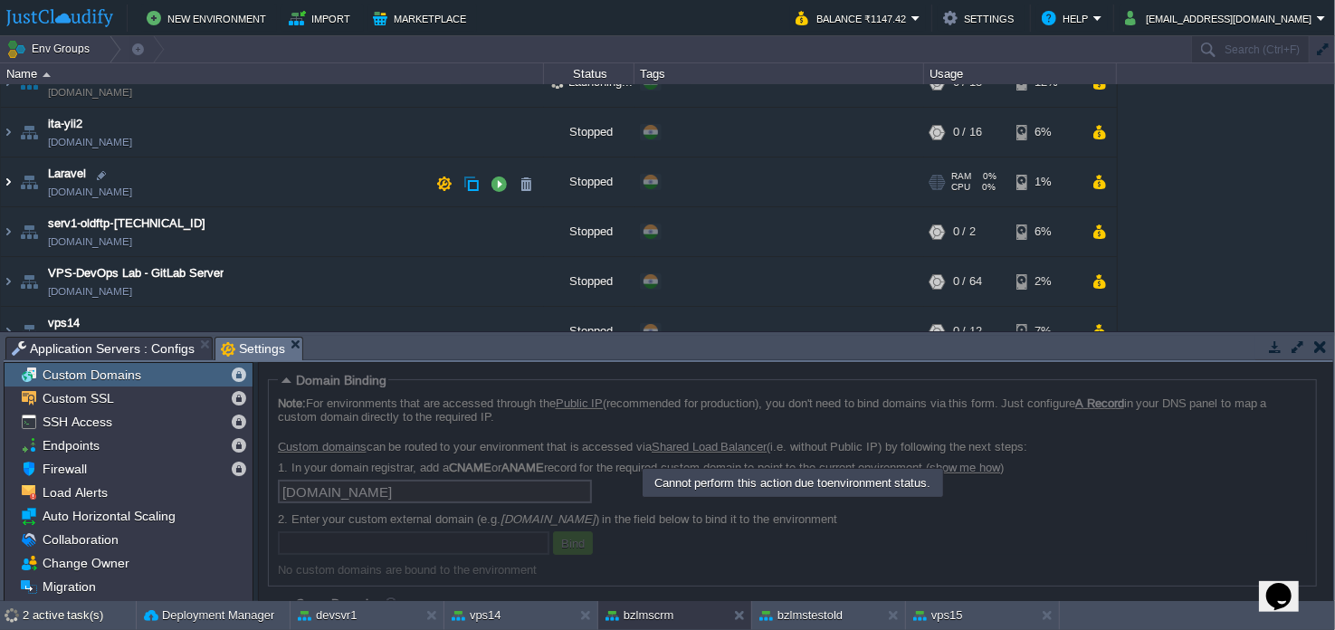
click at [9, 182] on img at bounding box center [8, 185] width 14 height 49
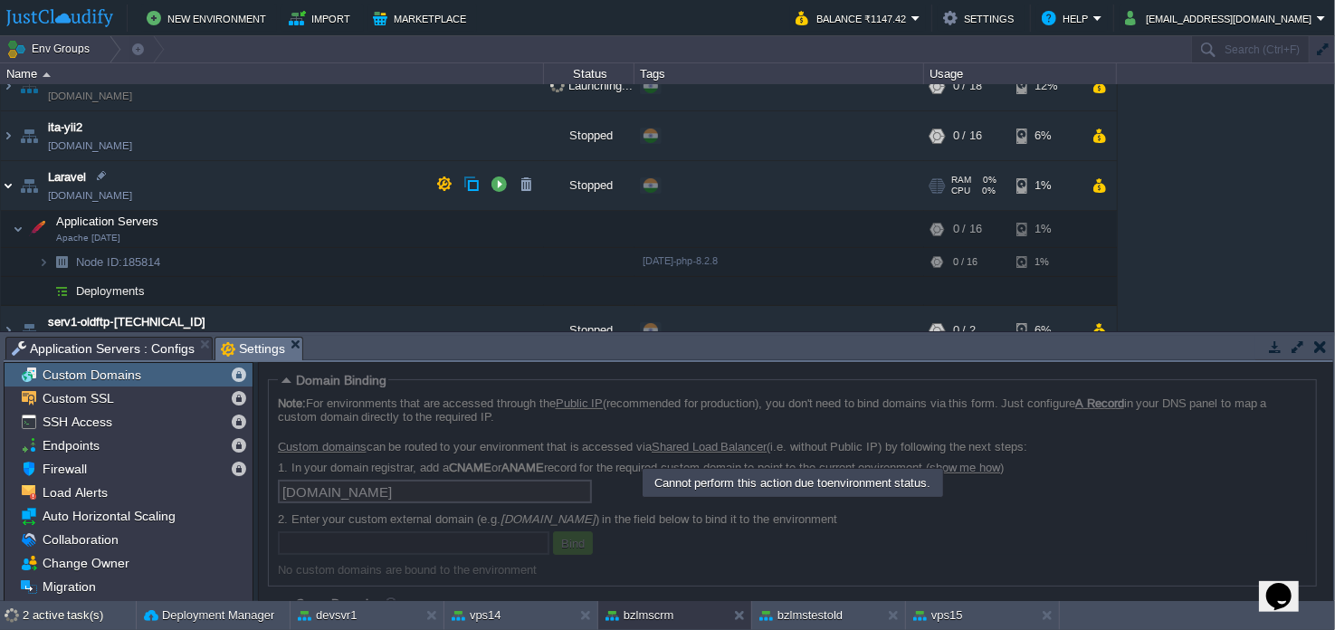
click at [9, 182] on img at bounding box center [8, 185] width 14 height 49
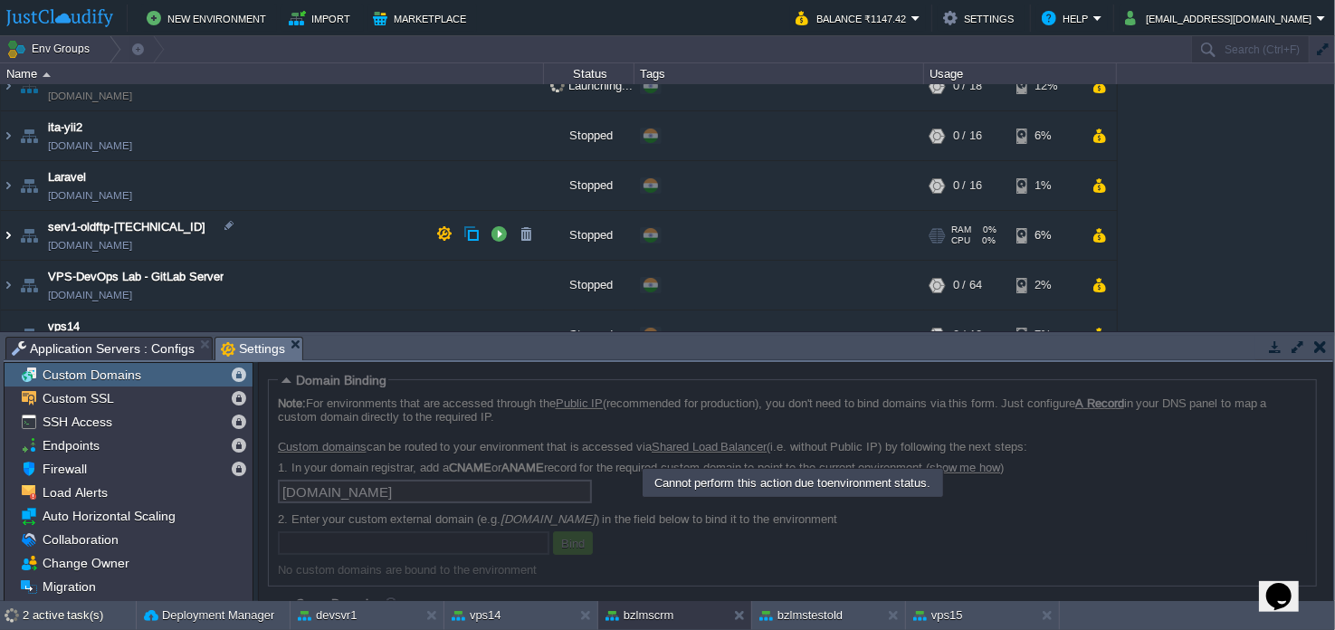
click at [13, 228] on img at bounding box center [8, 235] width 14 height 49
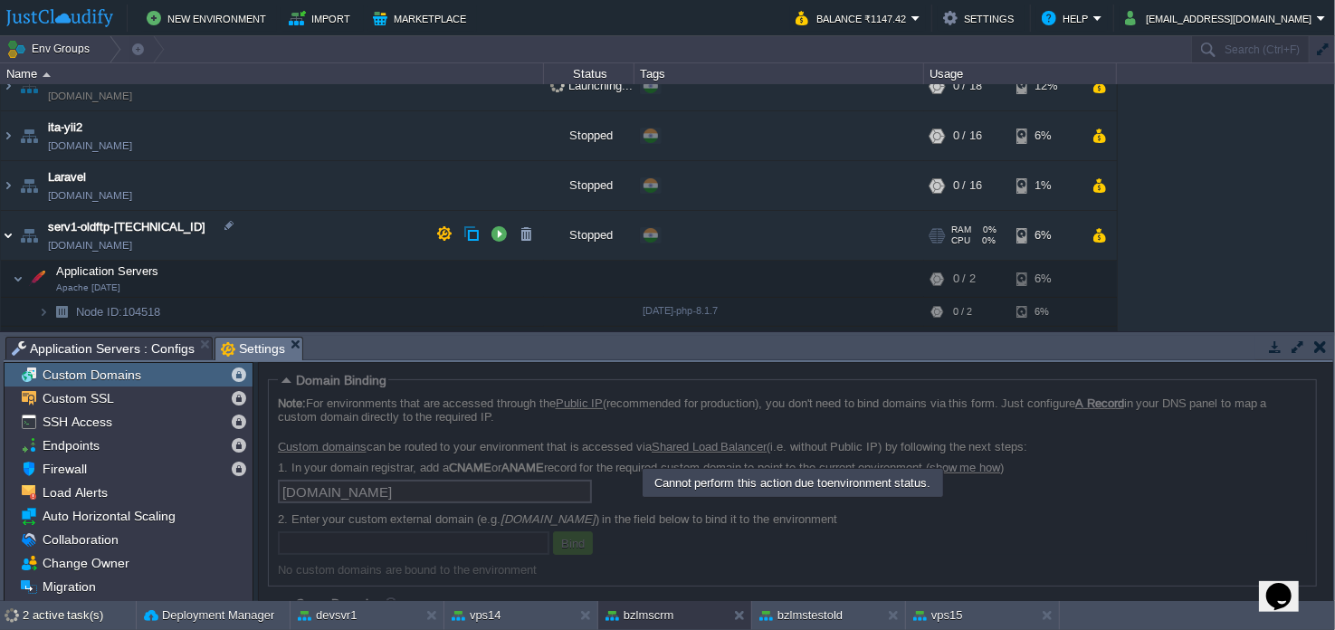
click at [7, 228] on img at bounding box center [8, 235] width 14 height 49
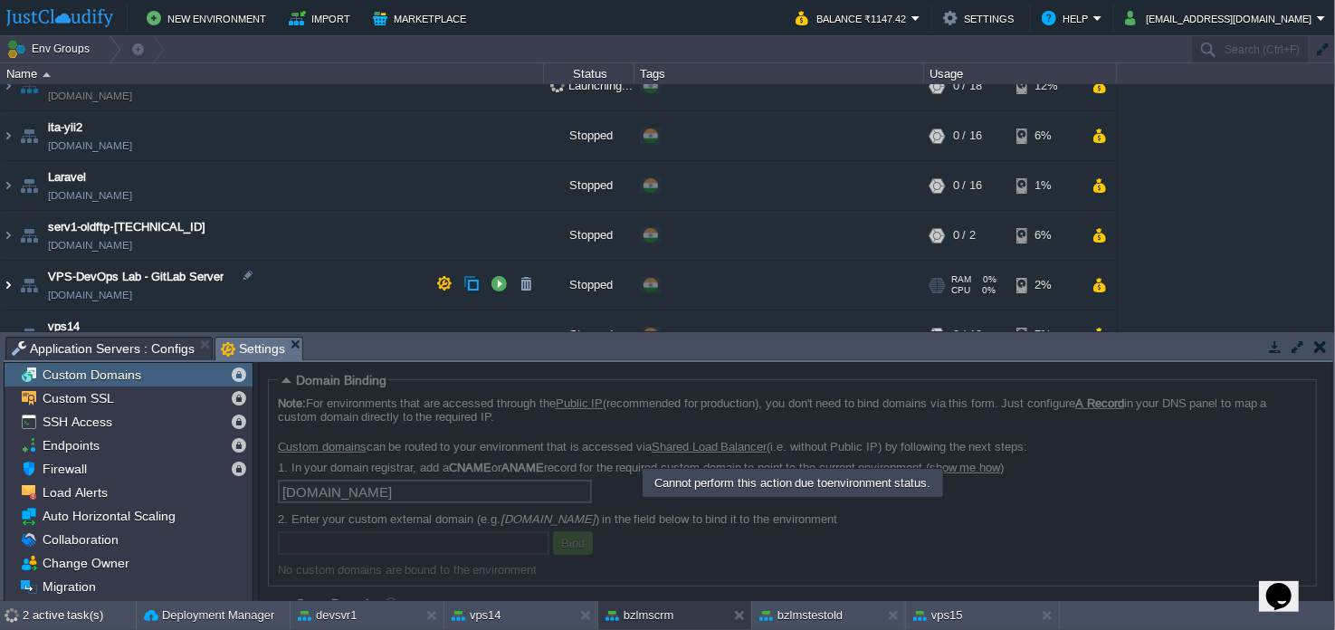
click at [8, 283] on img at bounding box center [8, 285] width 14 height 49
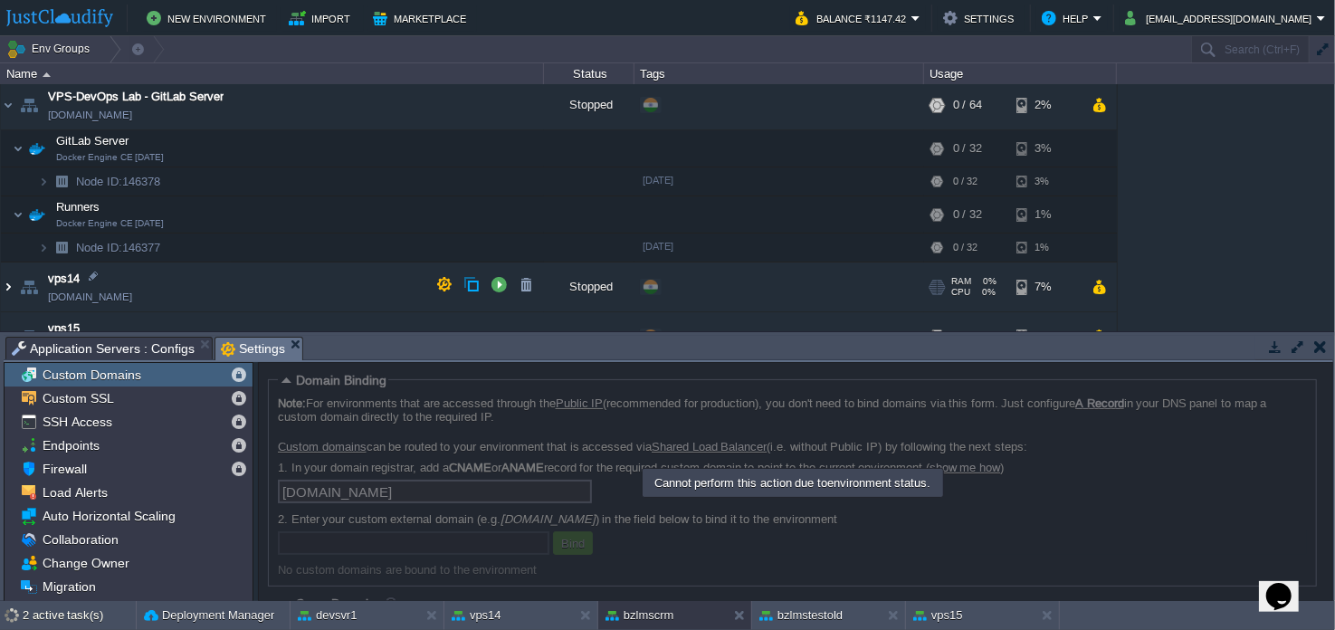
click at [11, 281] on img at bounding box center [8, 286] width 14 height 49
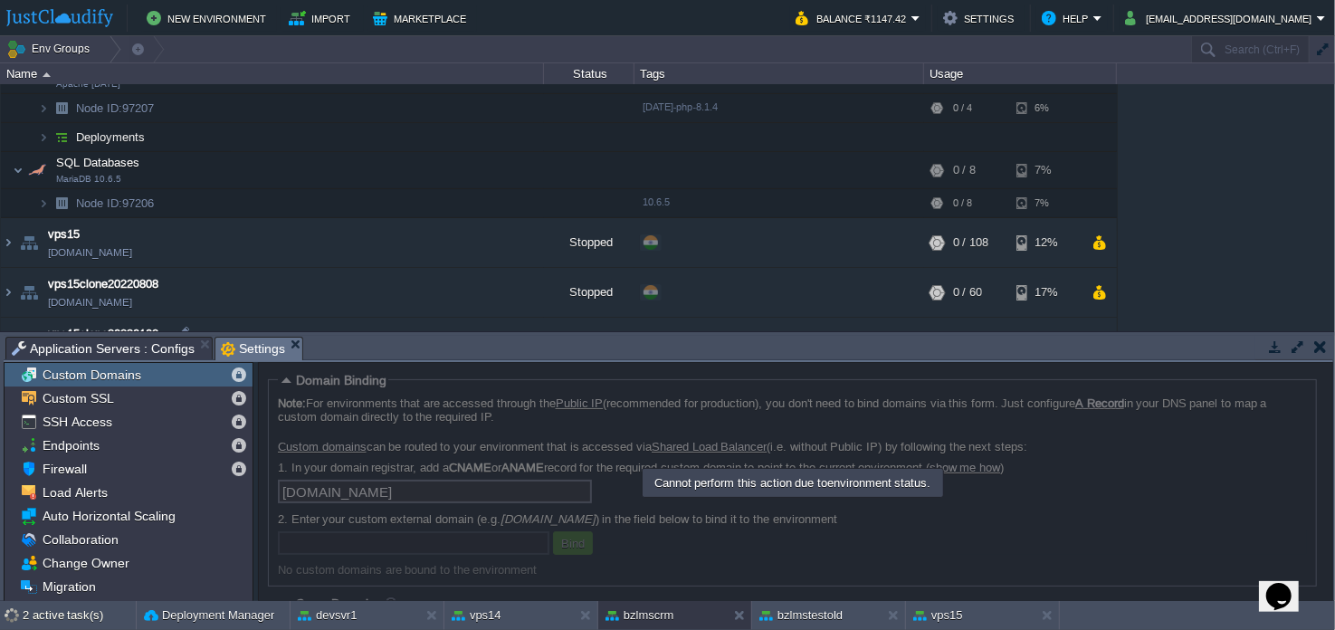
scroll to position [814, 0]
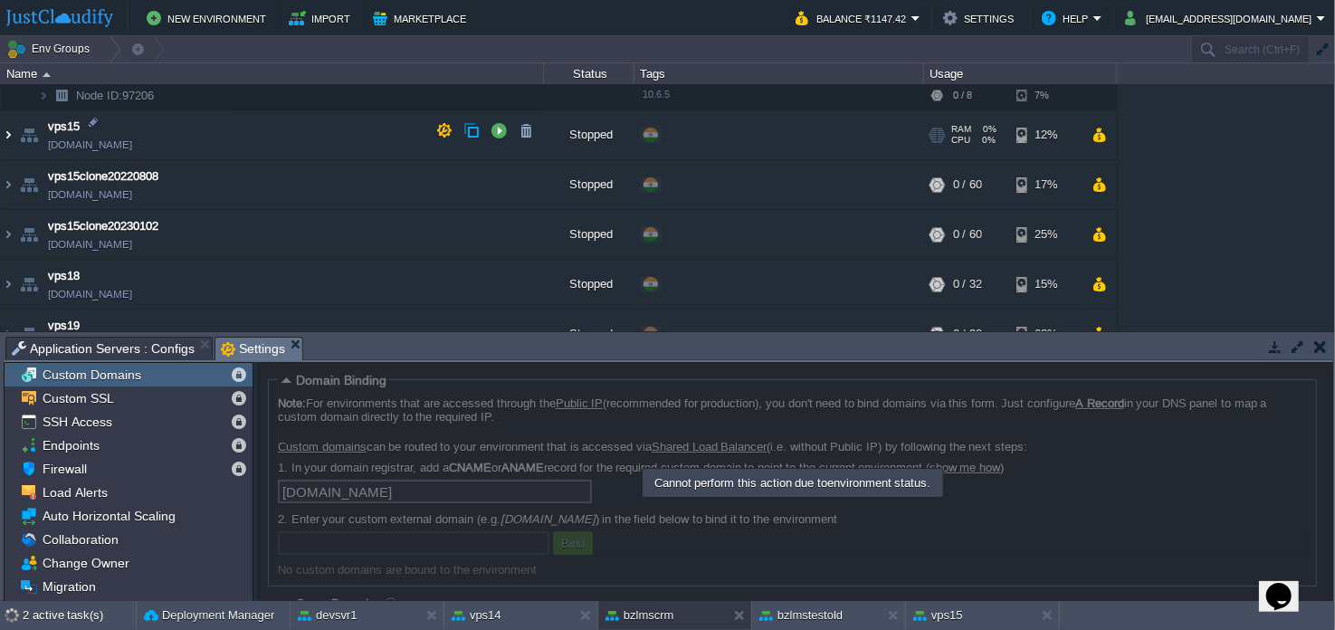
click at [5, 134] on img at bounding box center [8, 134] width 14 height 49
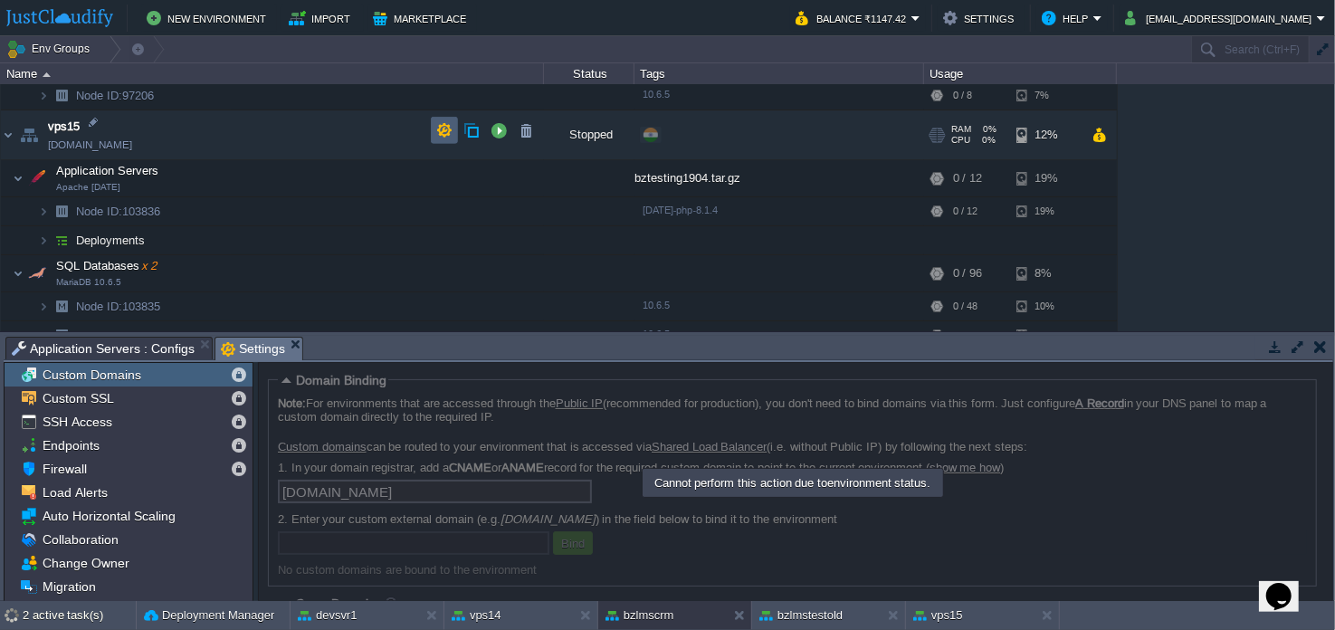
click at [434, 126] on td at bounding box center [444, 130] width 27 height 27
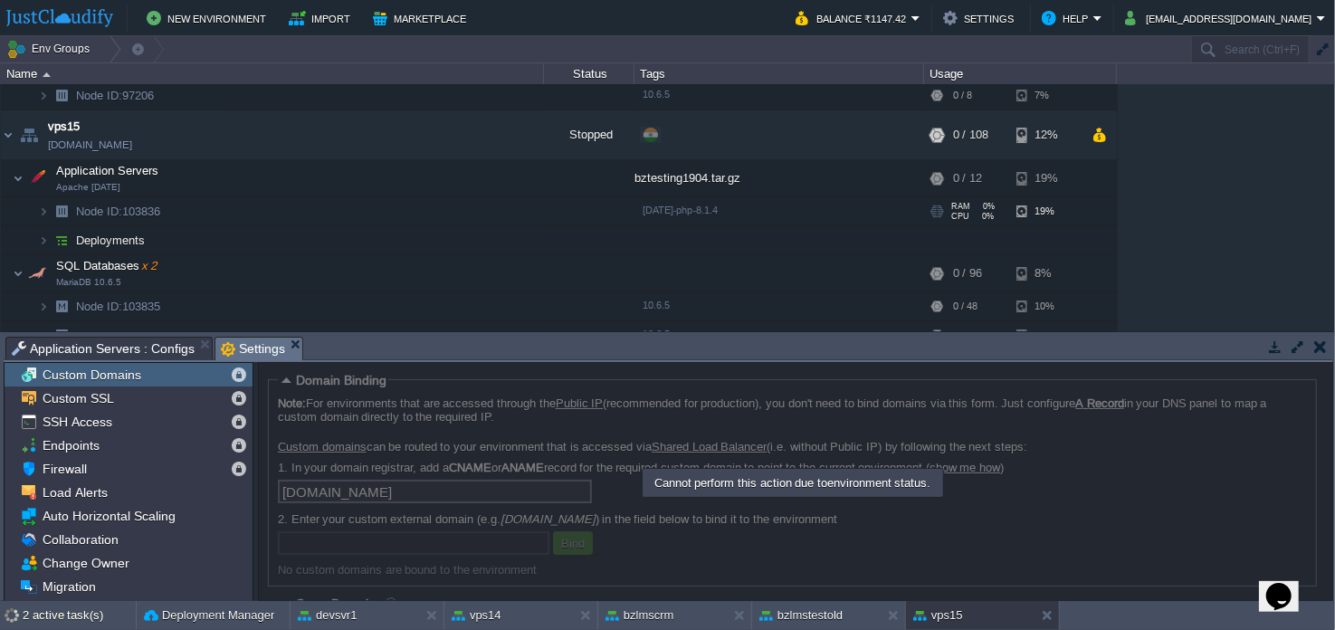
click at [49, 212] on img at bounding box center [61, 211] width 25 height 28
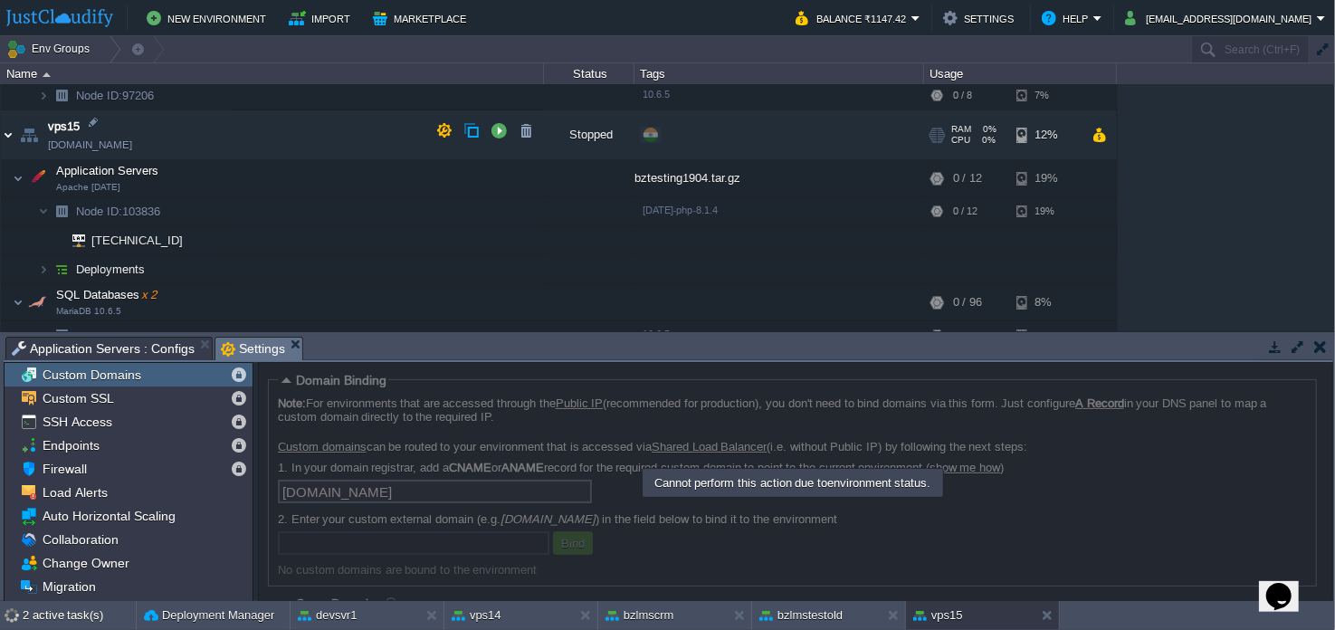
click at [2, 137] on img at bounding box center [8, 134] width 14 height 49
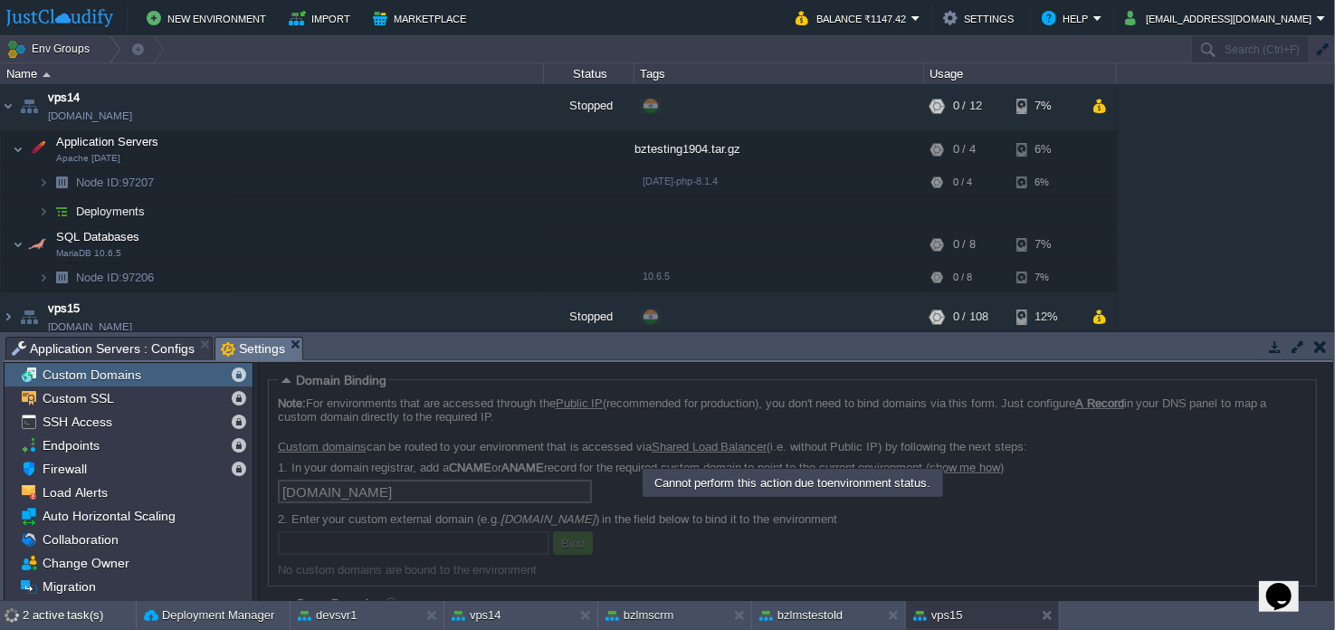
scroll to position [542, 0]
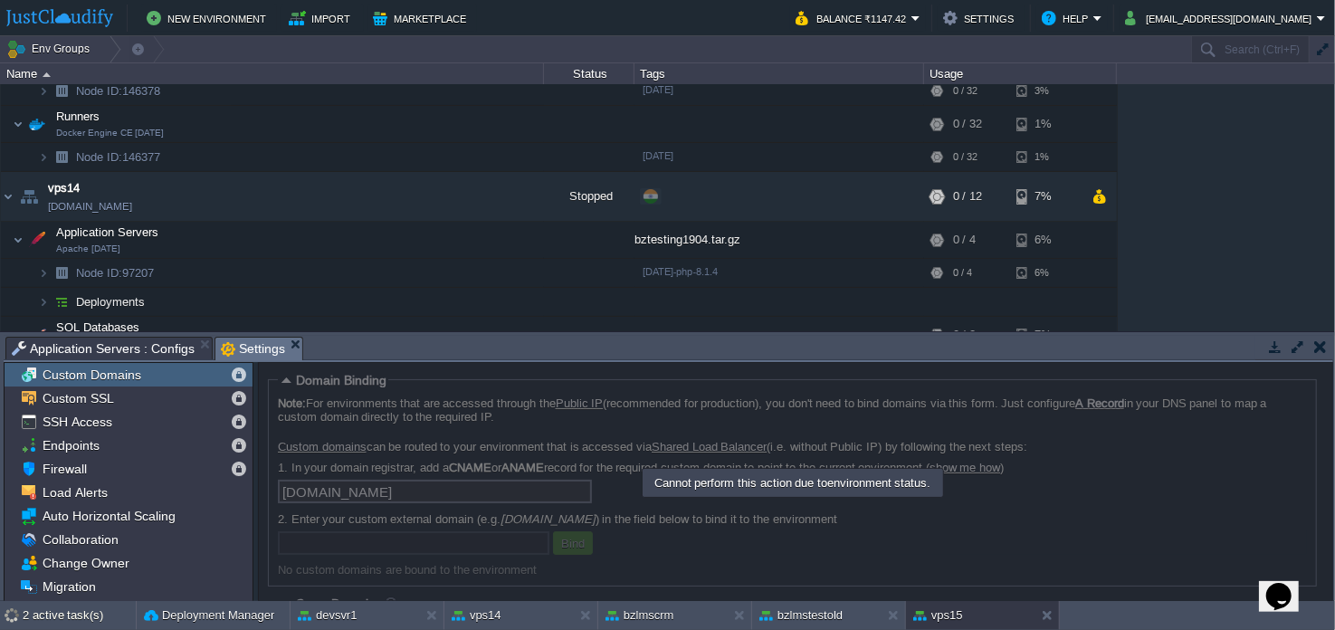
click at [0, 196] on table "bzlmscrm [DOMAIN_NAME] Stopped + Add to Env Group RAM 0% CPU 0% 0 / 4 10% Appli…" at bounding box center [559, 161] width 1118 height 1239
click at [11, 188] on img at bounding box center [8, 196] width 14 height 49
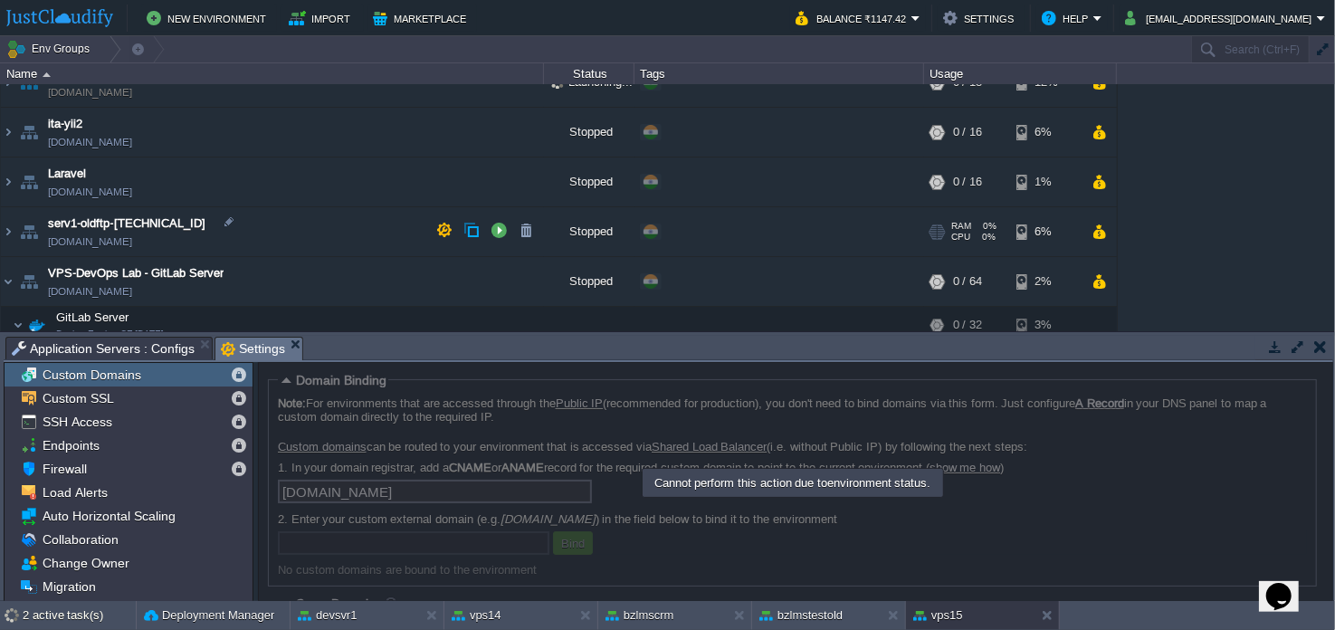
scroll to position [271, 0]
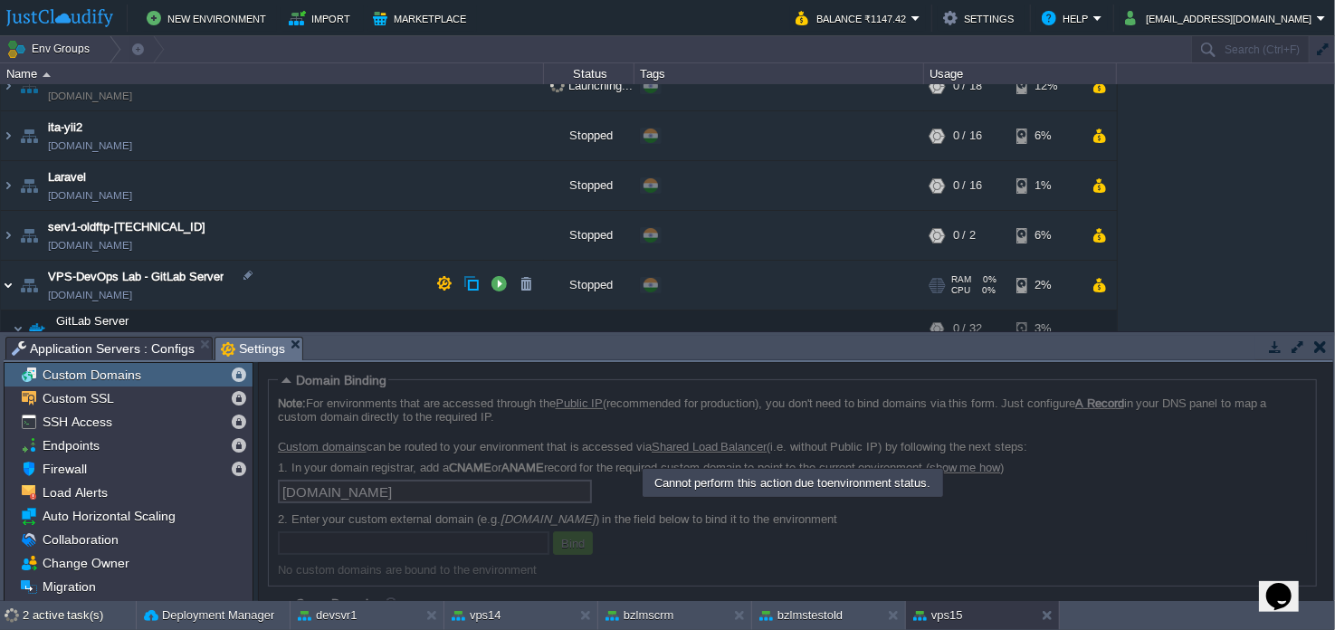
click at [9, 279] on img at bounding box center [8, 285] width 14 height 49
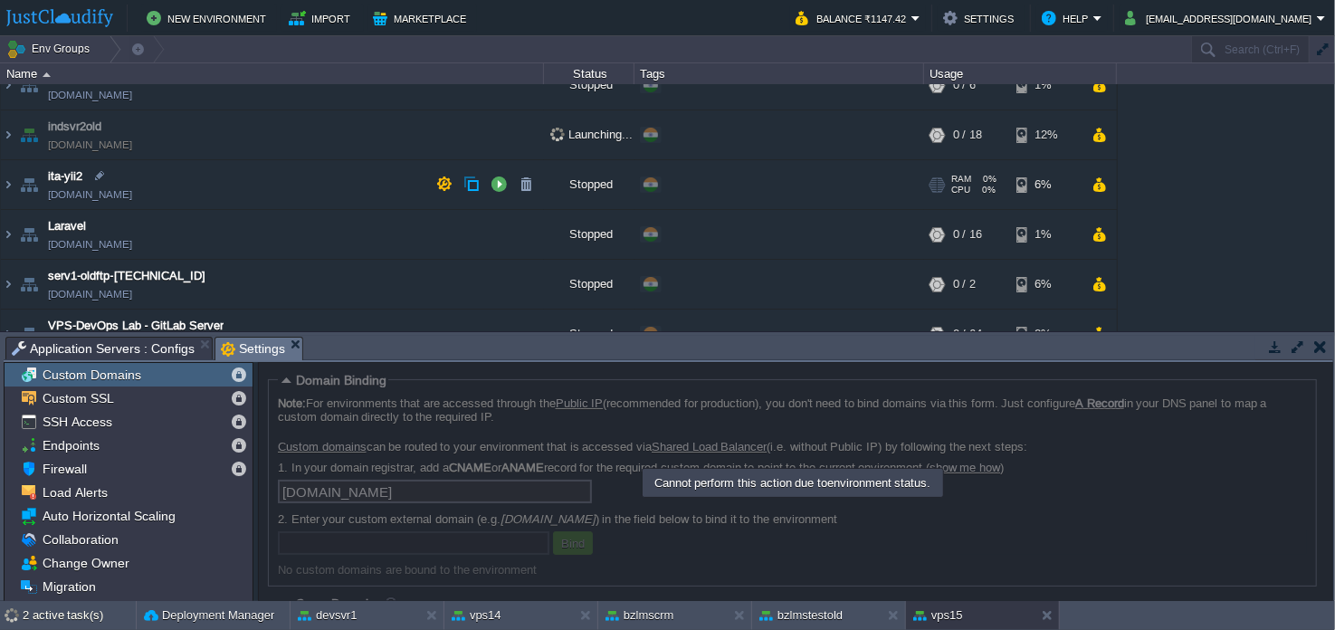
scroll to position [180, 0]
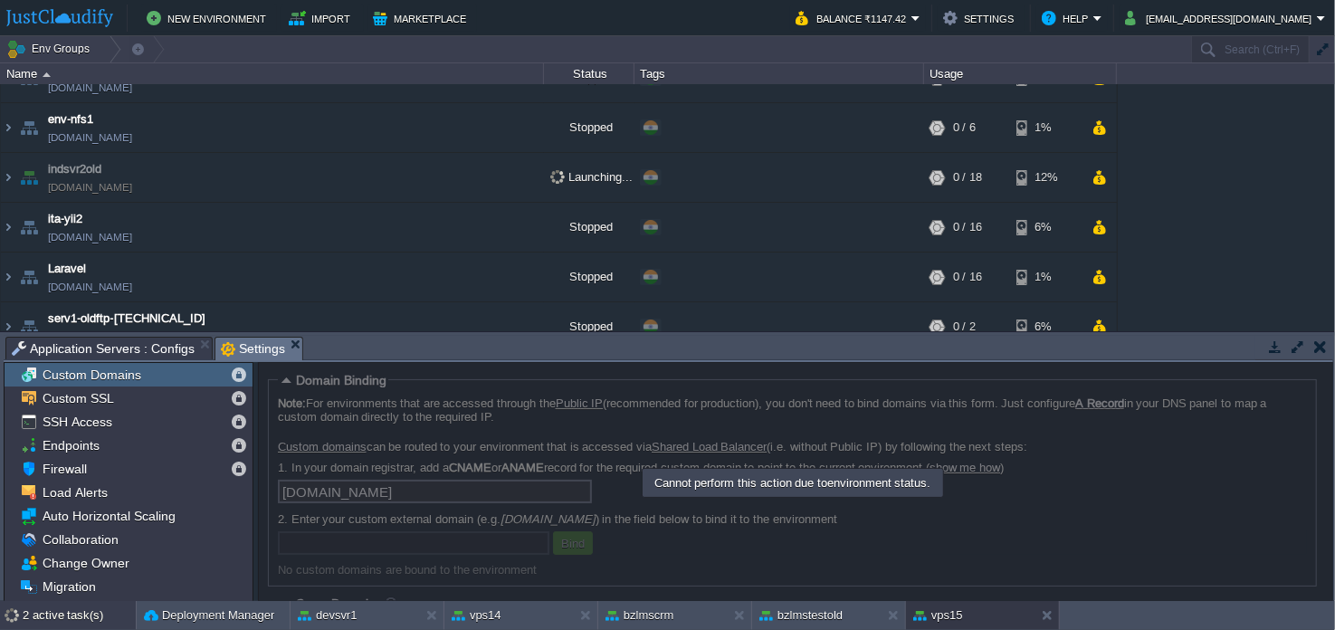
click at [71, 614] on div "2 active task(s)" at bounding box center [79, 615] width 113 height 29
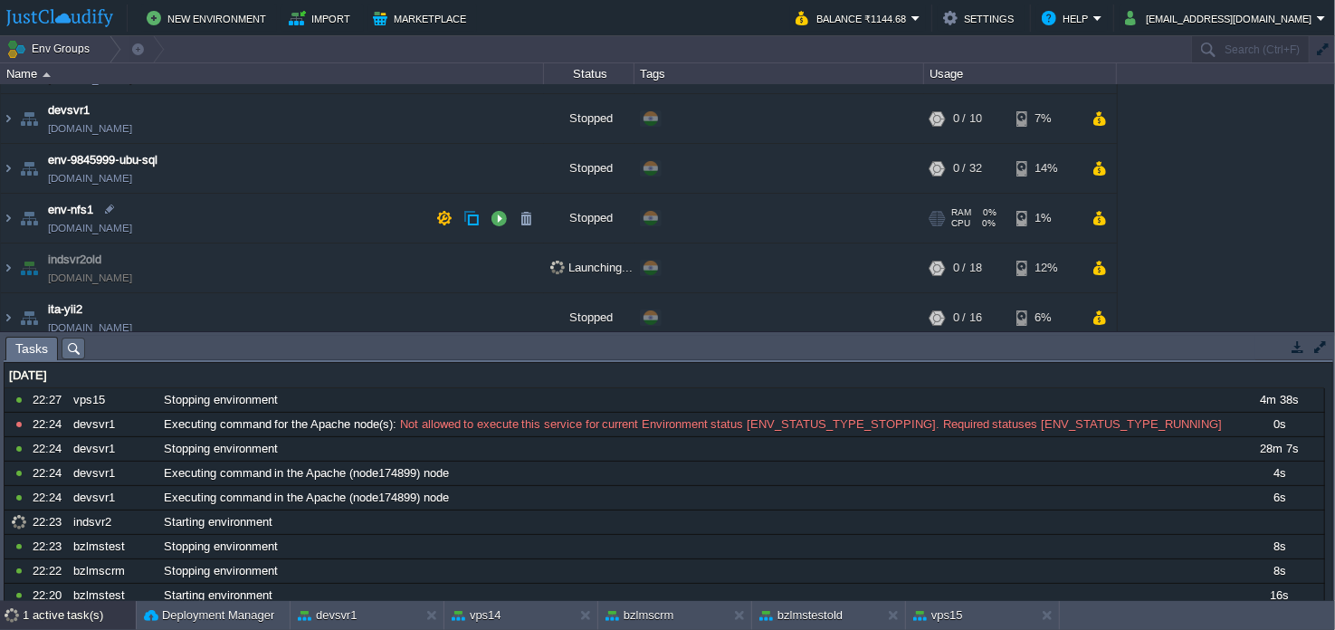
scroll to position [0, 0]
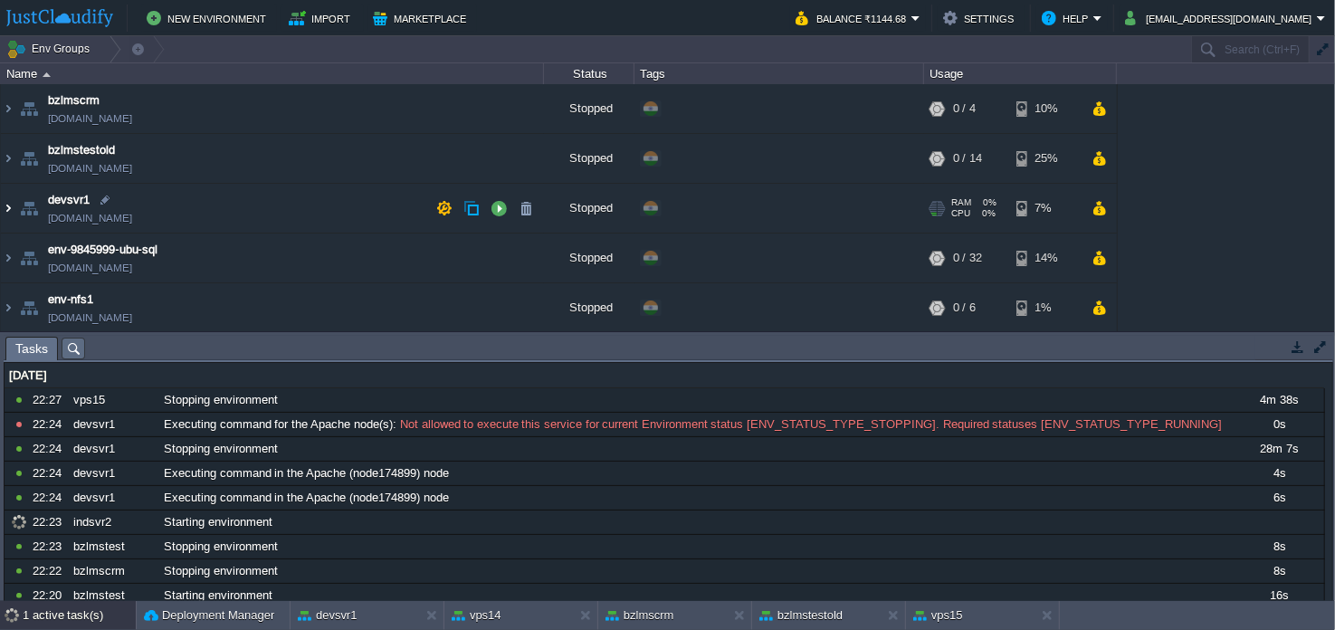
click at [9, 211] on img at bounding box center [8, 208] width 14 height 49
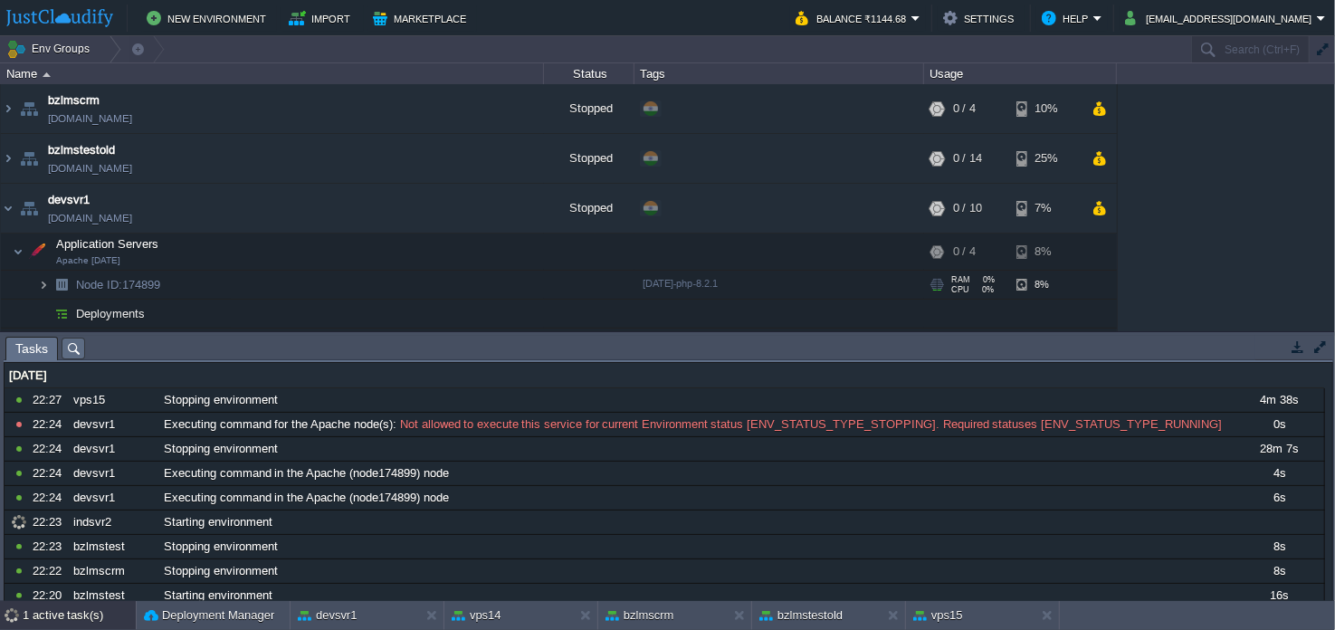
click at [43, 292] on img at bounding box center [43, 285] width 11 height 28
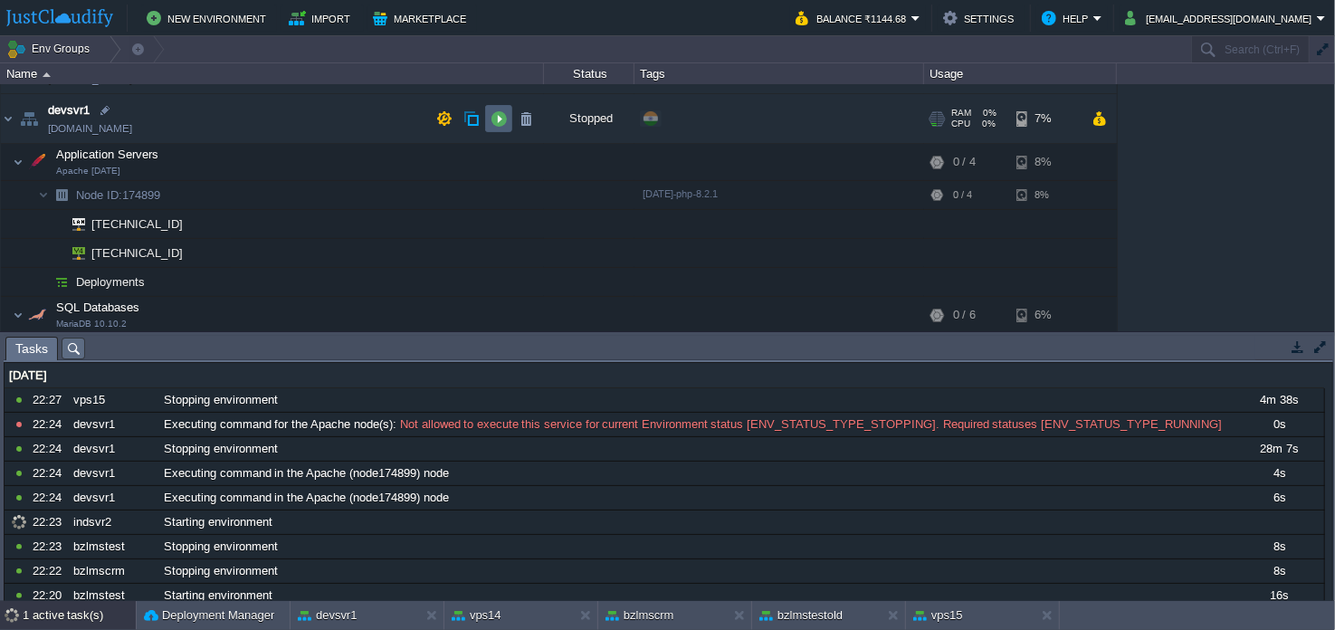
click at [492, 121] on button "button" at bounding box center [498, 118] width 16 height 16
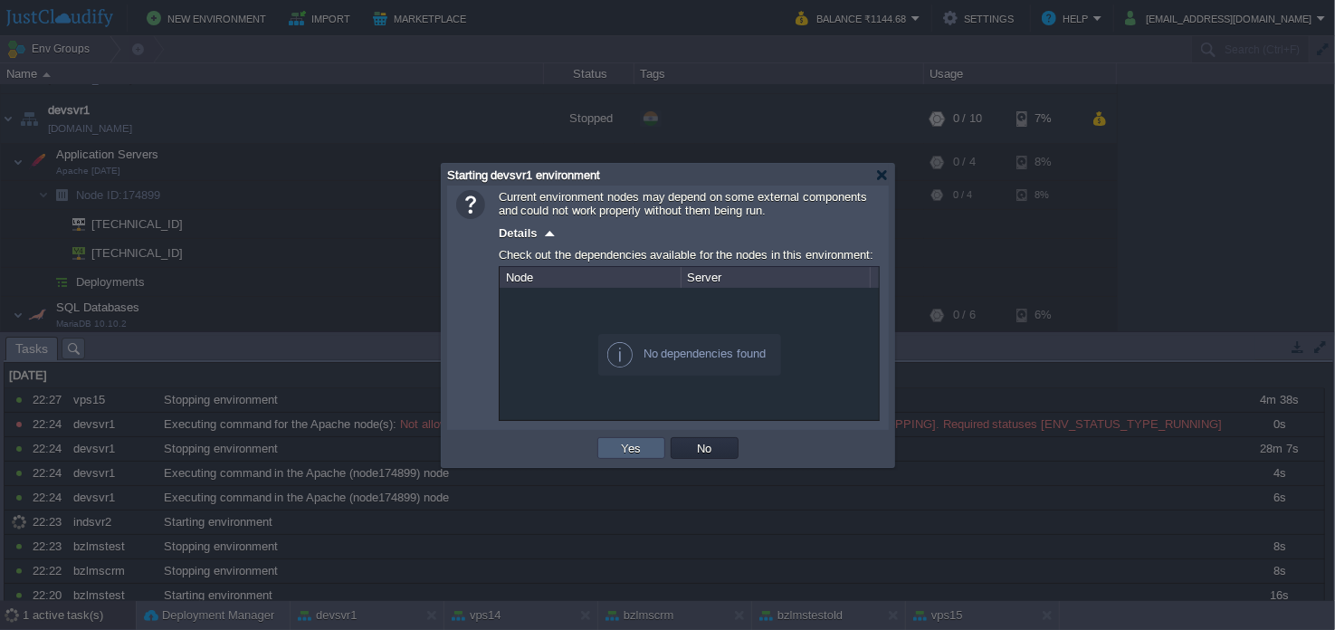
click at [614, 452] on td "Yes" at bounding box center [631, 448] width 68 height 22
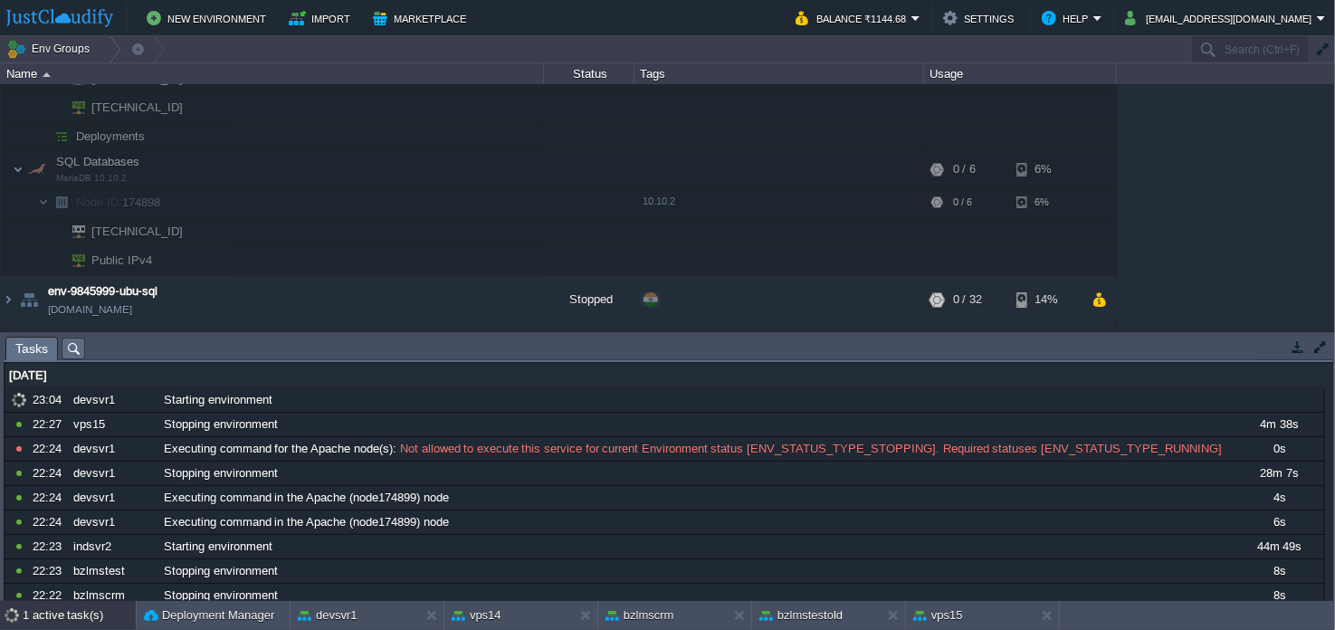
scroll to position [362, 0]
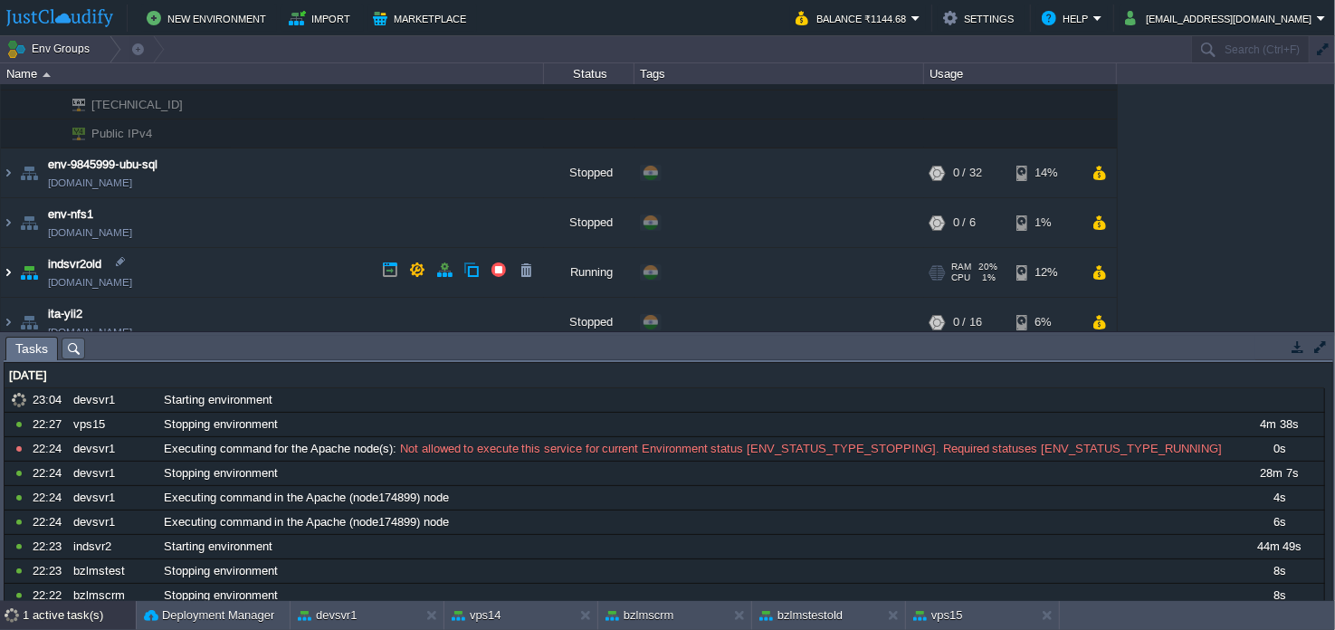
click at [4, 267] on img at bounding box center [8, 272] width 14 height 49
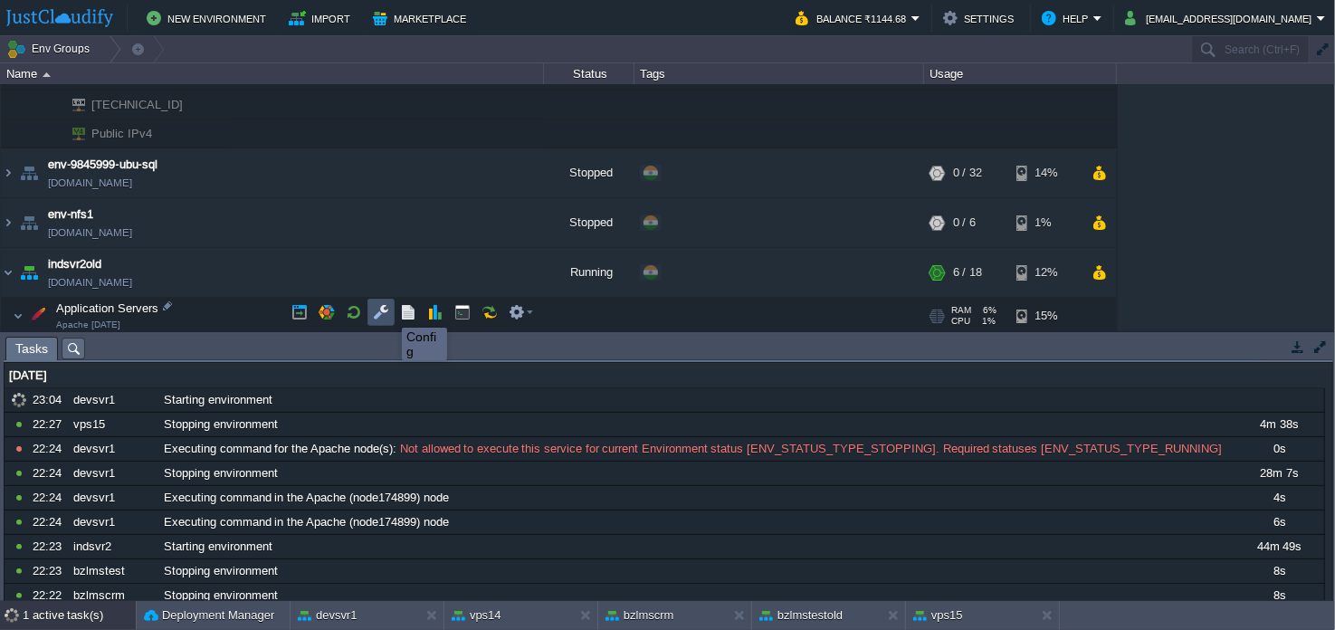
click at [375, 310] on button "button" at bounding box center [381, 312] width 16 height 16
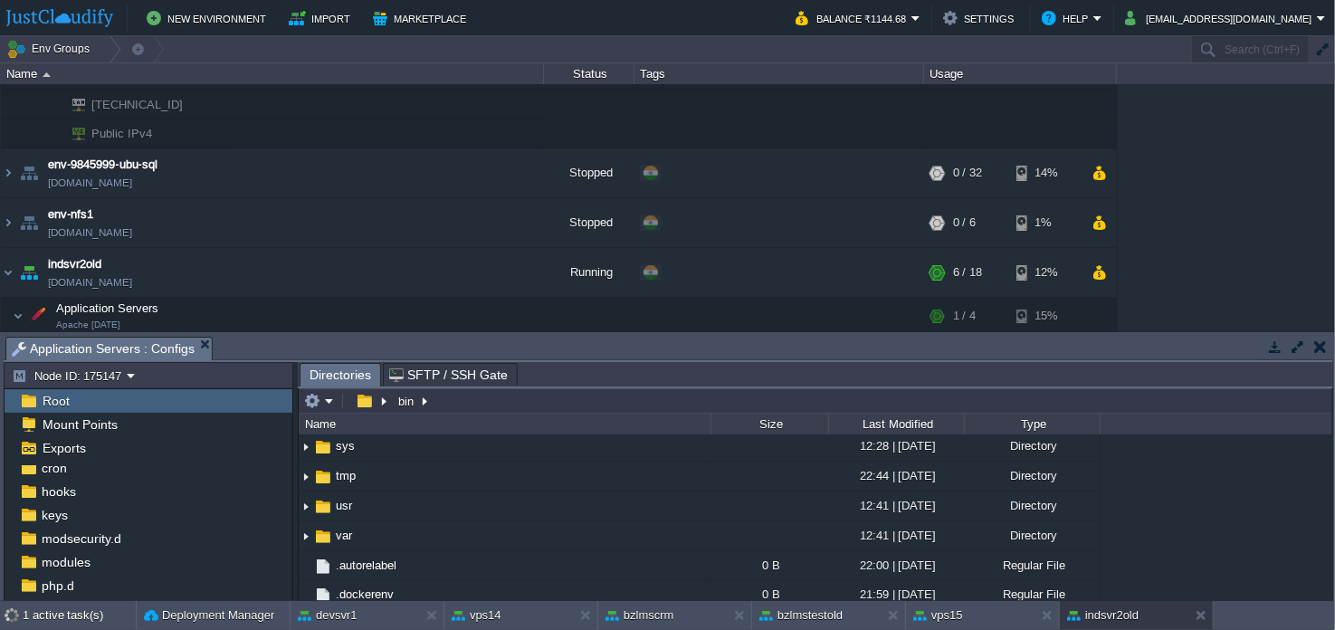
scroll to position [188, 0]
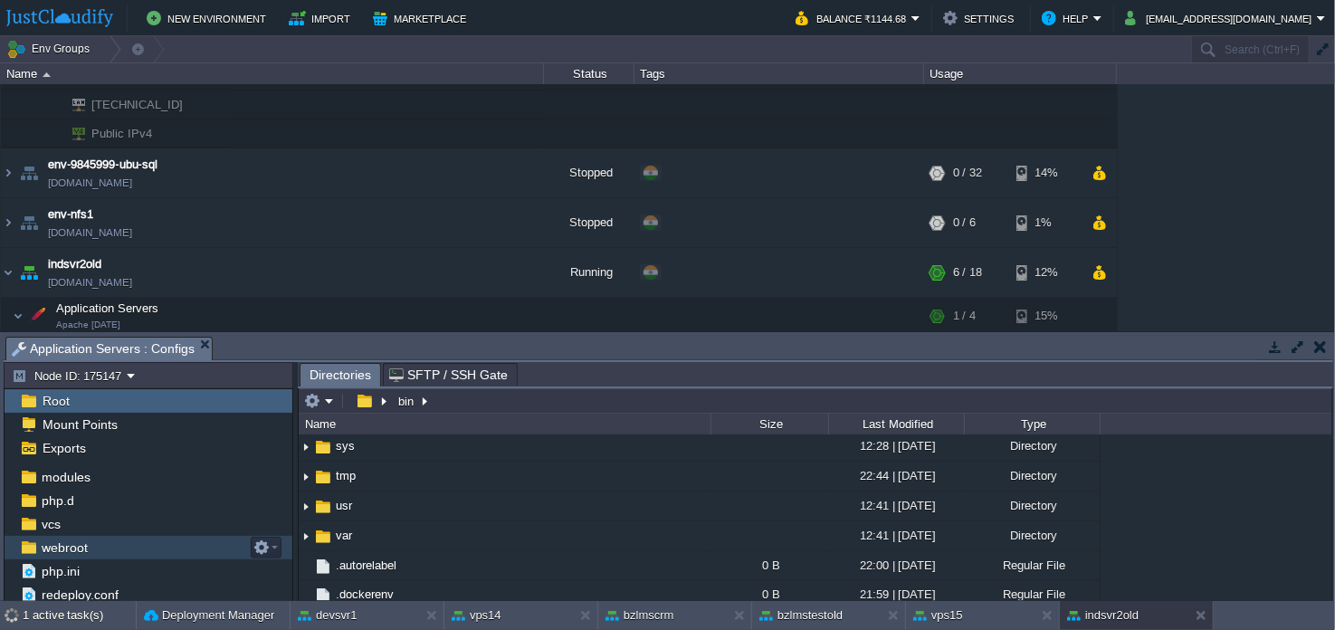
click at [144, 547] on div "webroot" at bounding box center [149, 548] width 288 height 24
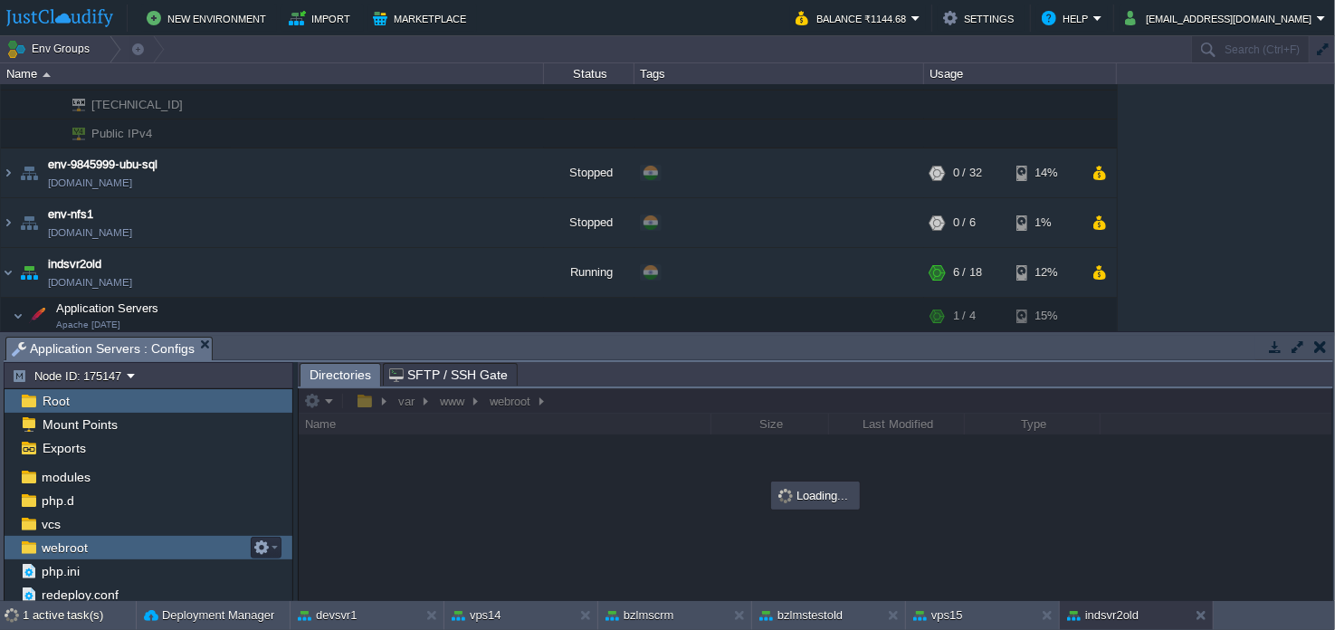
scroll to position [0, 0]
click at [144, 547] on div "webroot" at bounding box center [149, 548] width 288 height 24
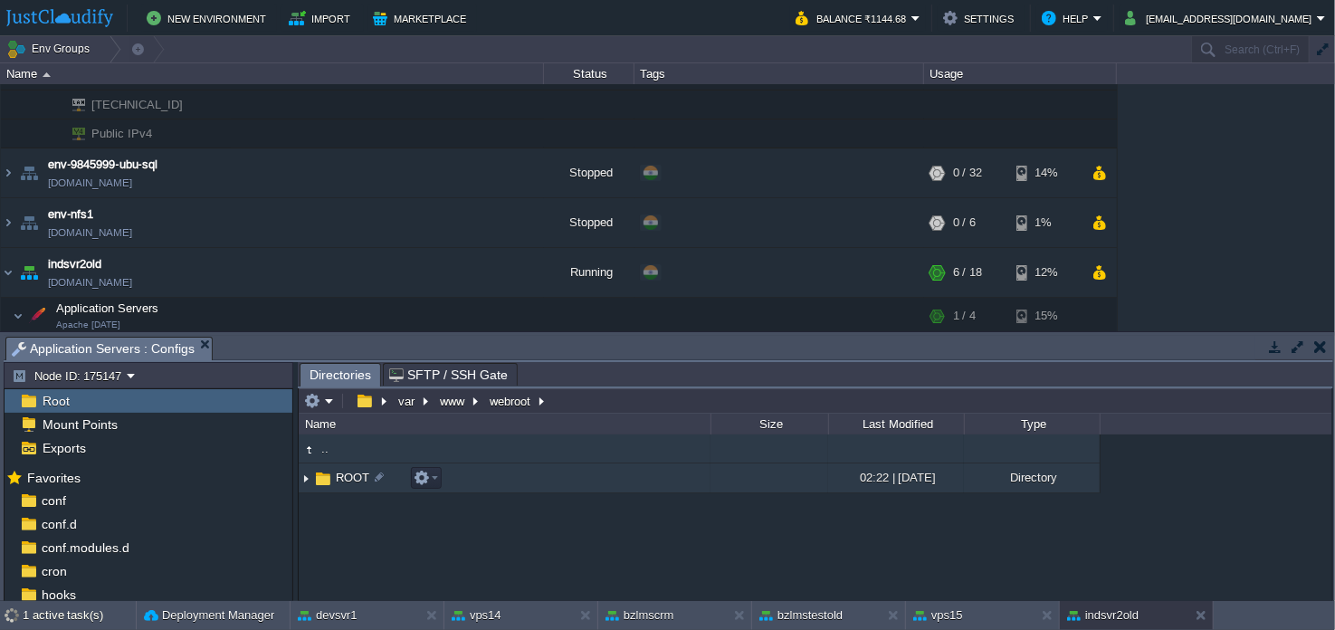
click at [551, 471] on td "ROOT" at bounding box center [505, 478] width 412 height 30
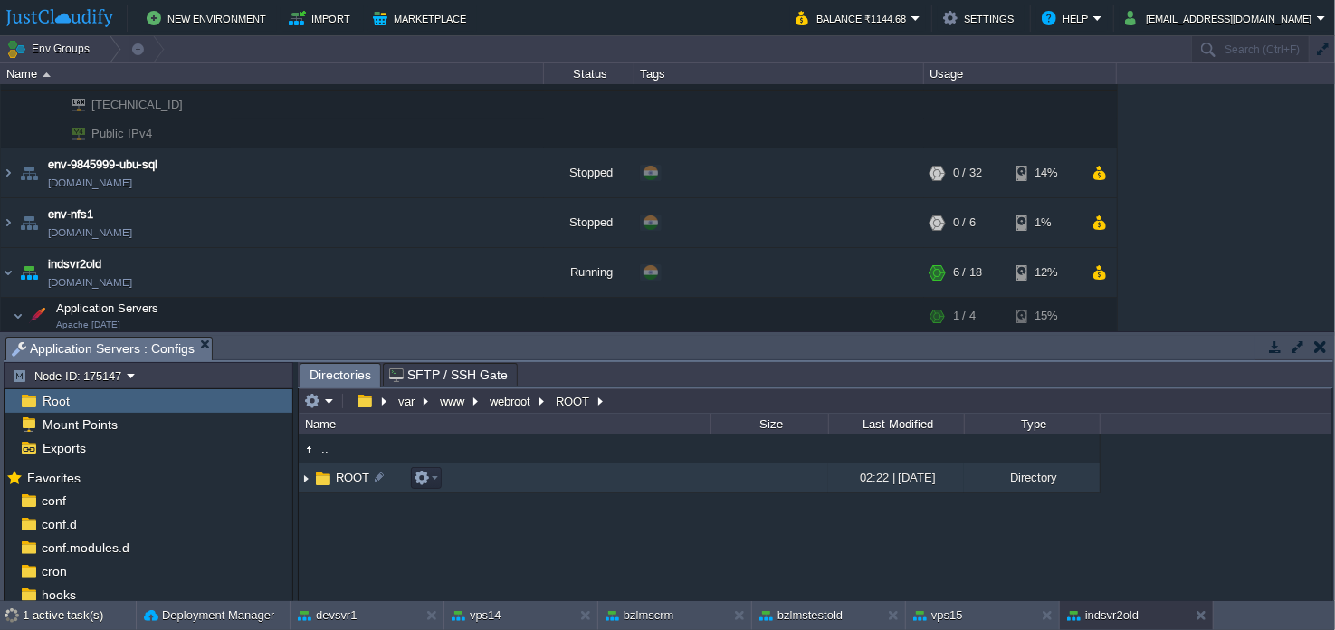
click at [551, 471] on td "ROOT" at bounding box center [505, 478] width 412 height 30
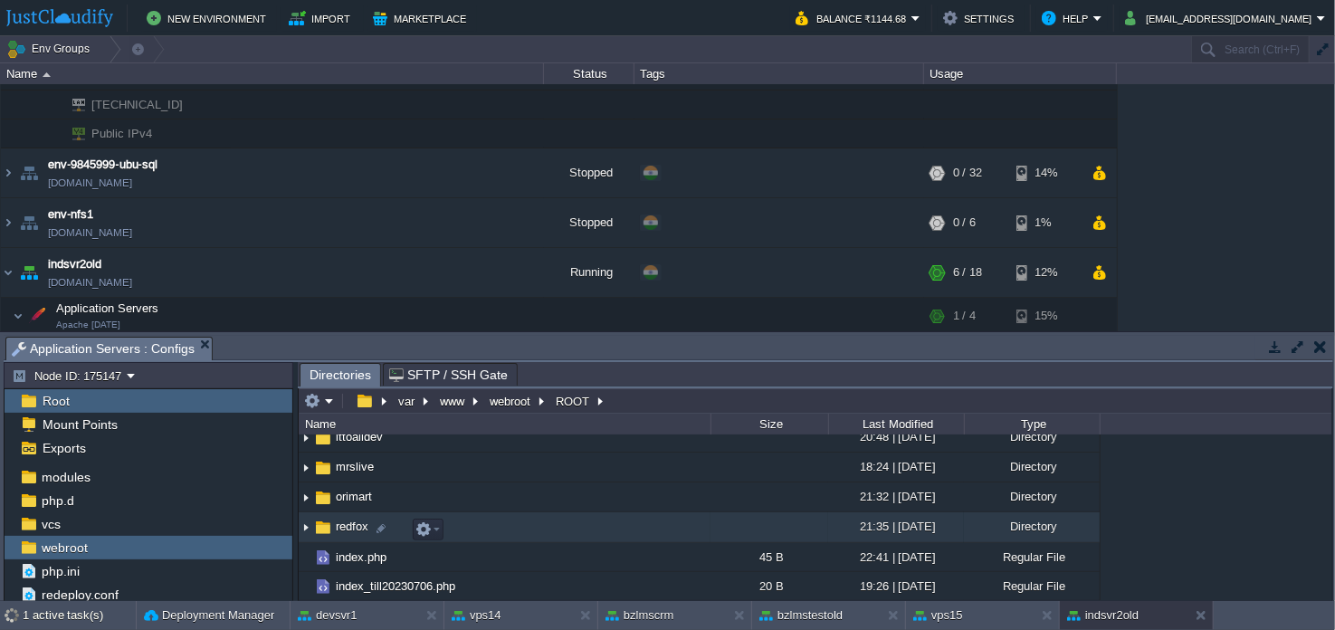
scroll to position [71, 0]
click at [519, 526] on td "ittoalldev" at bounding box center [505, 526] width 412 height 30
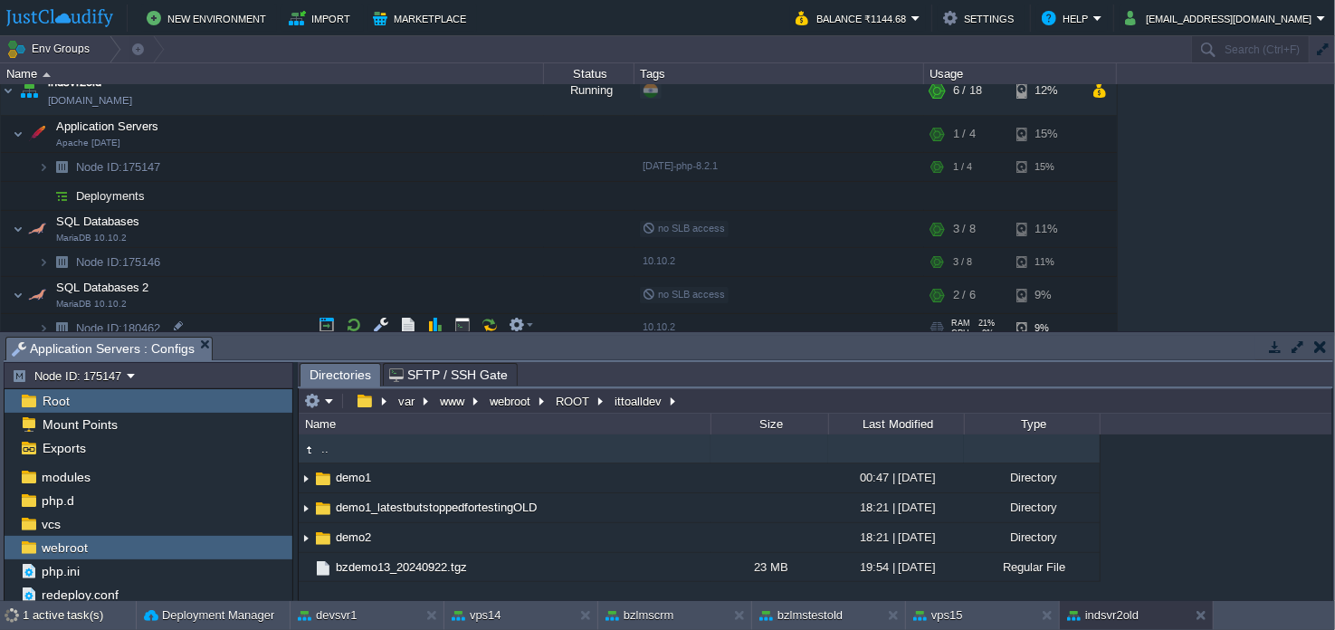
scroll to position [452, 0]
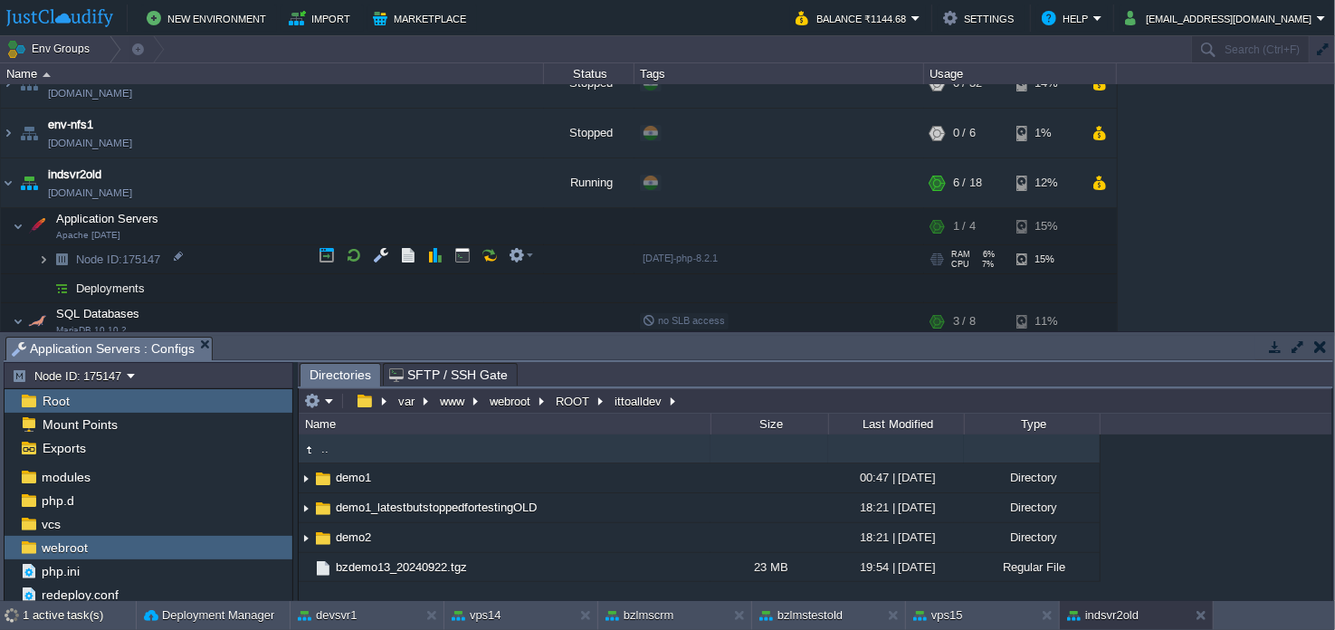
click at [43, 260] on img at bounding box center [43, 259] width 11 height 28
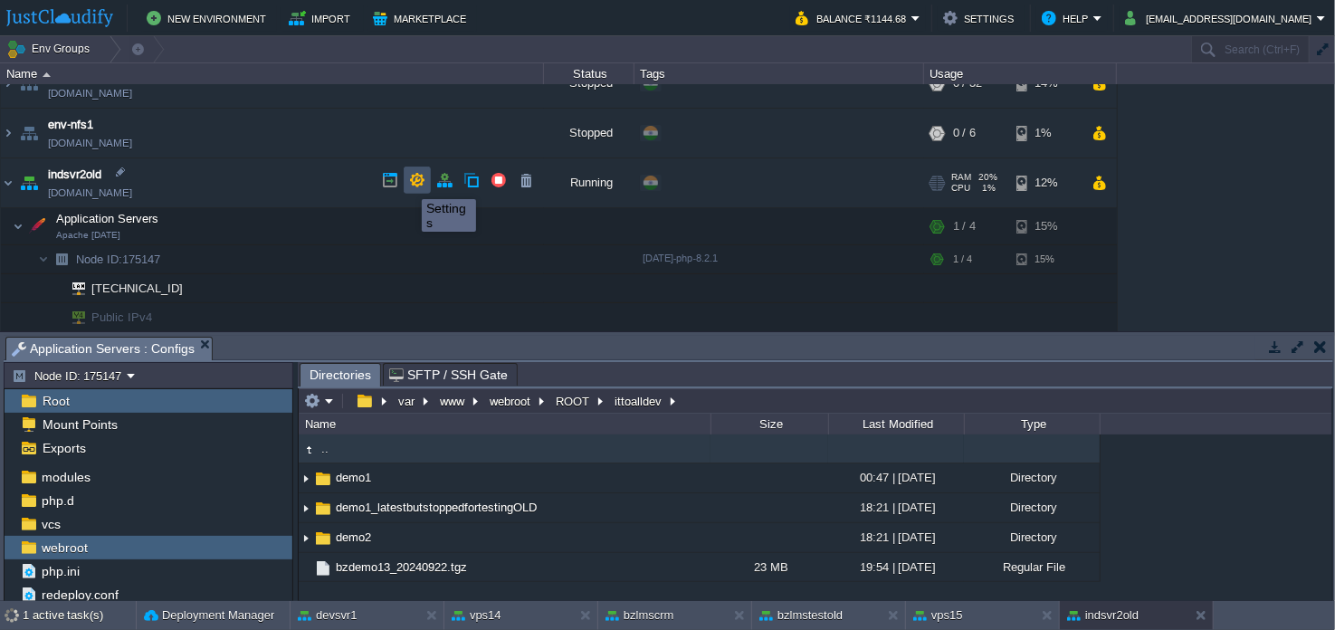
click at [413, 184] on button "button" at bounding box center [417, 180] width 16 height 16
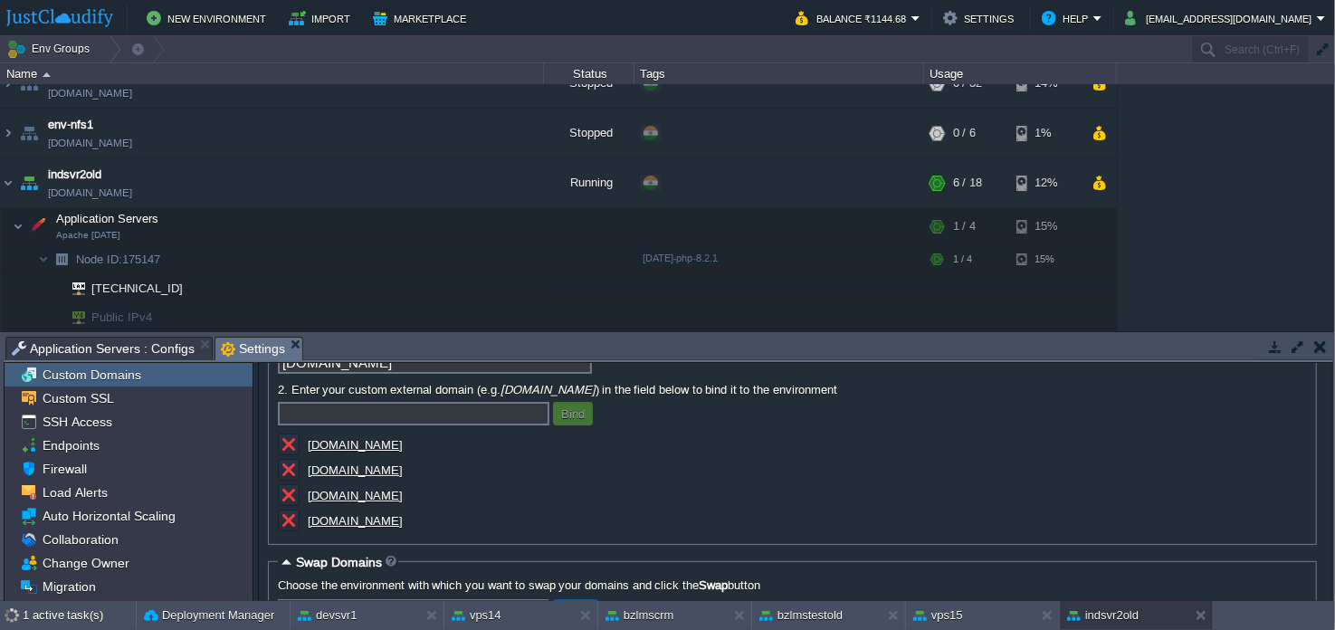
scroll to position [90, 0]
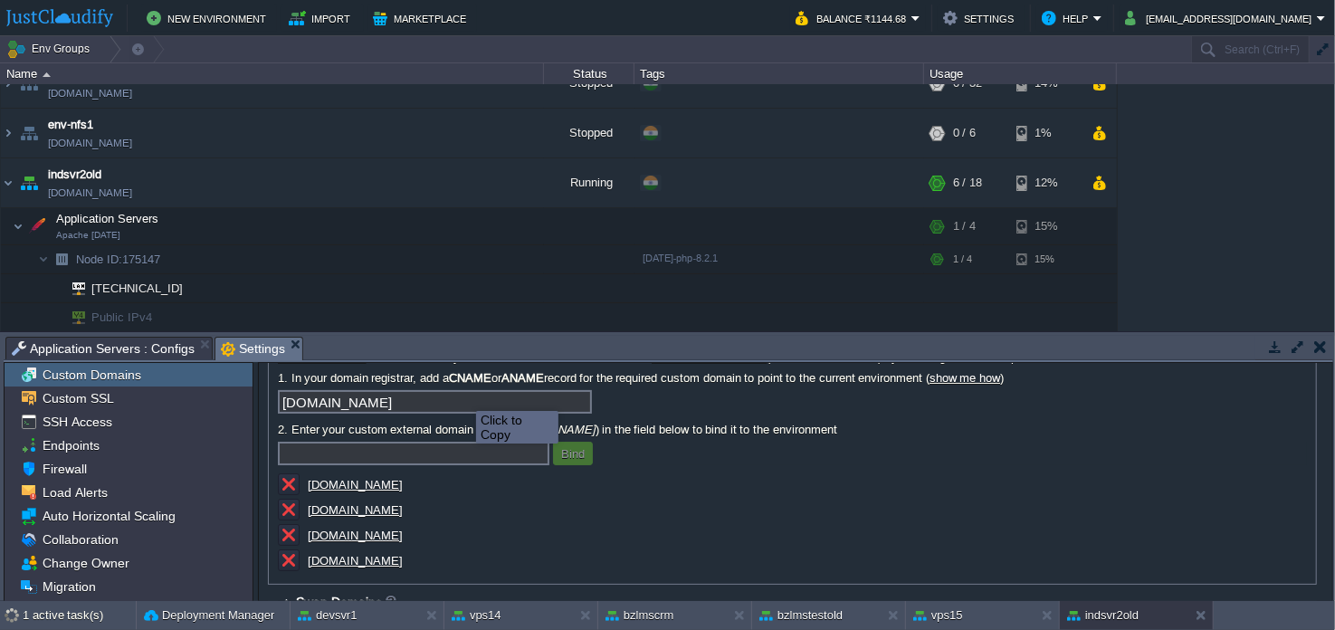
click at [578, 405] on input "[DOMAIN_NAME]" at bounding box center [435, 402] width 314 height 24
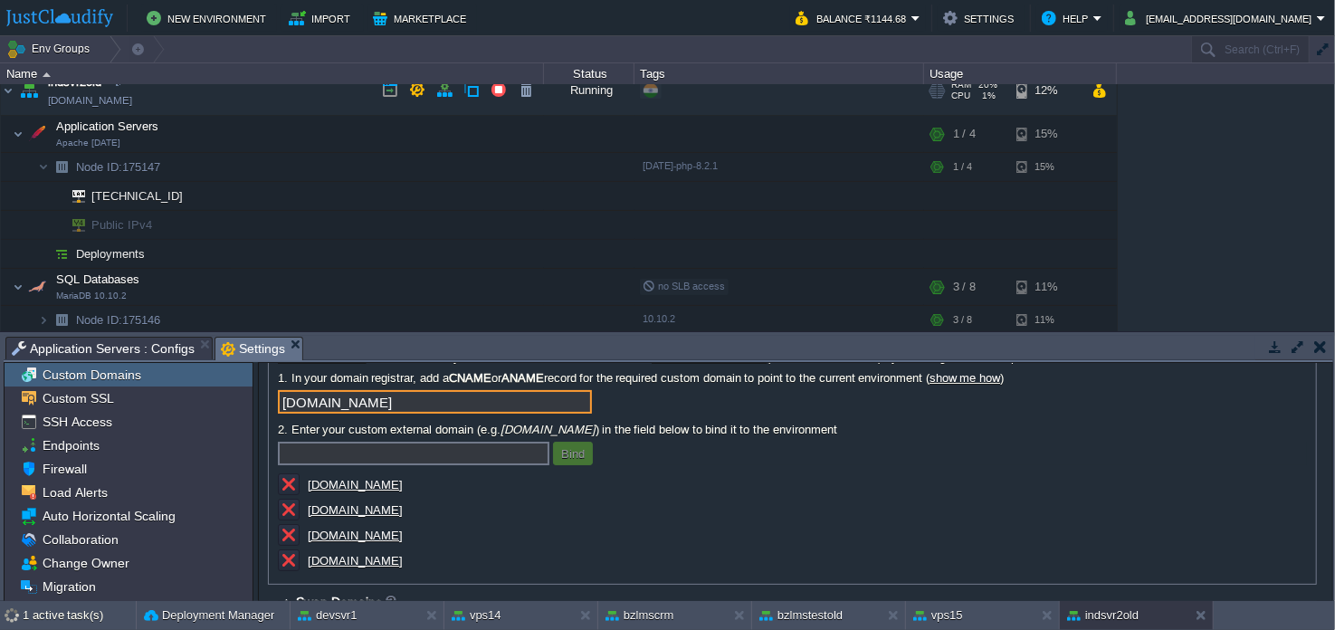
scroll to position [452, 0]
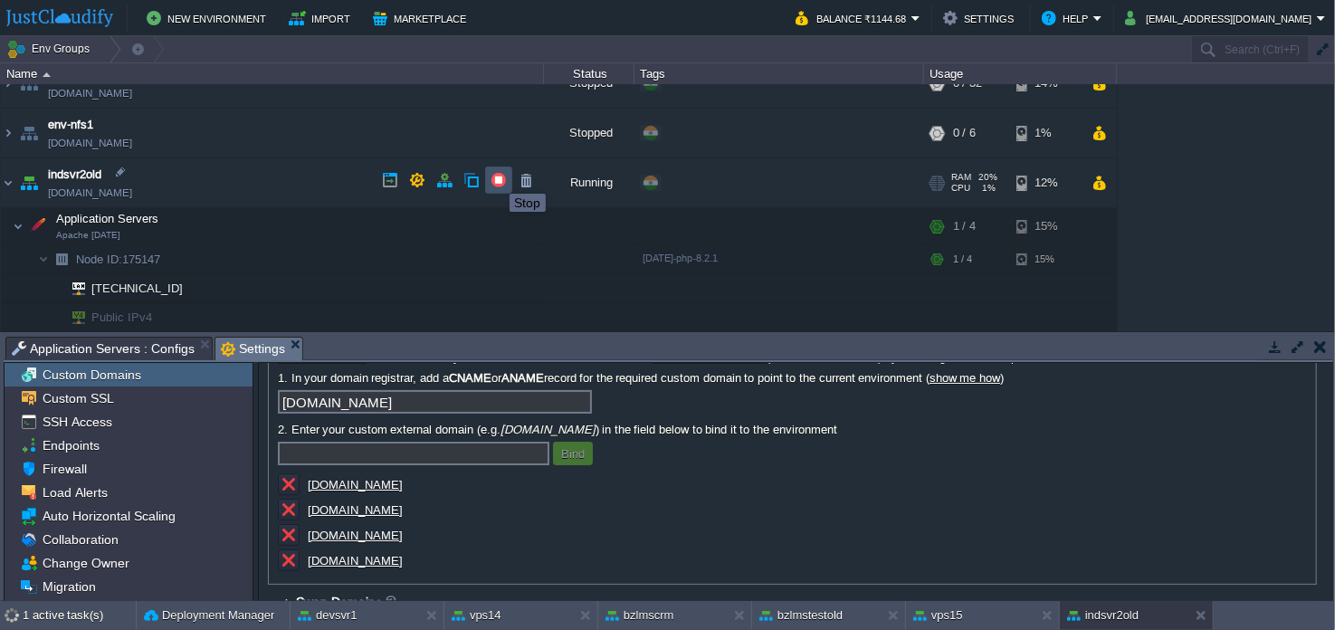
click at [496, 177] on button "button" at bounding box center [498, 180] width 16 height 16
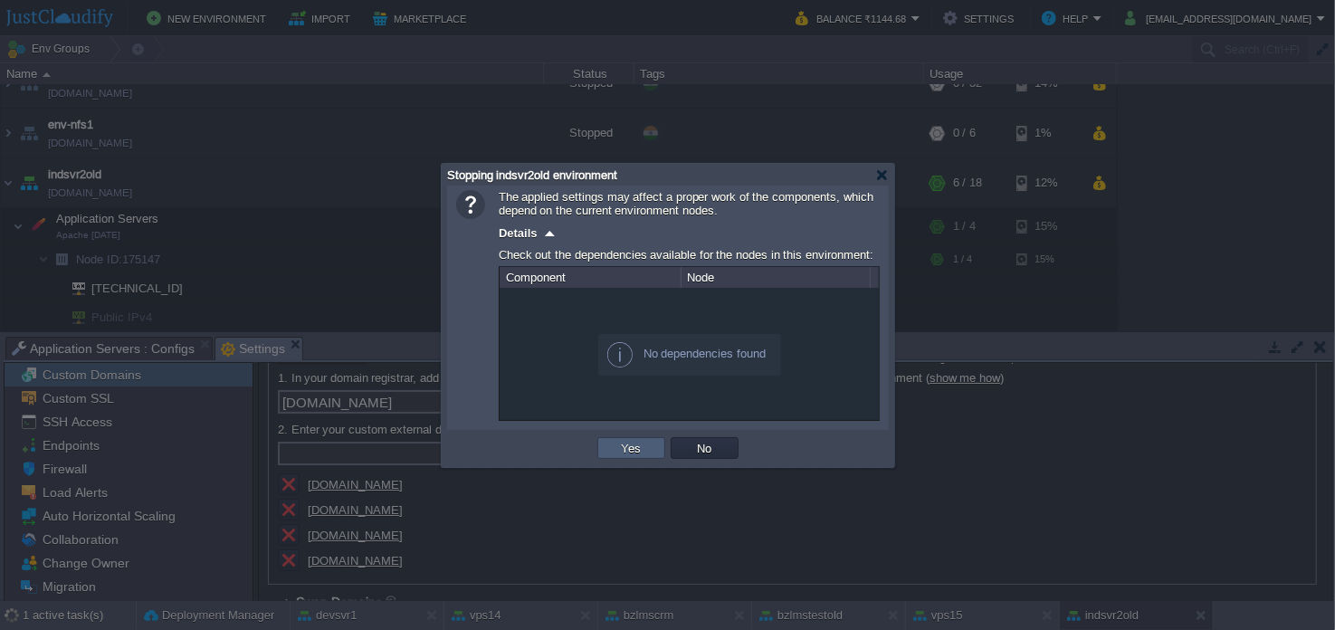
click at [624, 452] on button "Yes" at bounding box center [631, 448] width 31 height 16
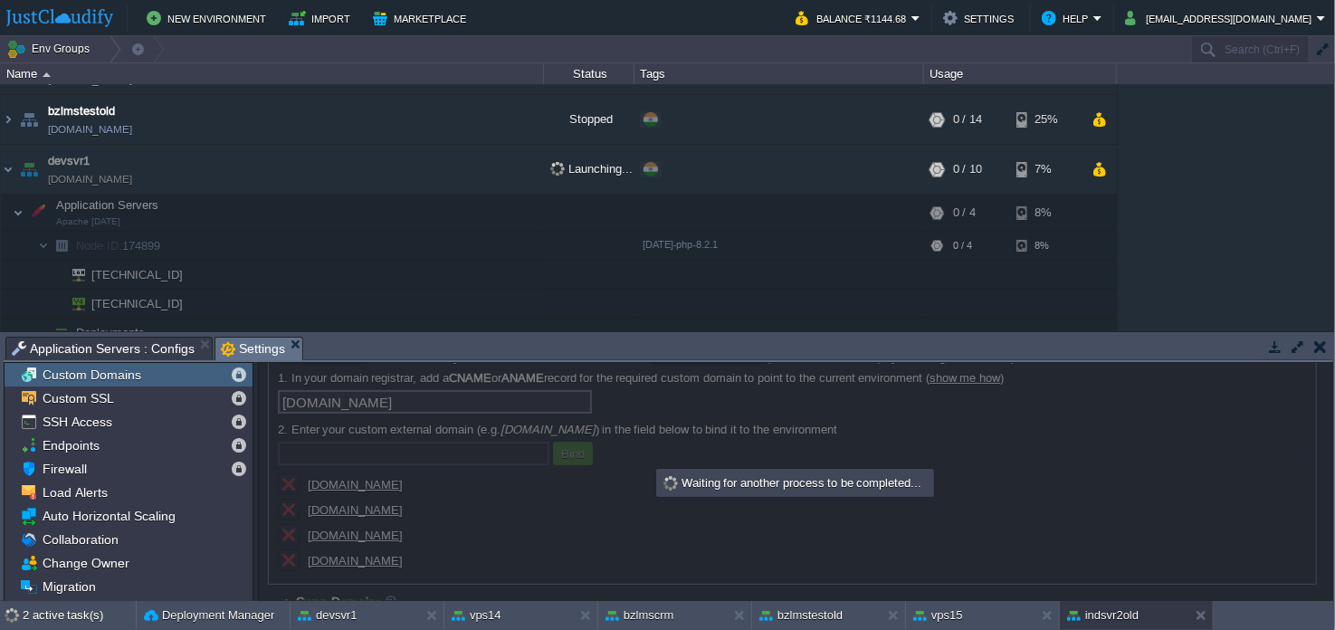
scroll to position [0, 0]
